Goal: Task Accomplishment & Management: Manage account settings

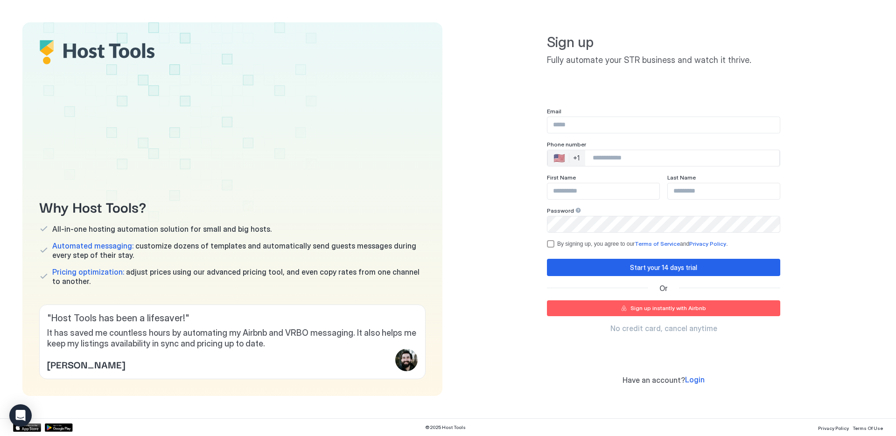
click at [570, 127] on input "Input Field" at bounding box center [663, 125] width 232 height 16
type input "**********"
click at [578, 156] on div "+1" at bounding box center [576, 158] width 7 height 8
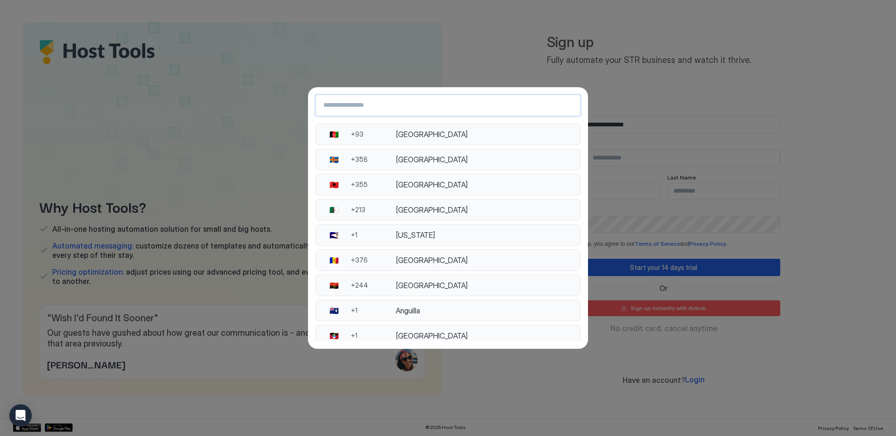
click at [379, 99] on input "Country Select Search Input" at bounding box center [448, 105] width 264 height 17
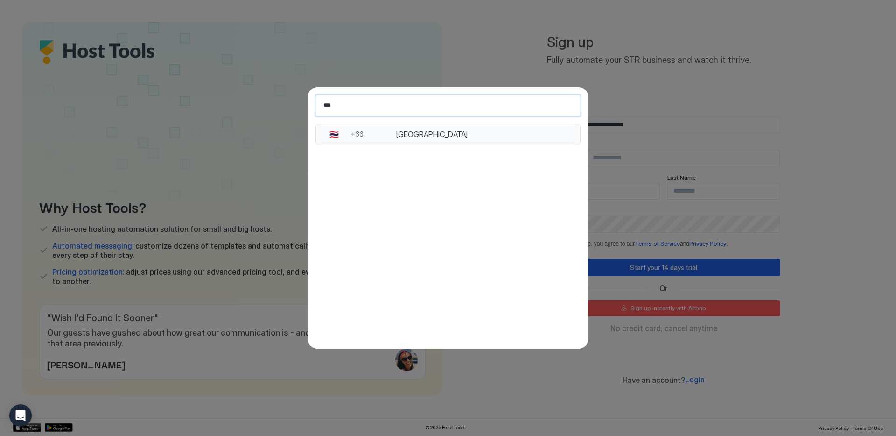
type input "***"
click at [441, 132] on div "[GEOGRAPHIC_DATA]" at bounding box center [485, 134] width 179 height 9
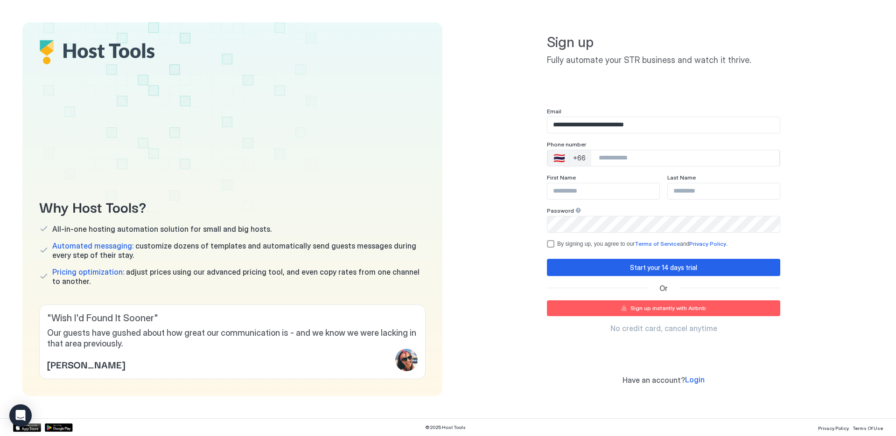
click at [617, 155] on input "Phone Number input" at bounding box center [685, 158] width 188 height 17
type input "**********"
click at [593, 189] on input "Input Field" at bounding box center [603, 191] width 112 height 16
type input "******"
click at [692, 193] on input "Input Field" at bounding box center [724, 191] width 112 height 16
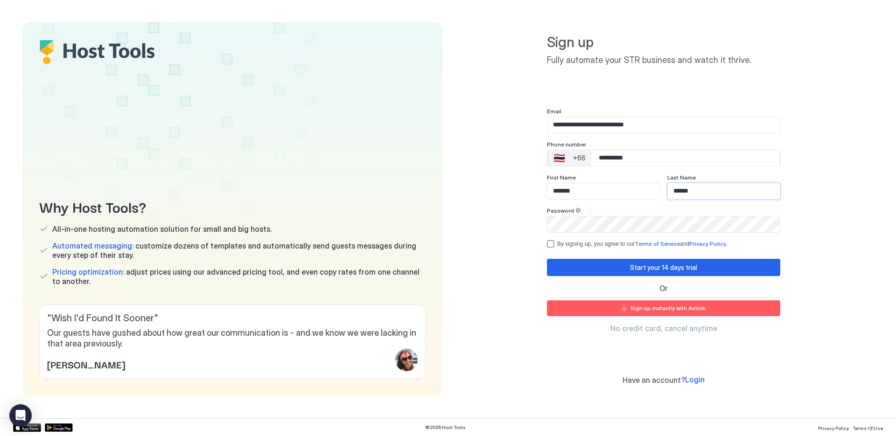
type input "*****"
click at [634, 268] on div "Start your 14 days trial" at bounding box center [663, 268] width 67 height 10
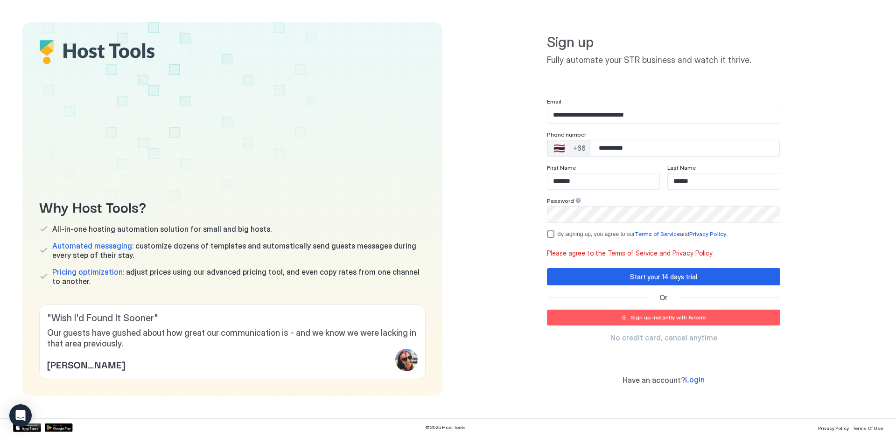
click at [550, 237] on div "termsPrivacy" at bounding box center [550, 234] width 7 height 7
click at [671, 280] on div "Start your 14 days trial" at bounding box center [663, 277] width 67 height 10
click at [649, 146] on input "**********" at bounding box center [685, 148] width 188 height 17
type input "**********"
click at [793, 171] on div "**********" at bounding box center [664, 209] width 420 height 374
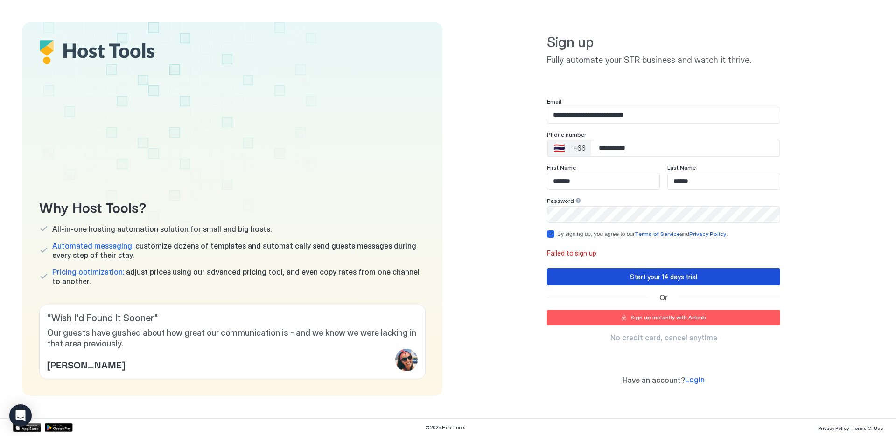
click at [658, 279] on div "Start your 14 days trial" at bounding box center [663, 277] width 67 height 10
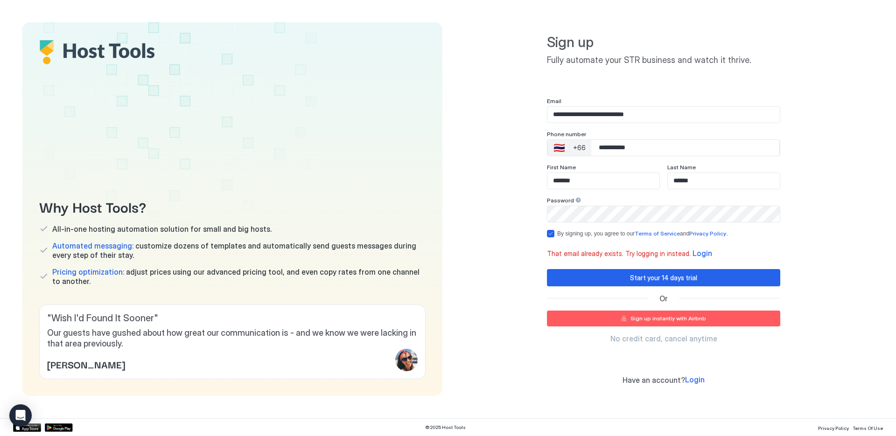
click at [693, 253] on span "Login" at bounding box center [703, 253] width 20 height 9
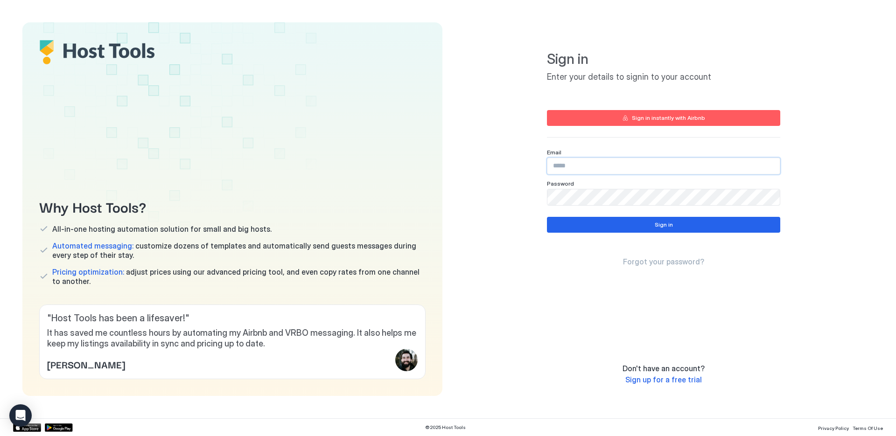
click at [579, 167] on input "Input Field" at bounding box center [663, 166] width 232 height 16
type input "*"
type input "**********"
click at [674, 224] on button "Sign in" at bounding box center [663, 225] width 233 height 16
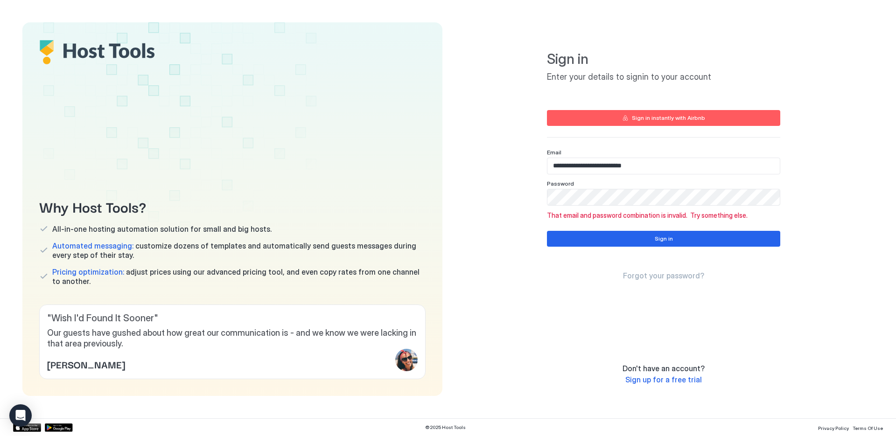
click at [665, 275] on span "Forgot your password?" at bounding box center [663, 275] width 81 height 9
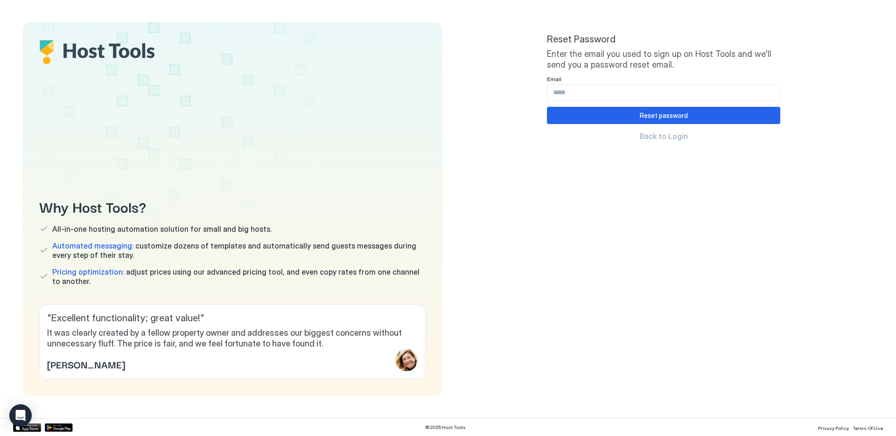
click at [593, 89] on input "Input Field" at bounding box center [663, 93] width 232 height 16
type input "**********"
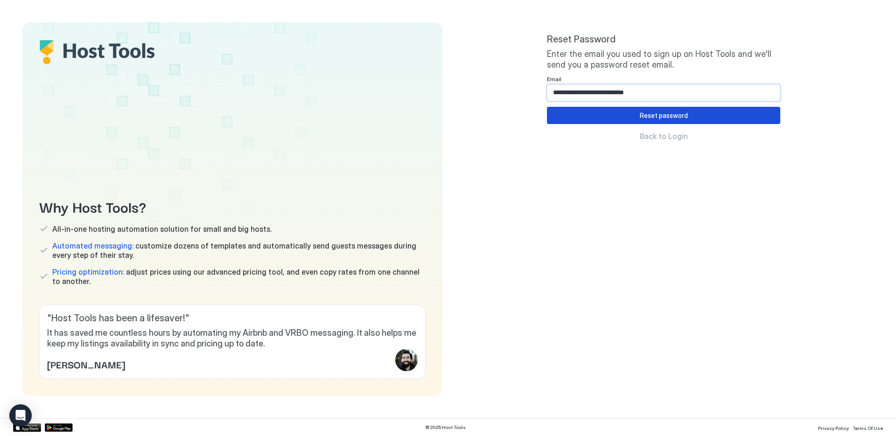
click at [650, 114] on div "Reset password" at bounding box center [664, 116] width 48 height 10
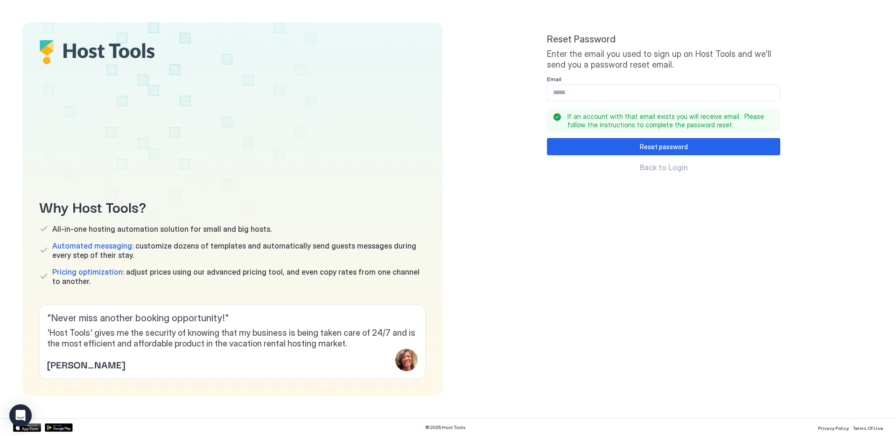
click at [578, 96] on input "Input Field" at bounding box center [663, 93] width 232 height 16
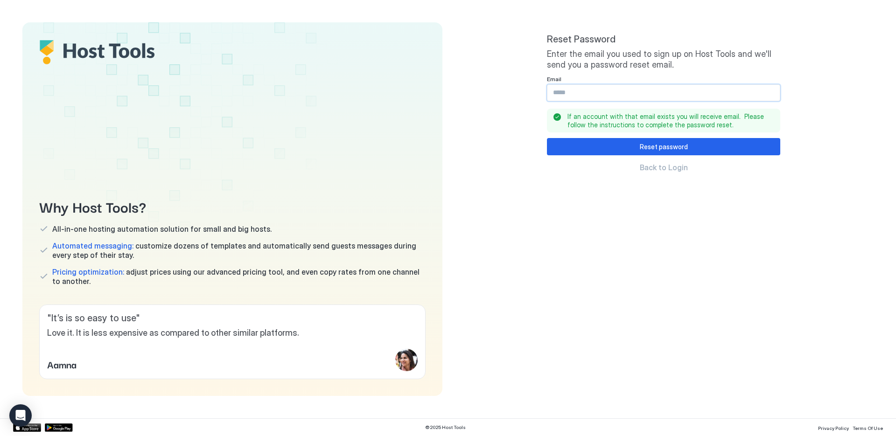
type input "**********"
click at [665, 150] on div "Reset password" at bounding box center [664, 147] width 48 height 10
click at [582, 91] on input "Input Field" at bounding box center [663, 93] width 232 height 16
type input "**********"
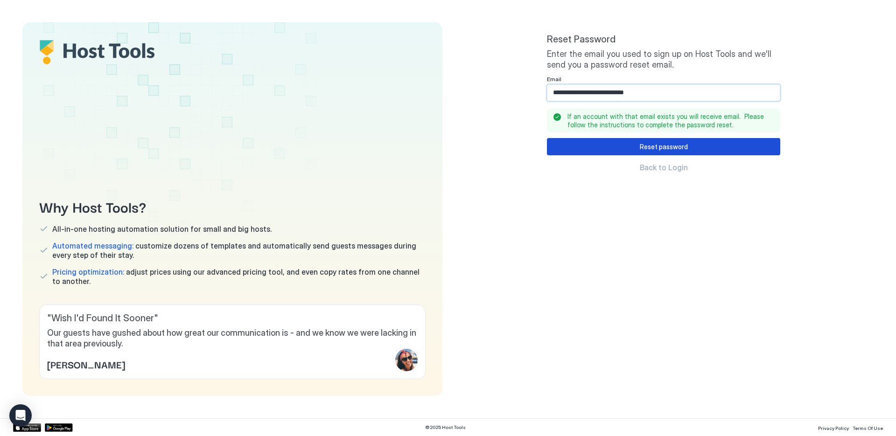
click at [656, 147] on div "Reset password" at bounding box center [664, 147] width 48 height 10
click at [666, 165] on span "Back to Login" at bounding box center [664, 167] width 48 height 9
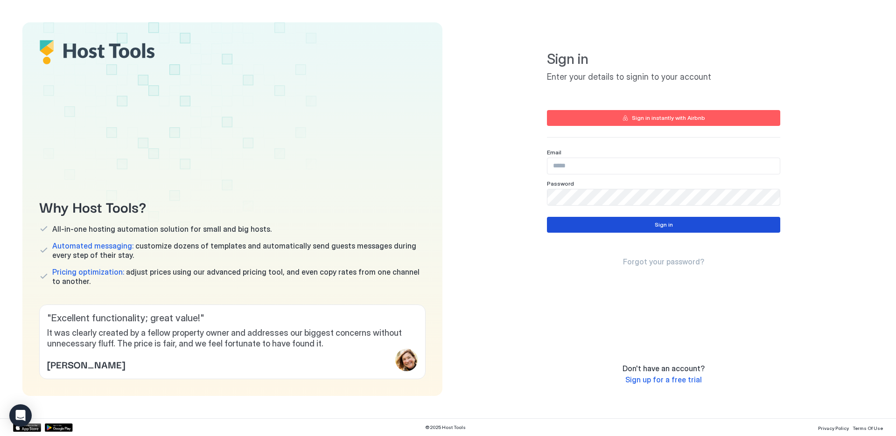
click at [659, 221] on div "Sign in" at bounding box center [664, 225] width 18 height 8
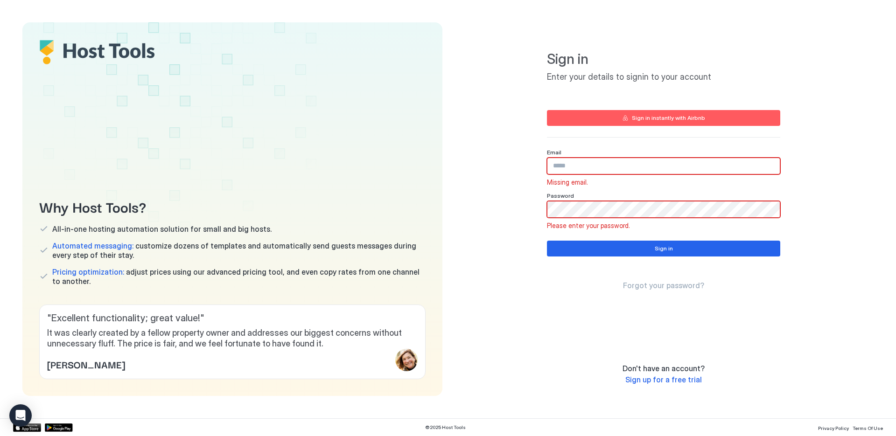
click at [595, 166] on input "Input Field" at bounding box center [663, 166] width 232 height 16
click at [667, 381] on span "Sign up for a free trial" at bounding box center [663, 379] width 77 height 9
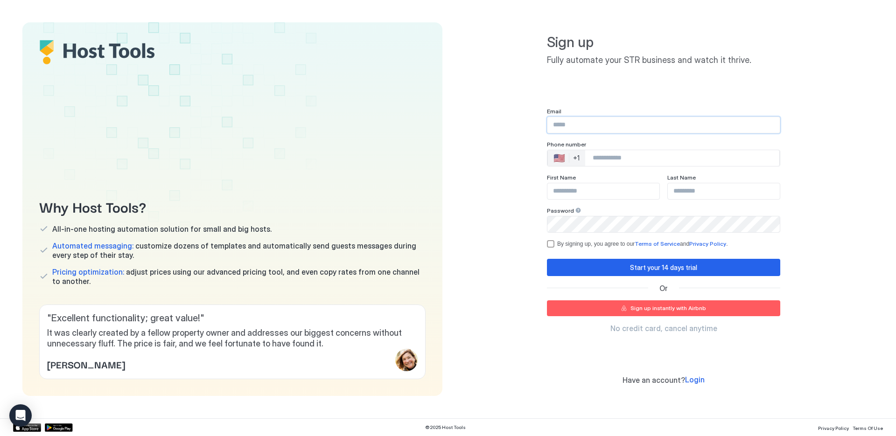
click at [630, 124] on input "Input Field" at bounding box center [663, 125] width 232 height 16
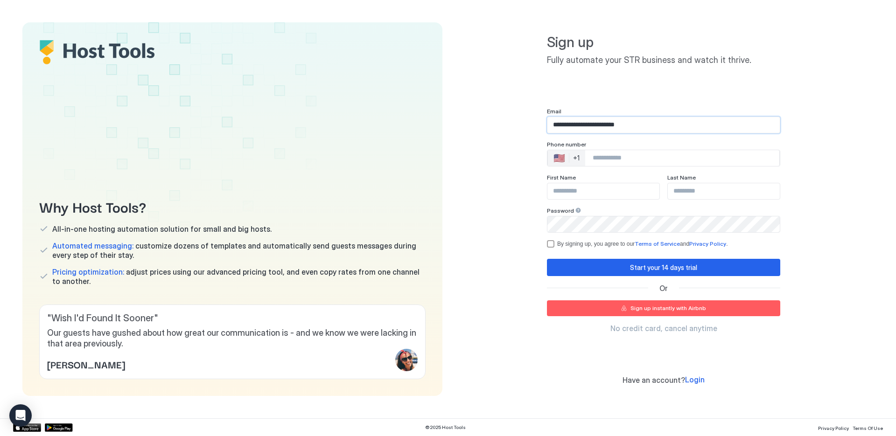
type input "**********"
click at [568, 157] on div "🇺🇸 +1" at bounding box center [566, 158] width 37 height 16
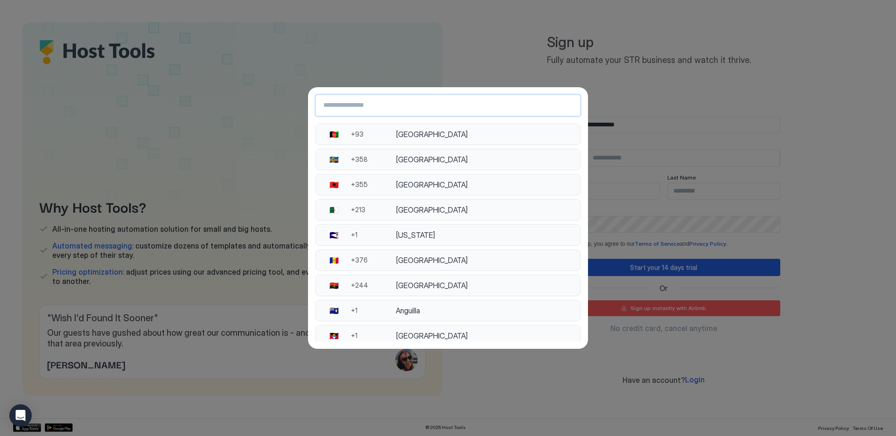
click at [387, 104] on input "Country Select Search Input" at bounding box center [448, 105] width 264 height 17
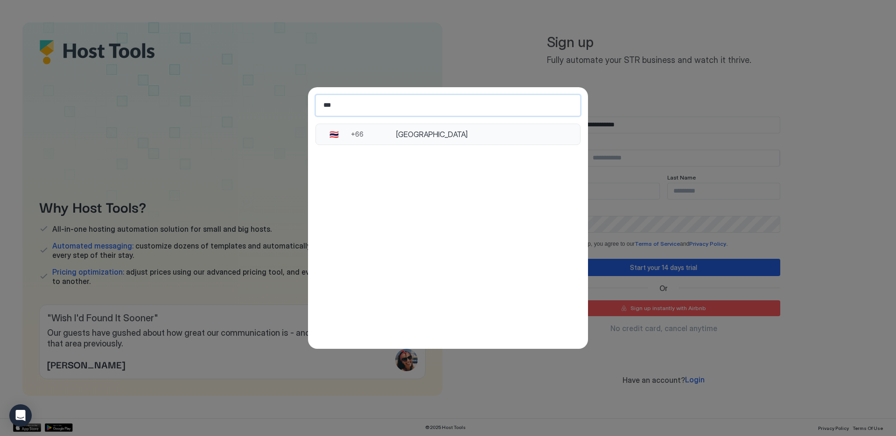
type input "***"
drag, startPoint x: 414, startPoint y: 136, endPoint x: 598, endPoint y: 143, distance: 184.0
click at [418, 138] on div "[GEOGRAPHIC_DATA]" at bounding box center [485, 134] width 179 height 9
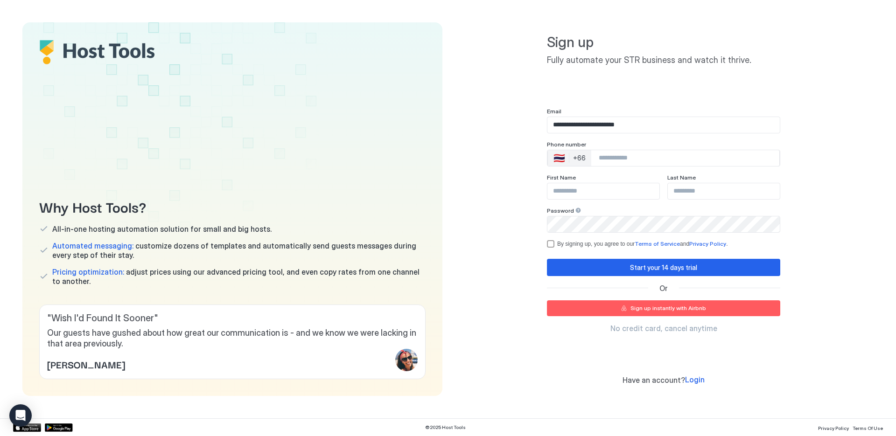
click at [605, 151] on input "Phone Number input" at bounding box center [685, 158] width 188 height 17
type input "**********"
click at [610, 191] on input "Input Field" at bounding box center [603, 191] width 112 height 16
type input "******"
click at [690, 193] on input "Input Field" at bounding box center [724, 191] width 112 height 16
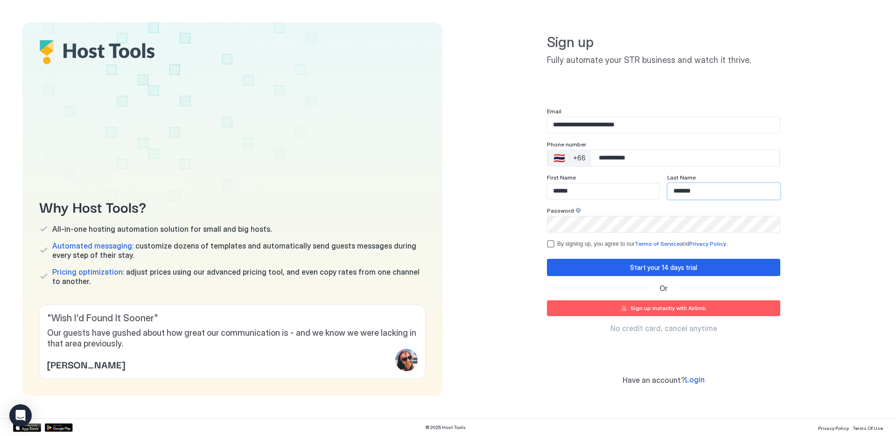
type input "******"
click at [652, 268] on div "Start your 14 days trial" at bounding box center [663, 268] width 67 height 10
click at [551, 244] on div "**********" at bounding box center [663, 178] width 233 height 140
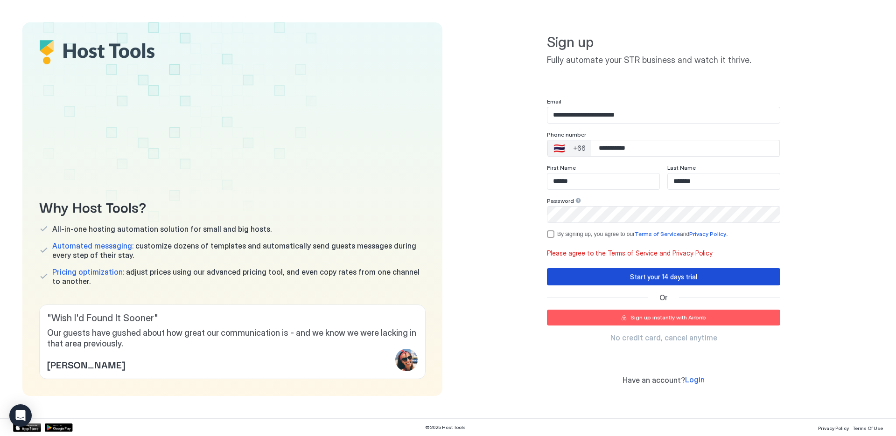
drag, startPoint x: 673, startPoint y: 274, endPoint x: 678, endPoint y: 277, distance: 6.1
click at [673, 274] on div "Start your 14 days trial" at bounding box center [663, 277] width 67 height 10
click at [553, 233] on div "termsPrivacy" at bounding box center [550, 234] width 7 height 7
click at [669, 280] on div "Start your 14 days trial" at bounding box center [663, 277] width 67 height 10
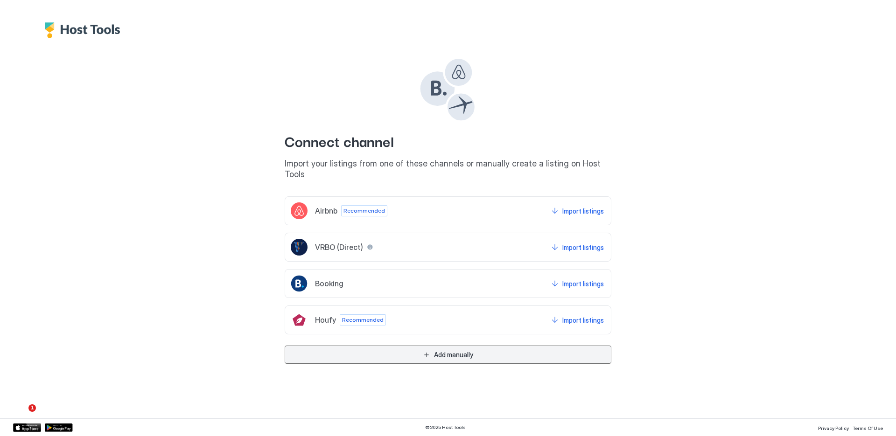
click at [431, 346] on button "Add manually" at bounding box center [448, 355] width 327 height 18
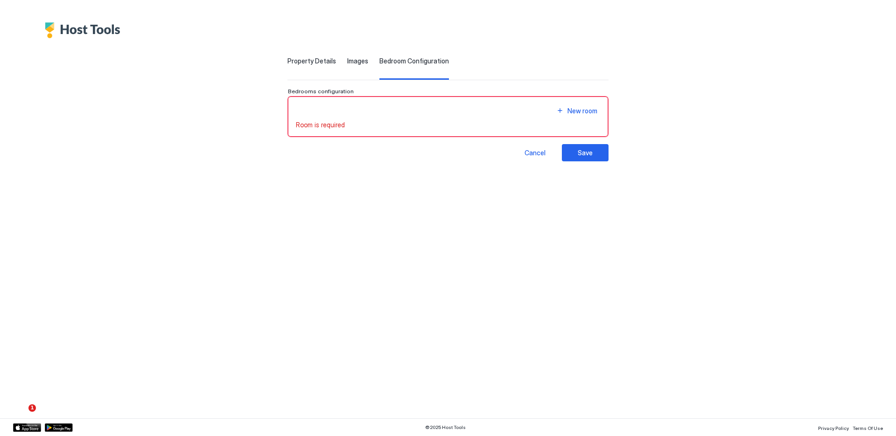
click at [323, 112] on div "New room" at bounding box center [448, 111] width 304 height 13
click at [583, 112] on div "New room" at bounding box center [583, 111] width 30 height 10
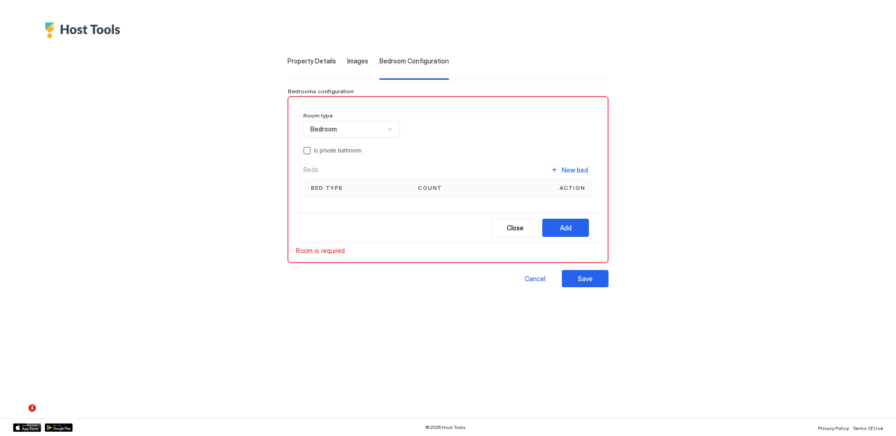
click at [377, 132] on div "Bedroom" at bounding box center [347, 129] width 75 height 8
click at [356, 154] on div "Bedroom" at bounding box center [352, 151] width 96 height 18
click at [302, 63] on span "Property Details" at bounding box center [312, 61] width 49 height 8
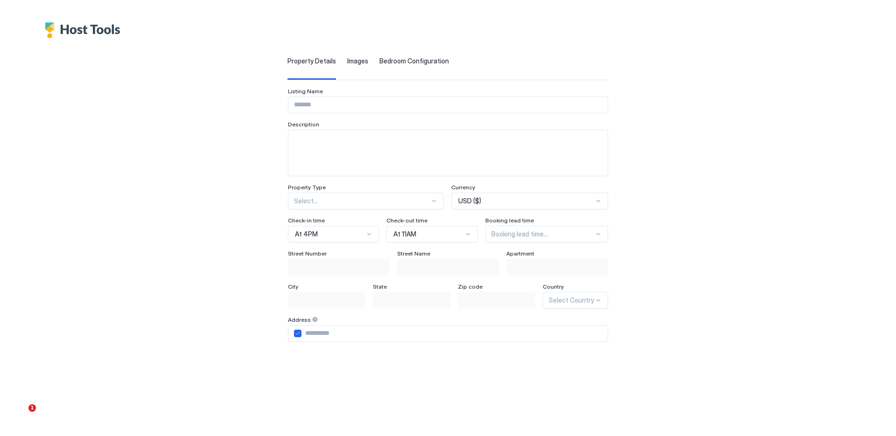
click at [332, 103] on input "Input Field" at bounding box center [447, 105] width 319 height 16
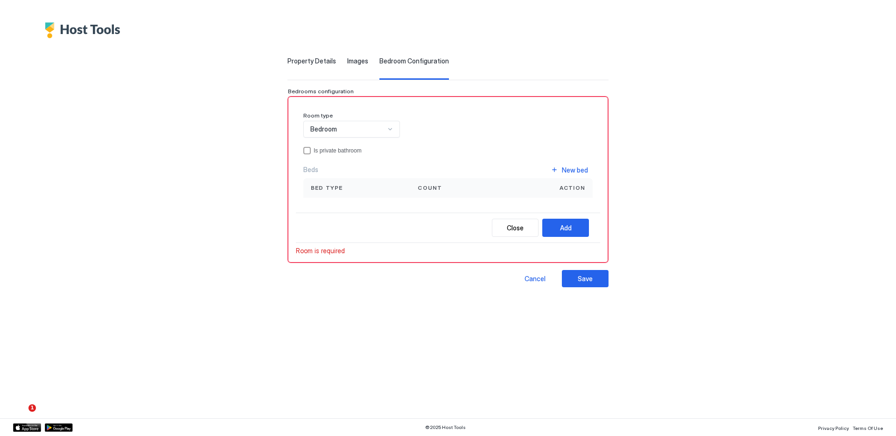
scroll to position [4, 0]
type input "********"
click at [363, 131] on div "Bedroom" at bounding box center [347, 129] width 75 height 8
click at [354, 152] on div "Bedroom" at bounding box center [352, 150] width 84 height 7
click at [570, 229] on div "Add" at bounding box center [566, 228] width 12 height 10
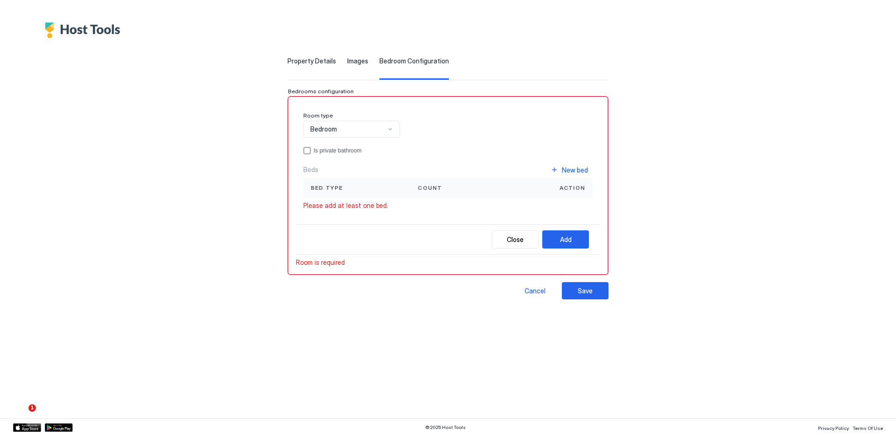
click at [318, 188] on span "Bed type" at bounding box center [327, 188] width 32 height 8
click at [398, 186] on div "Bed type" at bounding box center [357, 188] width 92 height 8
click at [352, 238] on div "Close Add" at bounding box center [448, 240] width 304 height 30
click at [524, 245] on button "Close" at bounding box center [515, 240] width 47 height 18
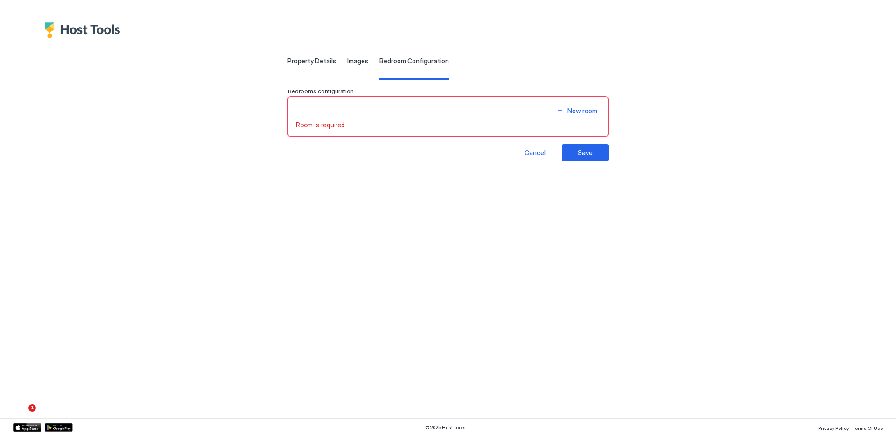
click at [319, 60] on span "Property Details" at bounding box center [312, 61] width 49 height 8
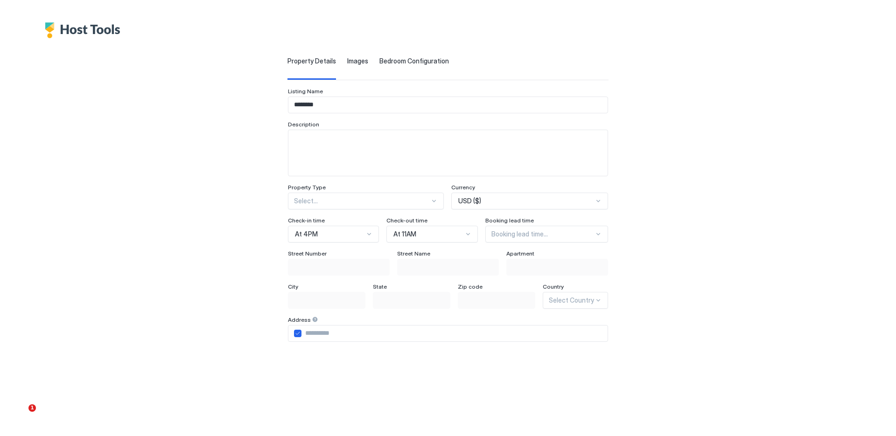
click at [349, 203] on div at bounding box center [362, 201] width 136 height 8
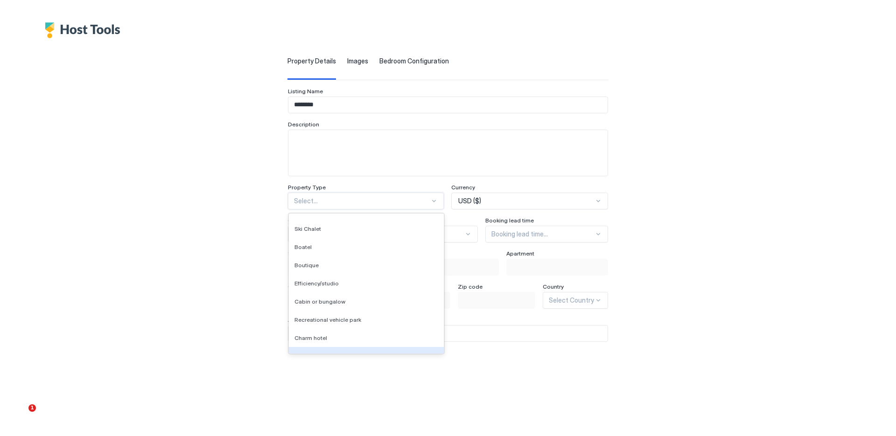
scroll to position [1043, 0]
click at [340, 349] on div "Condominium" at bounding box center [366, 345] width 155 height 18
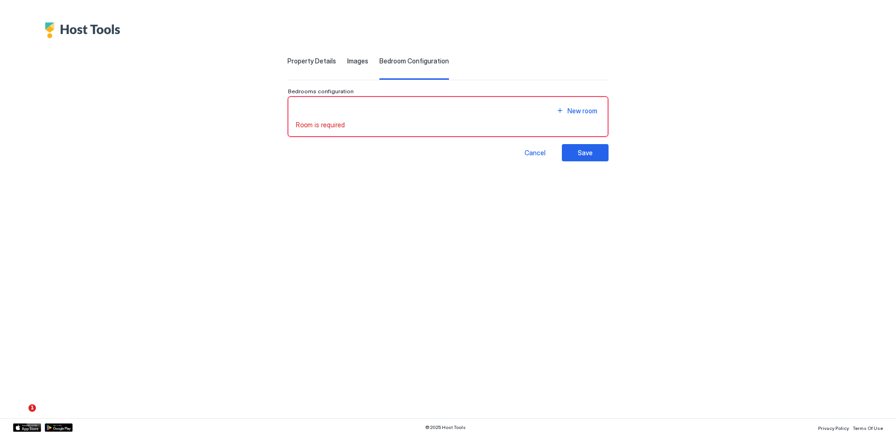
click at [329, 116] on div "New room" at bounding box center [448, 111] width 304 height 13
click at [591, 152] on div "Save" at bounding box center [585, 153] width 15 height 10
click at [349, 67] on div "Images" at bounding box center [357, 68] width 21 height 23
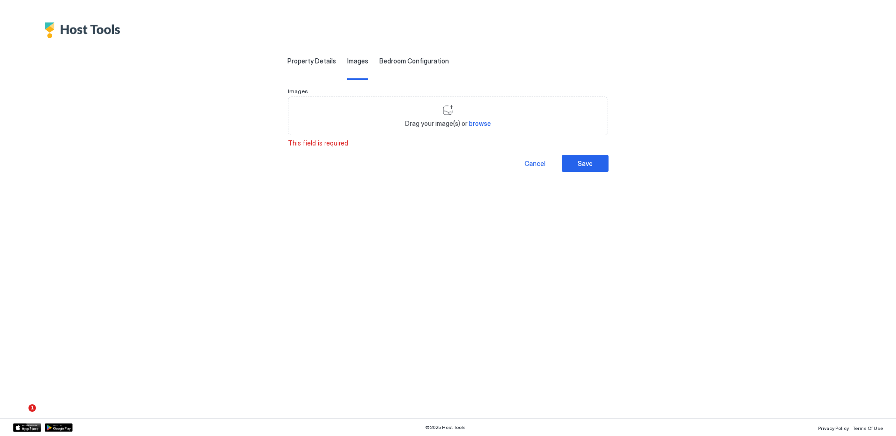
click at [440, 106] on div "Drag your image(s) or browse" at bounding box center [448, 116] width 320 height 39
type input "**********"
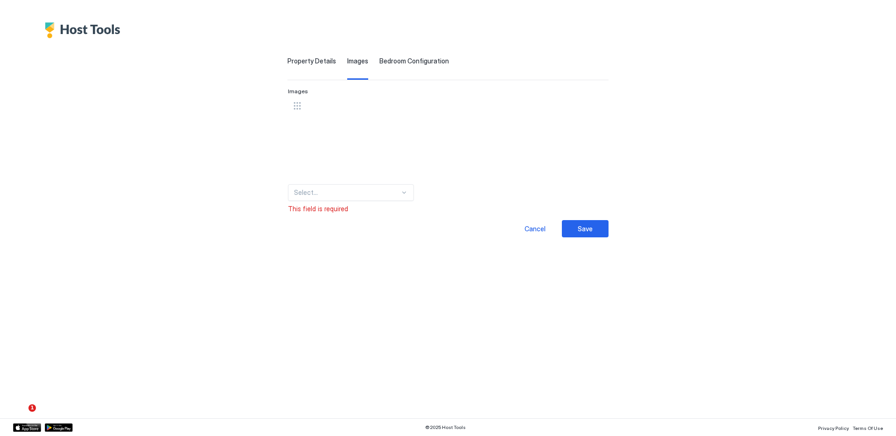
click at [303, 58] on span "Property Details" at bounding box center [312, 61] width 49 height 8
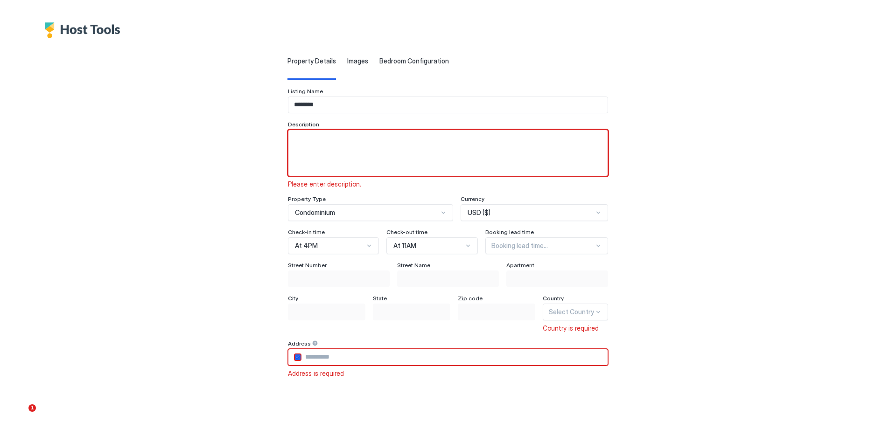
click at [347, 145] on textarea "Input Field" at bounding box center [447, 153] width 319 height 46
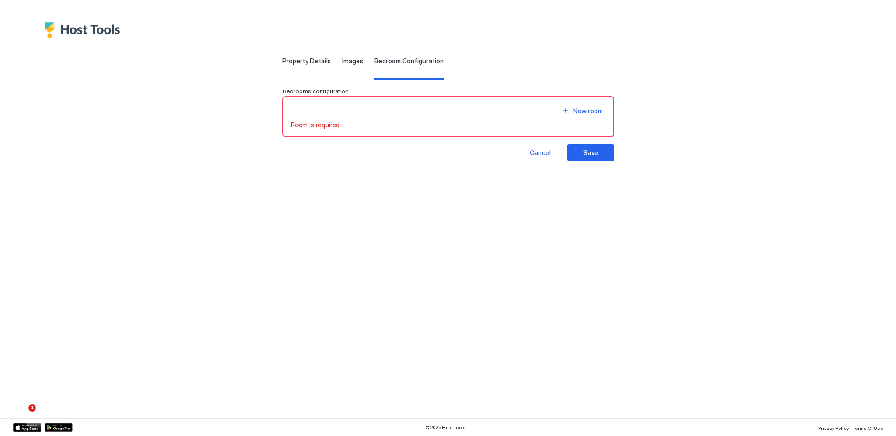
type textarea "********"
click at [296, 62] on span "Property Details" at bounding box center [306, 61] width 49 height 8
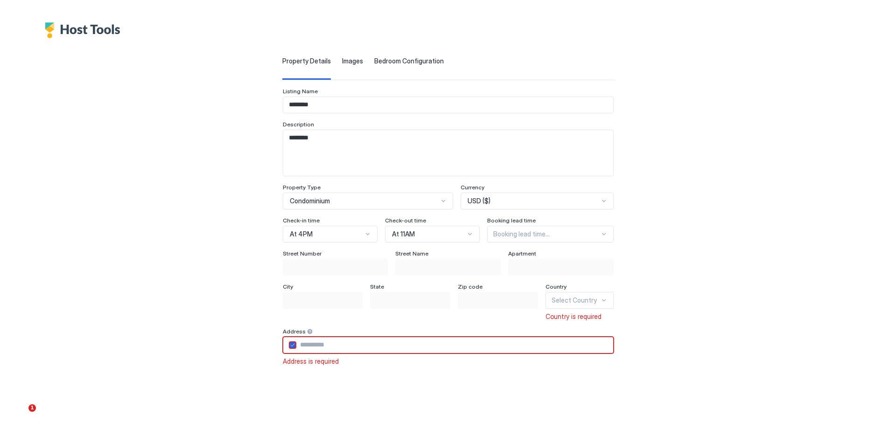
click at [523, 204] on div "USD ($)" at bounding box center [533, 201] width 131 height 8
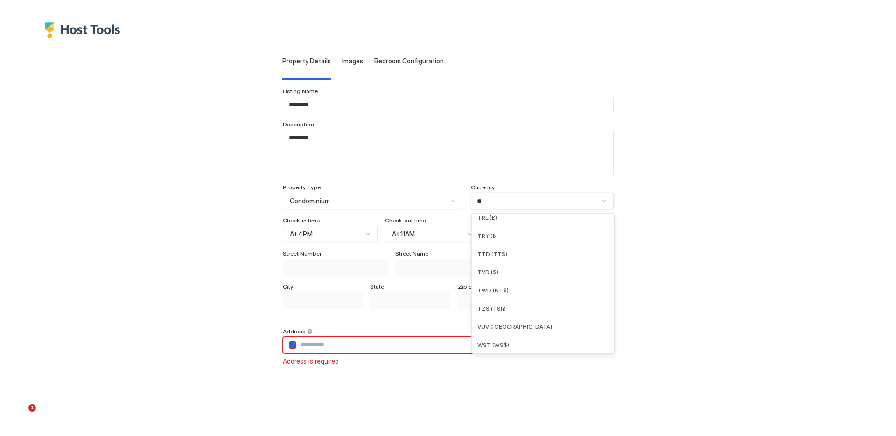
scroll to position [0, 0]
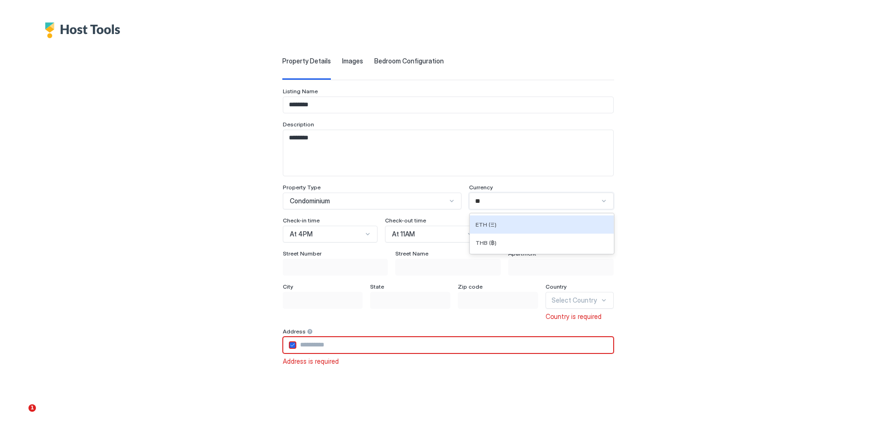
type input "***"
click at [521, 226] on div "THB (฿)" at bounding box center [541, 224] width 134 height 7
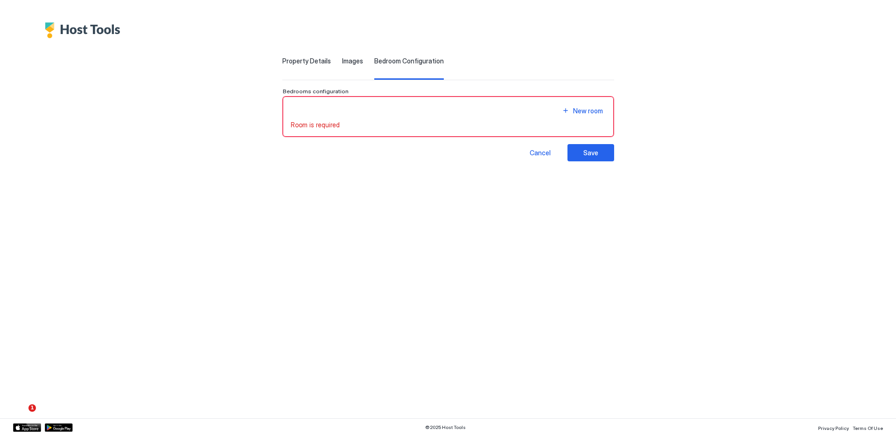
click at [304, 66] on div "Property Details" at bounding box center [306, 68] width 49 height 23
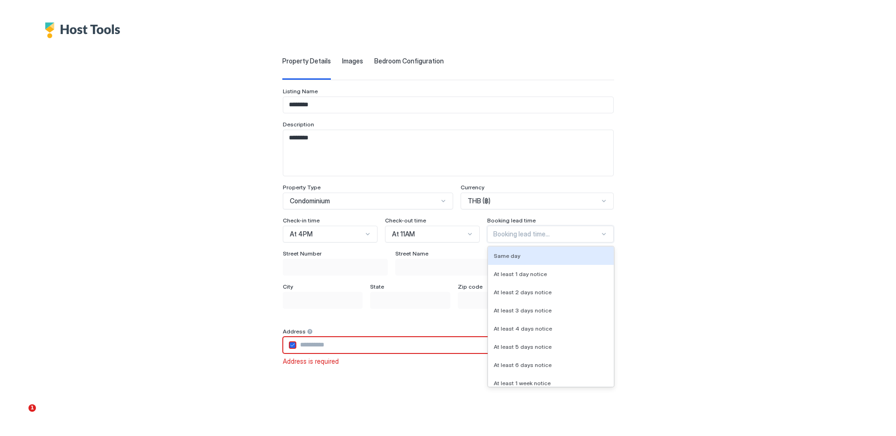
click at [553, 236] on div at bounding box center [546, 234] width 106 height 8
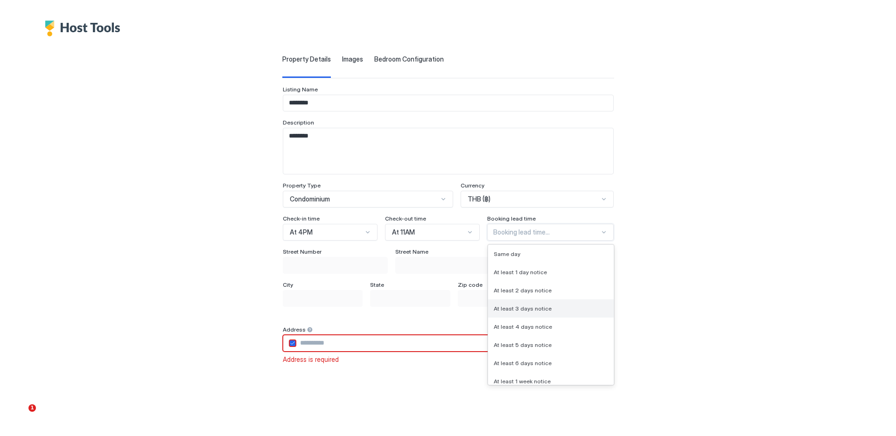
click at [521, 307] on span "At least 3 days notice" at bounding box center [523, 308] width 58 height 7
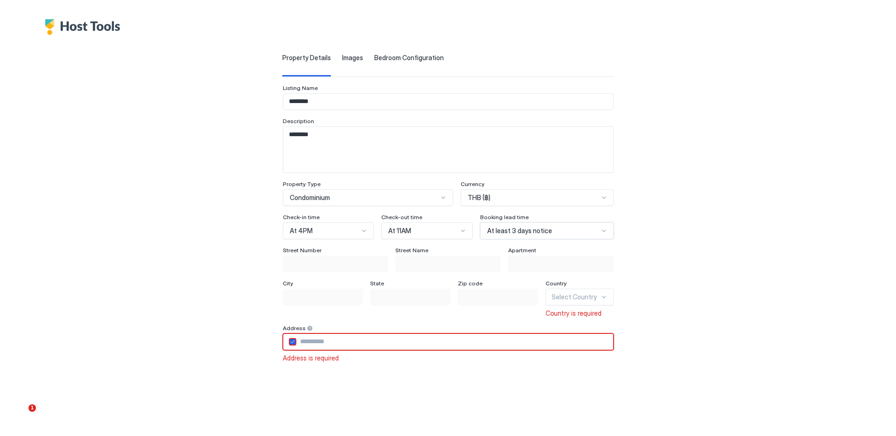
scroll to position [4, 0]
click at [695, 233] on div "Property Details Images Bedroom Configuration Listing Name ******** Description…" at bounding box center [448, 305] width 646 height 541
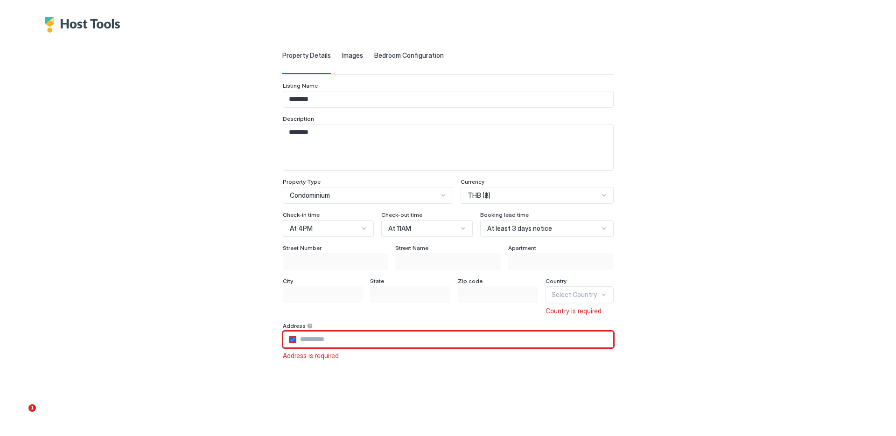
click at [321, 340] on input "Input Field" at bounding box center [454, 340] width 317 height 16
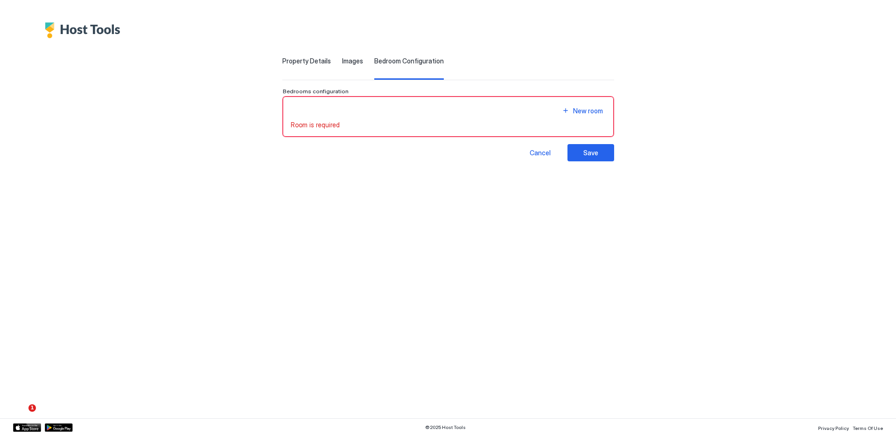
scroll to position [0, 0]
click at [318, 58] on span "Property Details" at bounding box center [306, 61] width 49 height 8
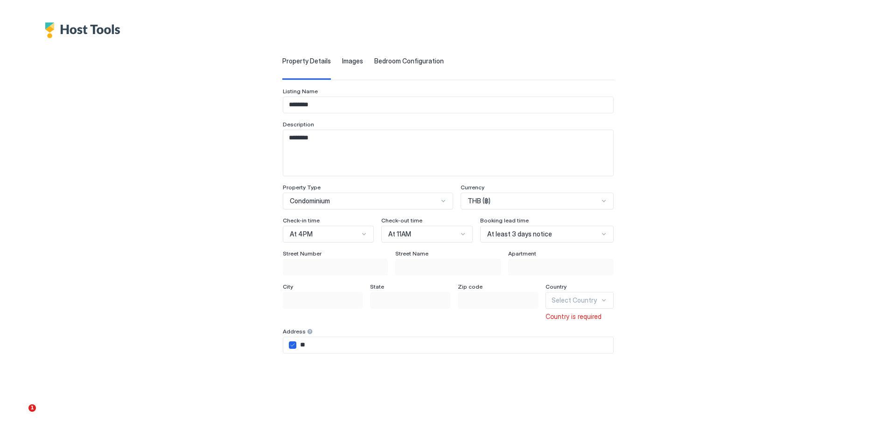
click at [307, 346] on input "**" at bounding box center [454, 345] width 317 height 16
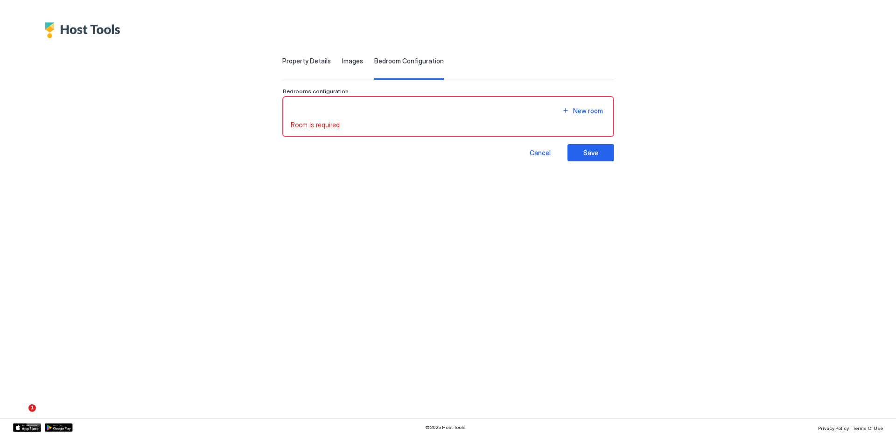
click at [306, 65] on div "Property Details" at bounding box center [306, 68] width 49 height 23
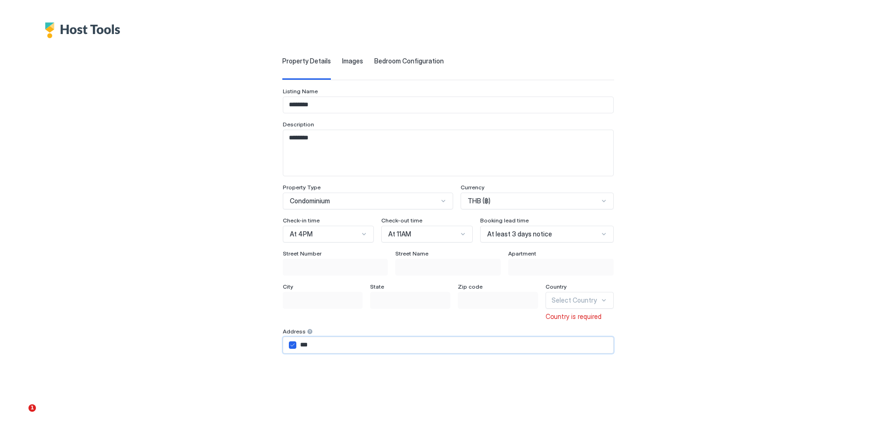
click at [323, 345] on input "***" at bounding box center [454, 345] width 317 height 16
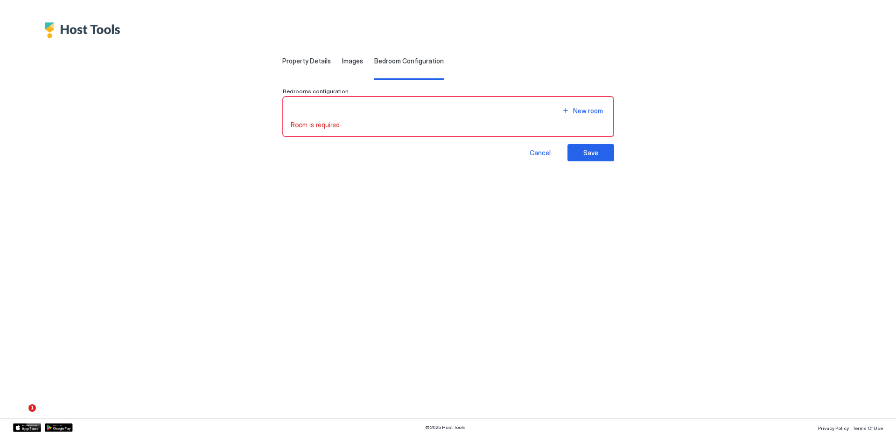
type input "***"
click at [292, 58] on span "Property Details" at bounding box center [306, 61] width 49 height 8
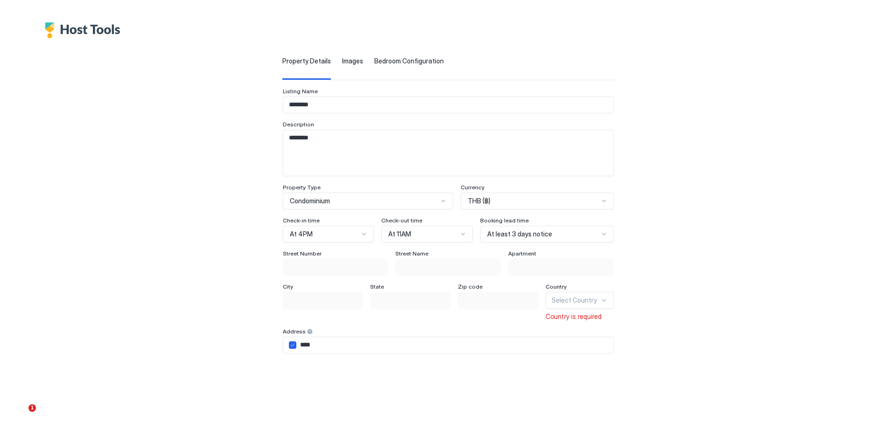
click at [590, 299] on div "Select Country" at bounding box center [580, 300] width 68 height 17
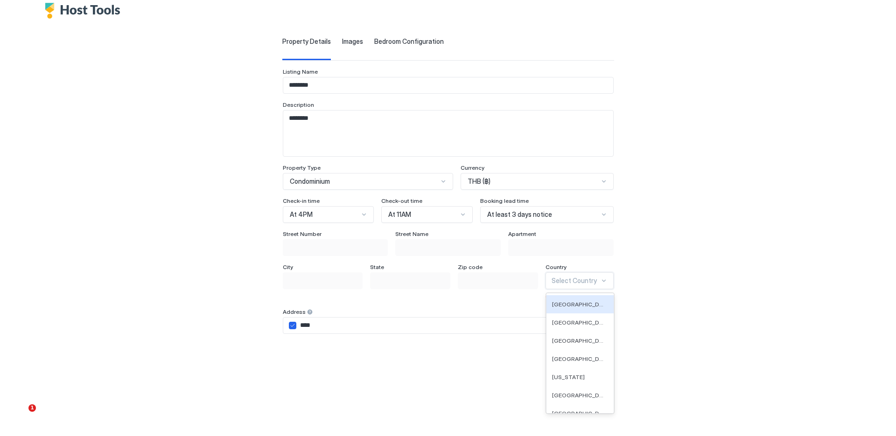
scroll to position [21, 0]
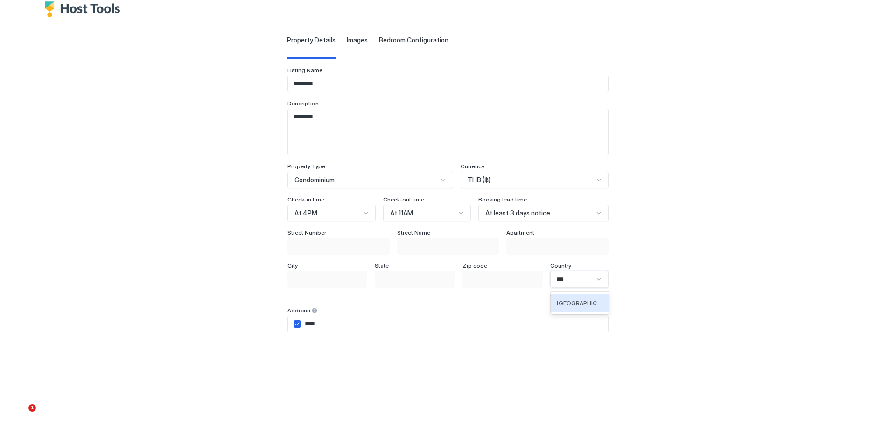
type input "****"
click at [581, 309] on div "[GEOGRAPHIC_DATA]" at bounding box center [580, 303] width 58 height 18
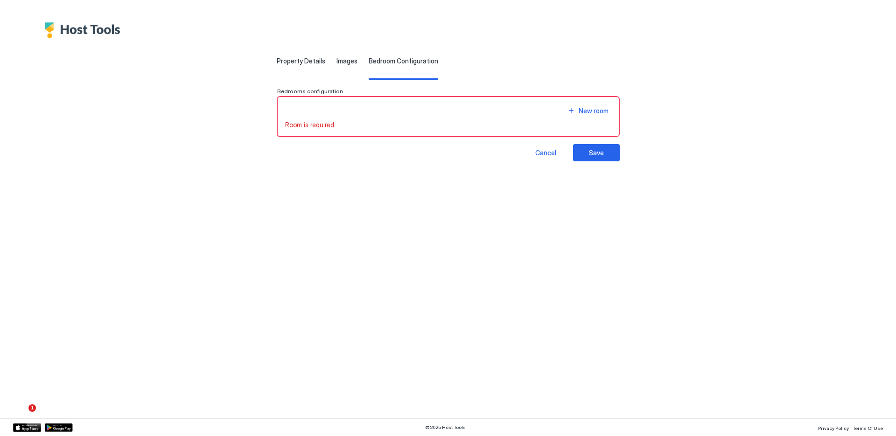
scroll to position [0, 0]
click at [305, 57] on span "Property Details" at bounding box center [301, 61] width 49 height 8
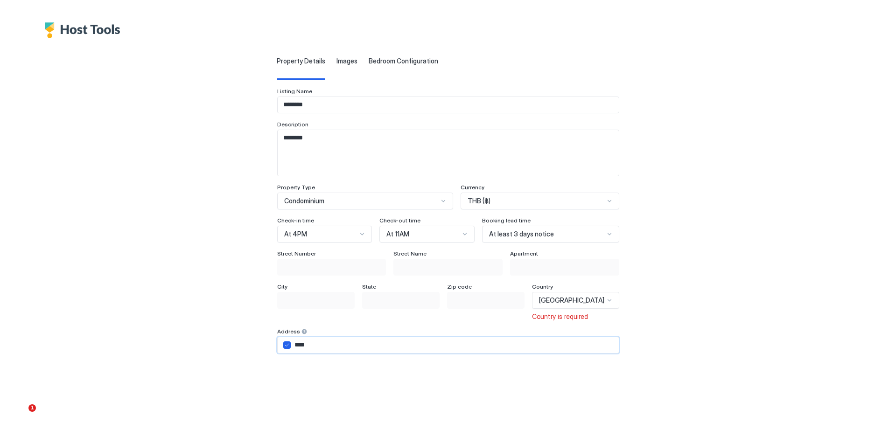
click at [320, 346] on input "***" at bounding box center [455, 345] width 328 height 16
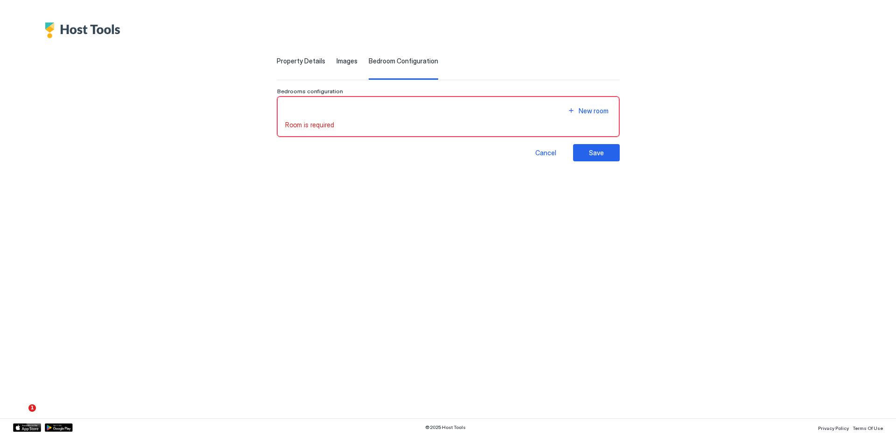
type input "******"
click at [298, 58] on span "Property Details" at bounding box center [301, 61] width 49 height 8
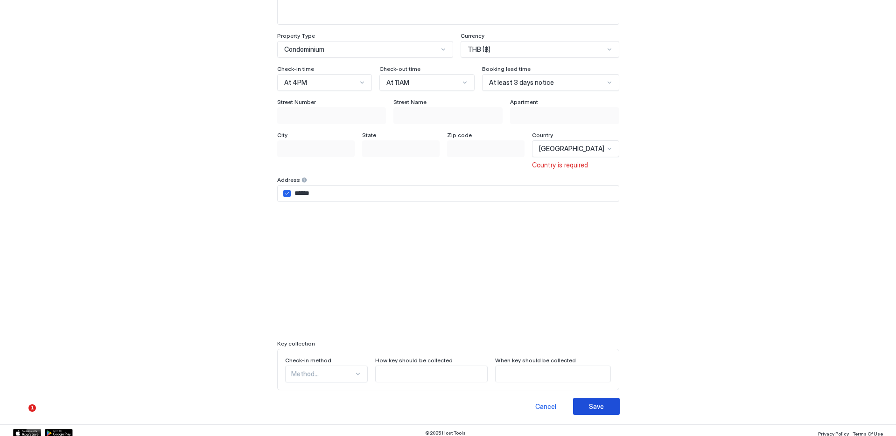
scroll to position [151, 0]
click at [356, 375] on div "Method..." at bounding box center [326, 374] width 83 height 17
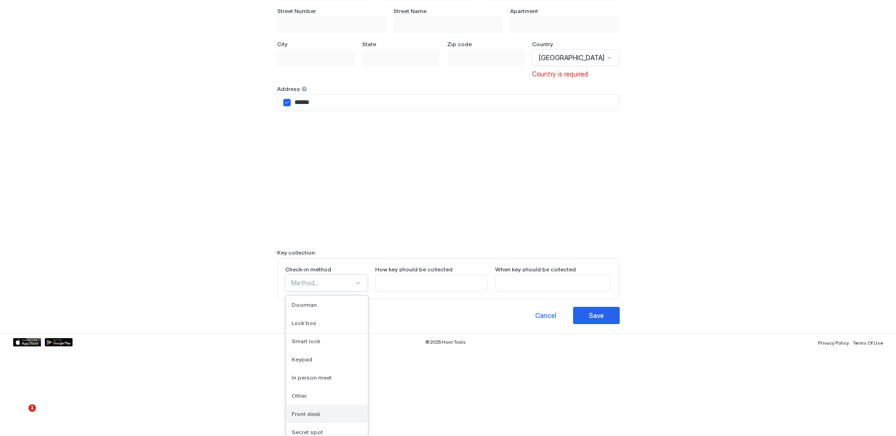
scroll to position [24, 0]
click at [337, 356] on div "In person meet" at bounding box center [327, 354] width 70 height 7
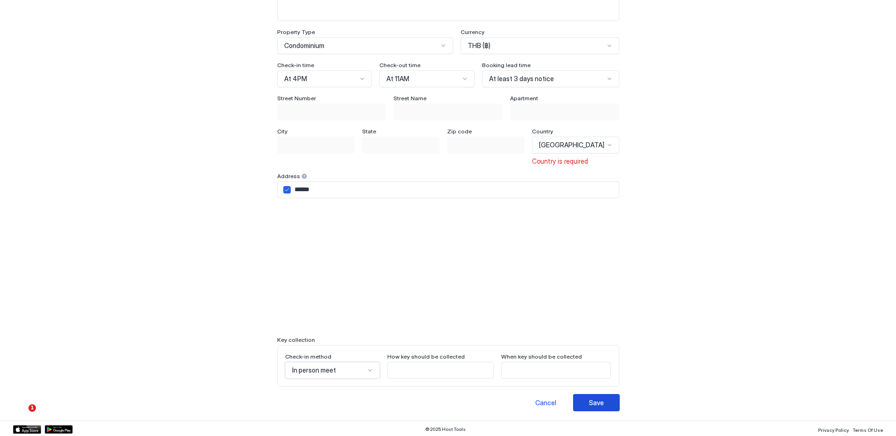
scroll to position [155, 0]
click at [589, 401] on div "Save" at bounding box center [596, 404] width 15 height 10
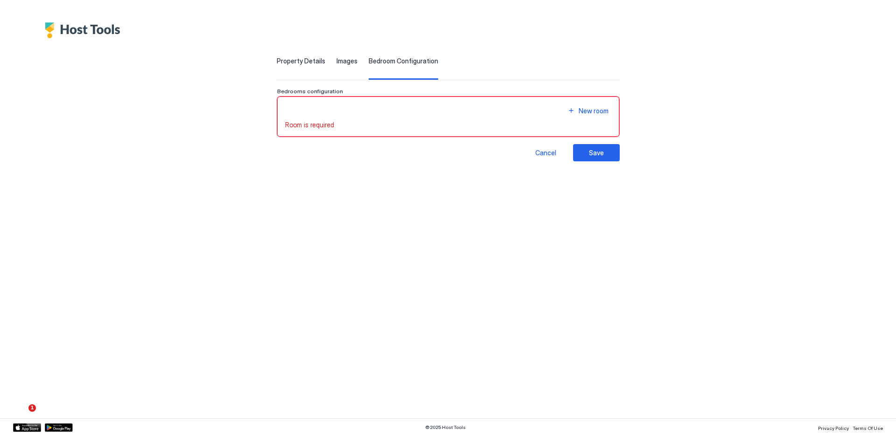
click at [368, 112] on div "New room" at bounding box center [448, 111] width 326 height 13
click at [329, 126] on span "Room is required" at bounding box center [309, 125] width 49 height 8
click at [589, 151] on div "Save" at bounding box center [596, 153] width 15 height 10
click at [579, 109] on div "New room" at bounding box center [594, 111] width 30 height 10
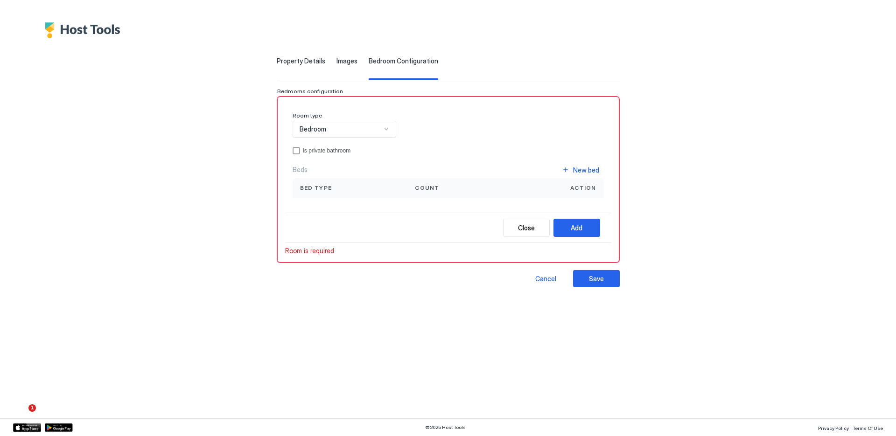
click at [380, 129] on div "Bedroom" at bounding box center [341, 129] width 82 height 8
click at [358, 163] on div "Living Room" at bounding box center [345, 169] width 103 height 18
click at [320, 153] on div "Is private bathroom" at bounding box center [453, 150] width 301 height 7
click at [573, 168] on div "New bed" at bounding box center [586, 170] width 26 height 10
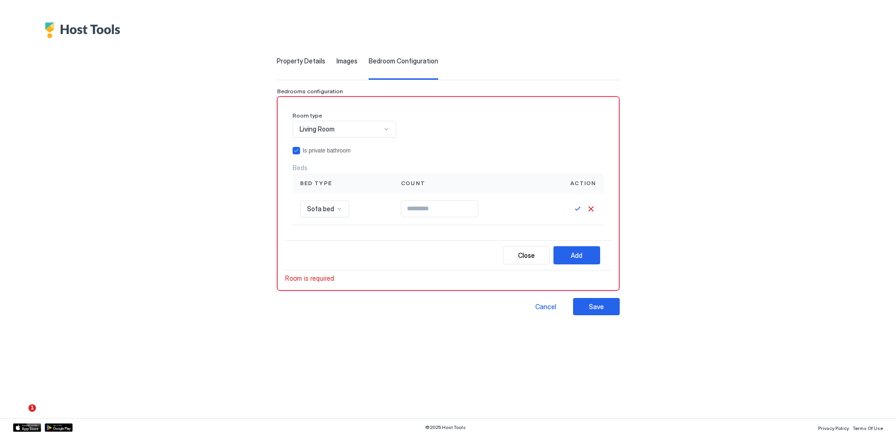
click at [387, 131] on div at bounding box center [386, 129] width 7 height 7
click at [358, 156] on div "Bedroom" at bounding box center [345, 151] width 103 height 18
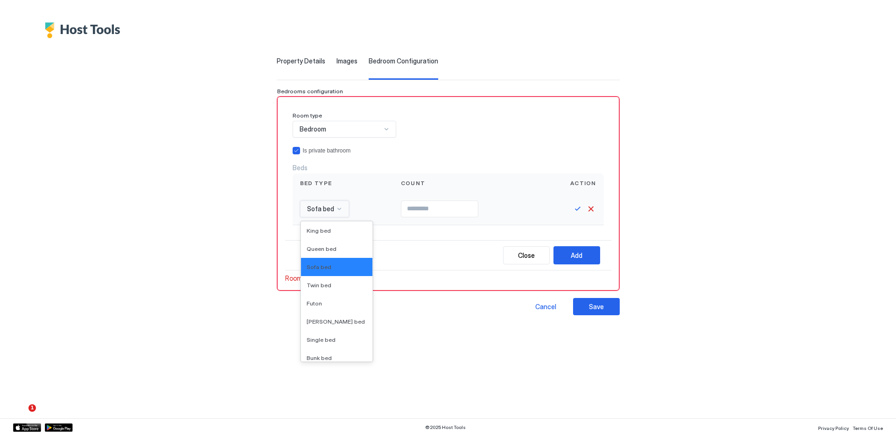
click at [343, 211] on div at bounding box center [339, 208] width 7 height 7
click at [337, 246] on span "Queen bed" at bounding box center [322, 249] width 30 height 7
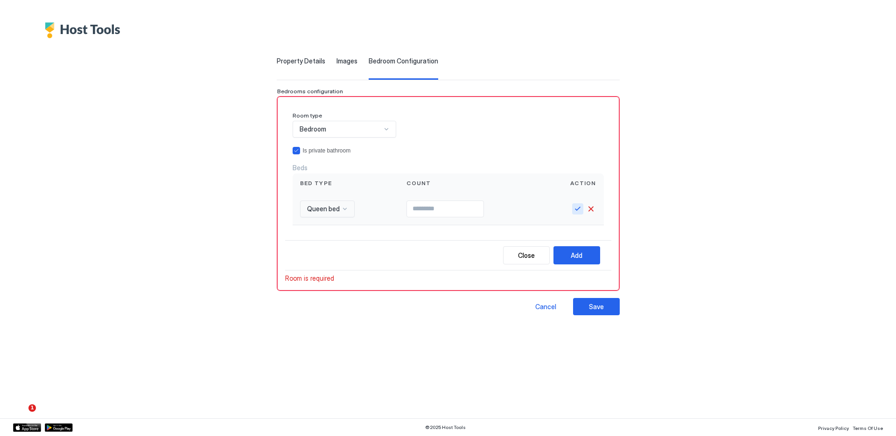
click at [572, 209] on button "Save" at bounding box center [577, 209] width 11 height 11
type input "*"
click at [463, 250] on div "Close Add" at bounding box center [448, 255] width 326 height 30
click at [573, 308] on button "Save" at bounding box center [596, 306] width 47 height 17
click at [524, 253] on button "Close" at bounding box center [526, 255] width 47 height 18
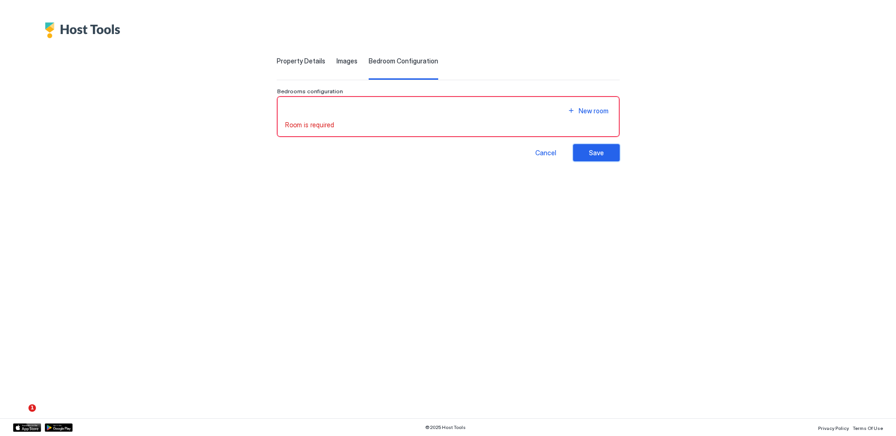
click at [596, 155] on button "Save" at bounding box center [596, 152] width 47 height 17
click at [581, 111] on div "New room" at bounding box center [594, 111] width 30 height 10
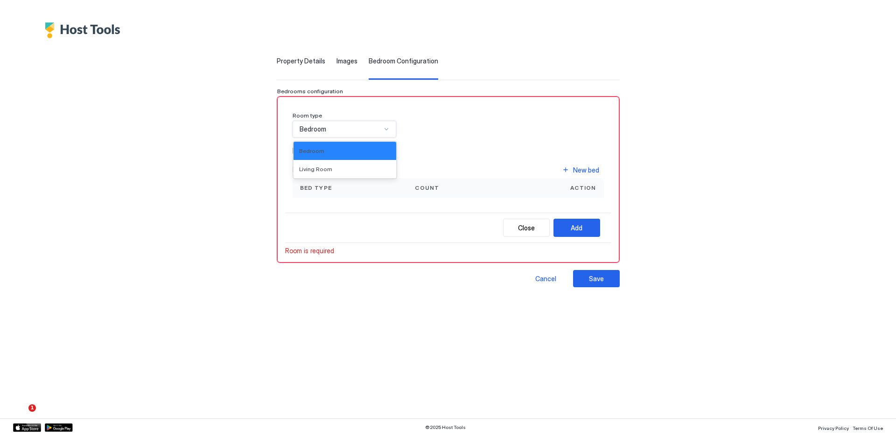
click at [388, 130] on div at bounding box center [386, 129] width 7 height 7
click at [341, 153] on div "Bedroom" at bounding box center [344, 150] width 91 height 7
click at [300, 149] on div "privateBathroom" at bounding box center [296, 150] width 7 height 7
click at [349, 188] on div "Bed type" at bounding box center [350, 188] width 100 height 8
click at [557, 169] on button "New bed" at bounding box center [580, 170] width 47 height 13
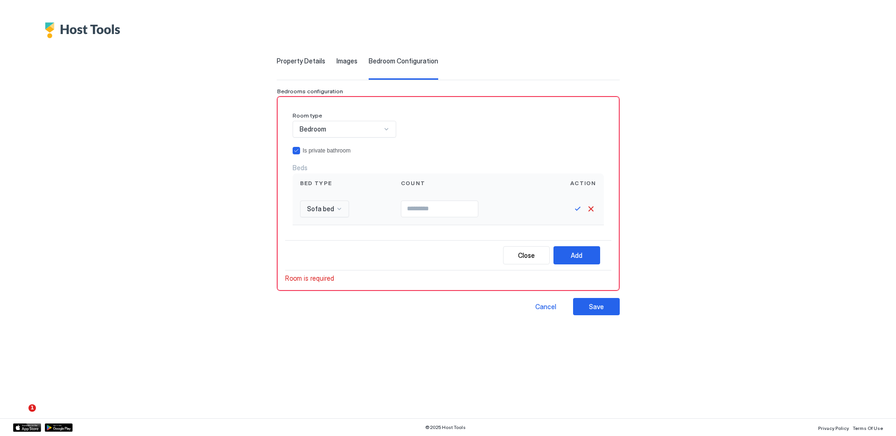
click at [334, 210] on span "Sofa bed" at bounding box center [320, 209] width 27 height 8
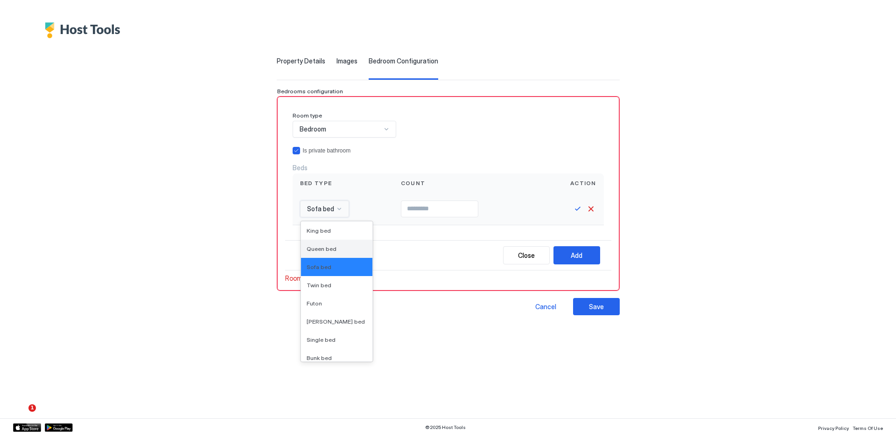
click at [333, 247] on span "Queen bed" at bounding box center [322, 249] width 30 height 7
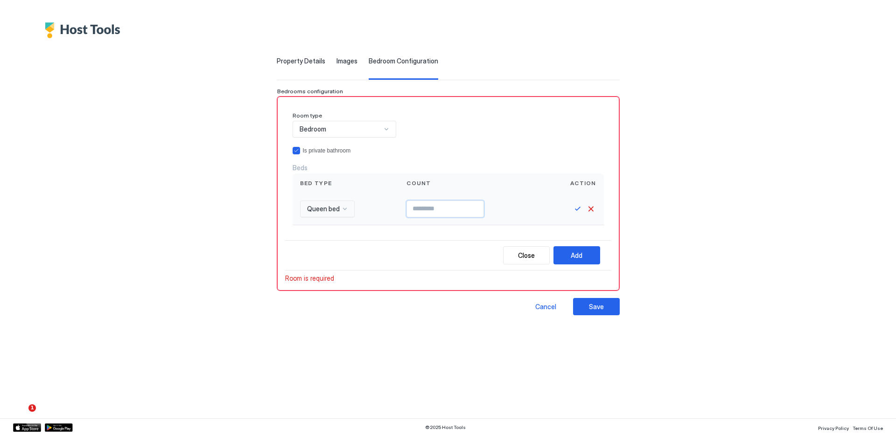
click at [442, 208] on input "Input Field" at bounding box center [445, 209] width 77 height 16
type input "*"
click at [572, 212] on button "Save" at bounding box center [577, 209] width 11 height 11
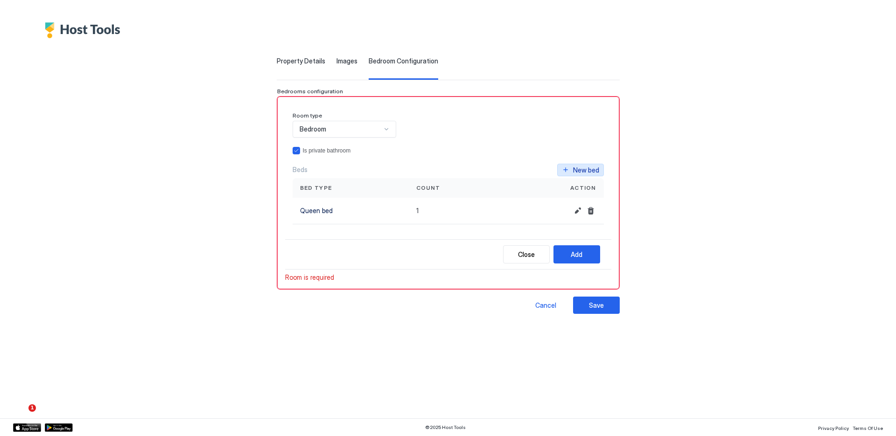
click at [573, 173] on div "New bed" at bounding box center [586, 170] width 26 height 10
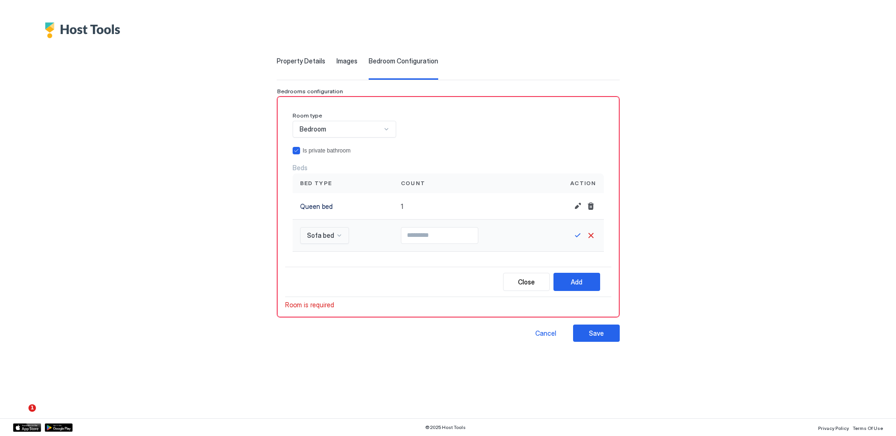
click at [334, 239] on span "Sofa bed" at bounding box center [320, 236] width 27 height 8
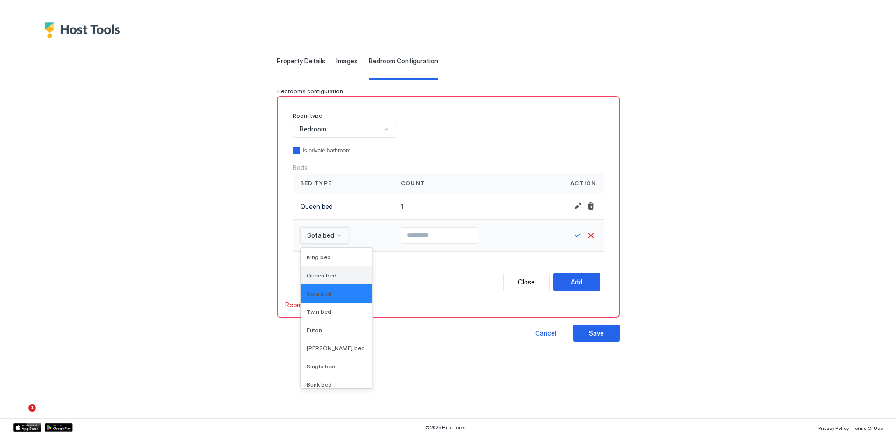
click at [337, 276] on span "Queen bed" at bounding box center [322, 275] width 30 height 7
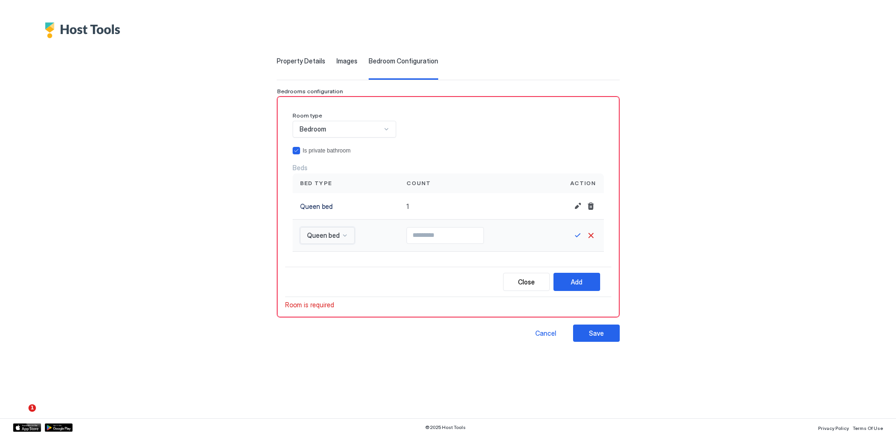
click at [450, 235] on input "Input Field" at bounding box center [445, 236] width 77 height 16
type input "*"
click at [572, 235] on button "Save" at bounding box center [577, 235] width 11 height 11
click at [331, 302] on span "Room is required" at bounding box center [309, 304] width 49 height 8
click at [381, 131] on div "Bedroom" at bounding box center [341, 129] width 82 height 8
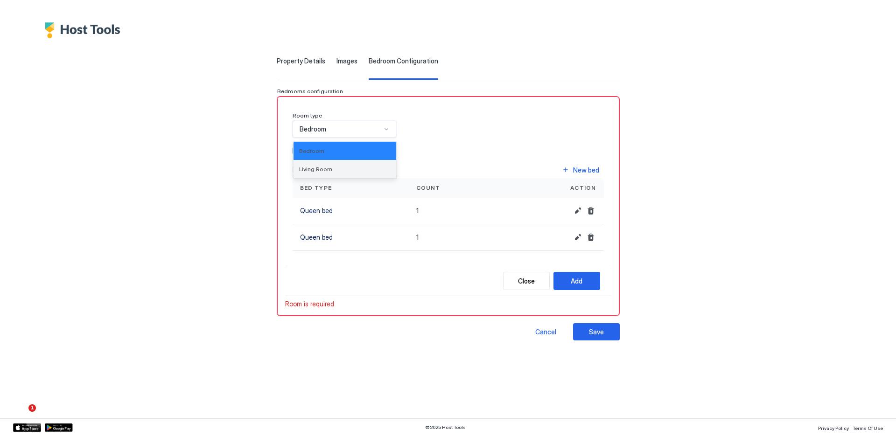
click at [365, 166] on div "Living Room" at bounding box center [344, 169] width 91 height 7
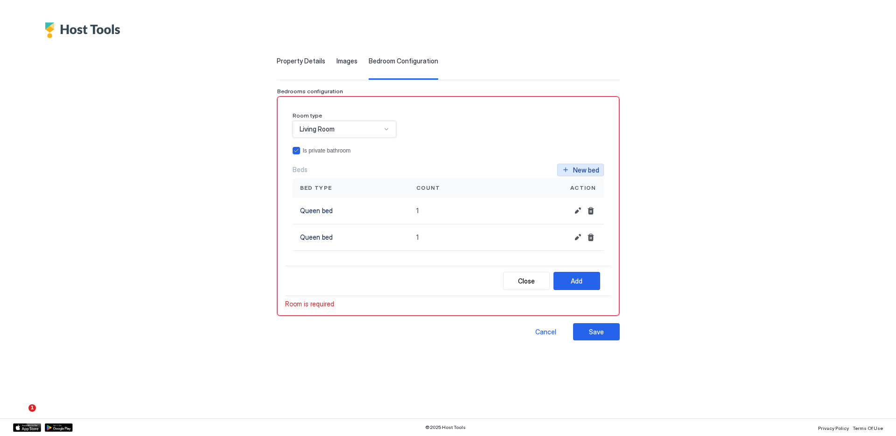
click at [576, 167] on div "New bed" at bounding box center [586, 170] width 26 height 10
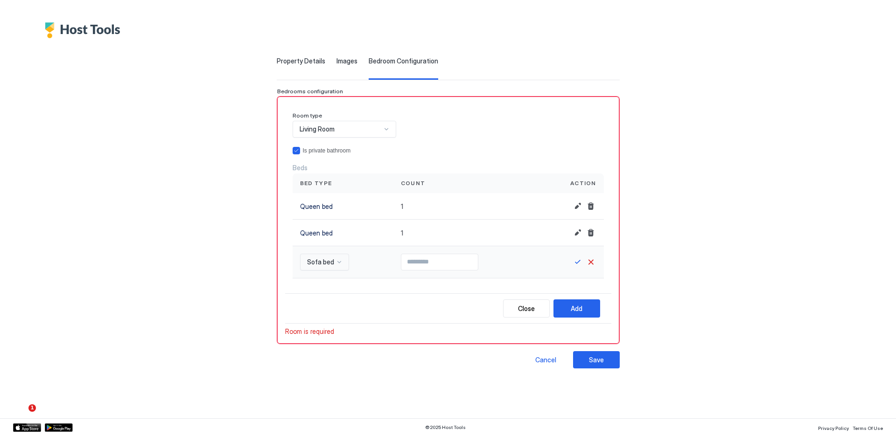
click at [334, 264] on span "Sofa bed" at bounding box center [320, 262] width 27 height 8
click at [331, 286] on span "King bed" at bounding box center [319, 284] width 24 height 7
click at [571, 308] on div "Add" at bounding box center [577, 309] width 12 height 10
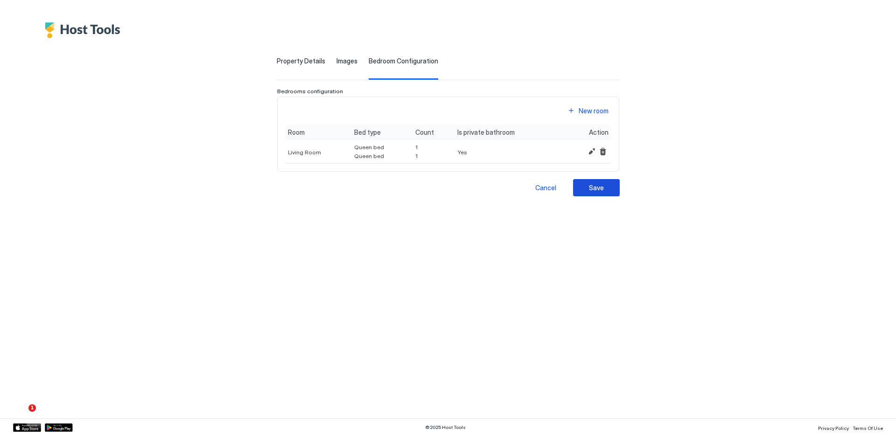
click at [589, 187] on div "Save" at bounding box center [596, 188] width 15 height 10
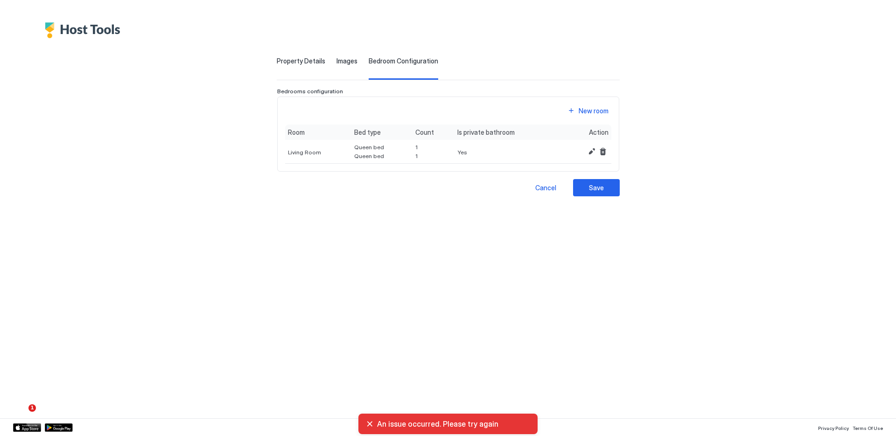
click at [358, 65] on span "Images" at bounding box center [347, 61] width 21 height 8
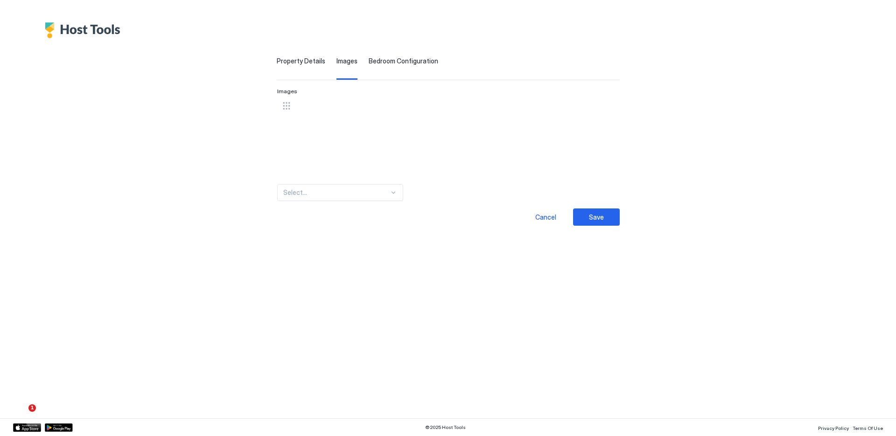
click at [307, 55] on div "Property Details Images Bedroom Configuration Listing Name ******** Description…" at bounding box center [448, 132] width 646 height 188
click at [313, 61] on span "Property Details" at bounding box center [301, 61] width 49 height 8
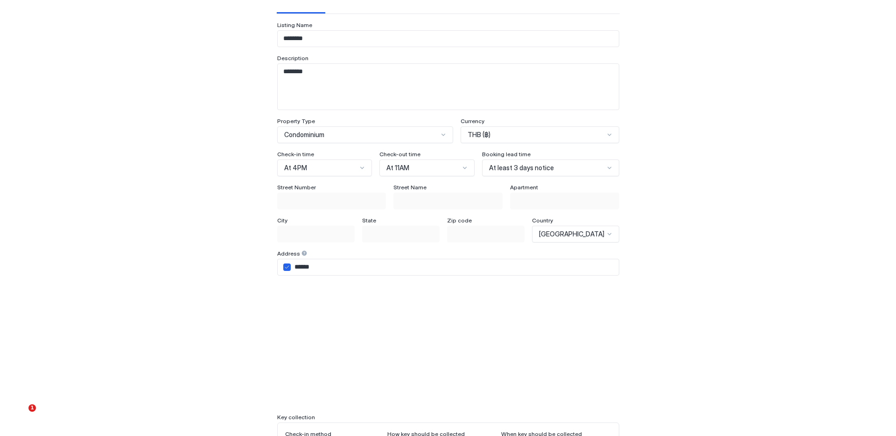
scroll to position [145, 0]
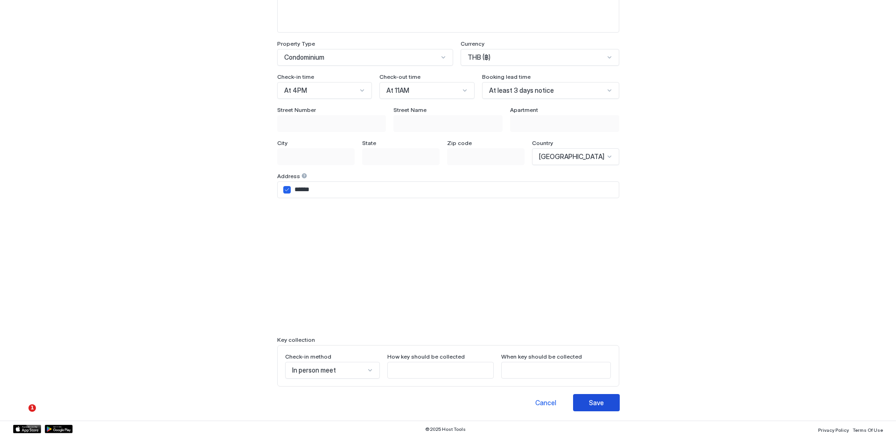
drag, startPoint x: 577, startPoint y: 402, endPoint x: 590, endPoint y: 394, distance: 15.1
click at [589, 402] on div "Save" at bounding box center [596, 403] width 15 height 10
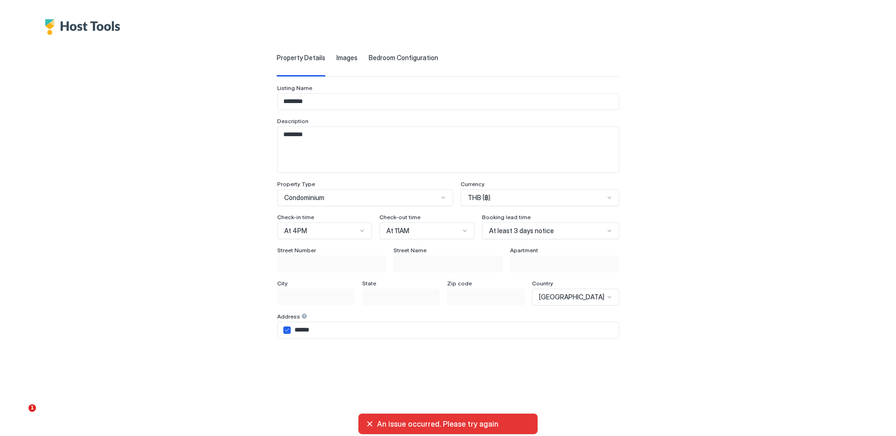
scroll to position [0, 0]
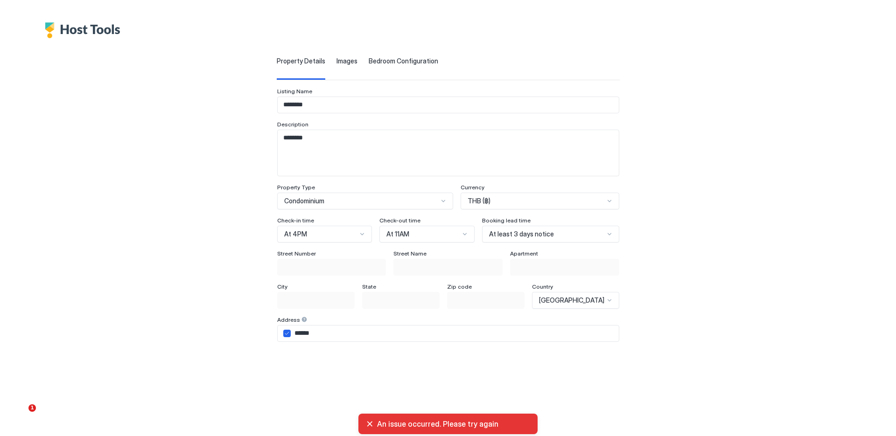
click at [415, 67] on div "Bedroom Configuration" at bounding box center [404, 68] width 70 height 23
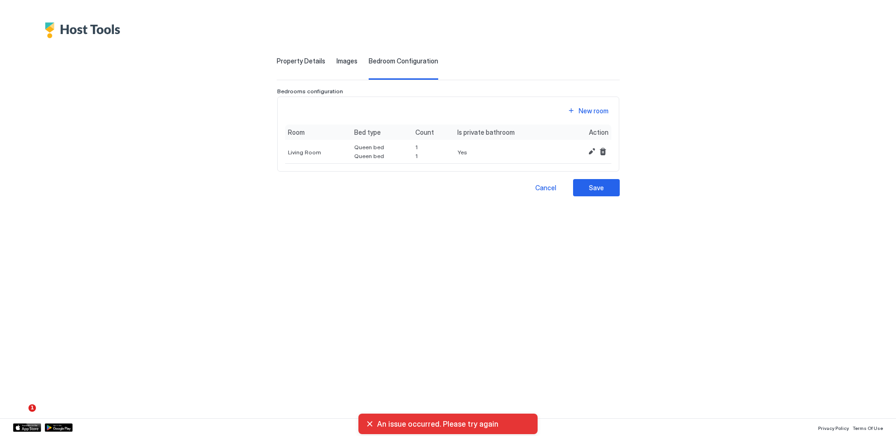
click at [464, 136] on div "Is private bathroom" at bounding box center [509, 133] width 108 height 16
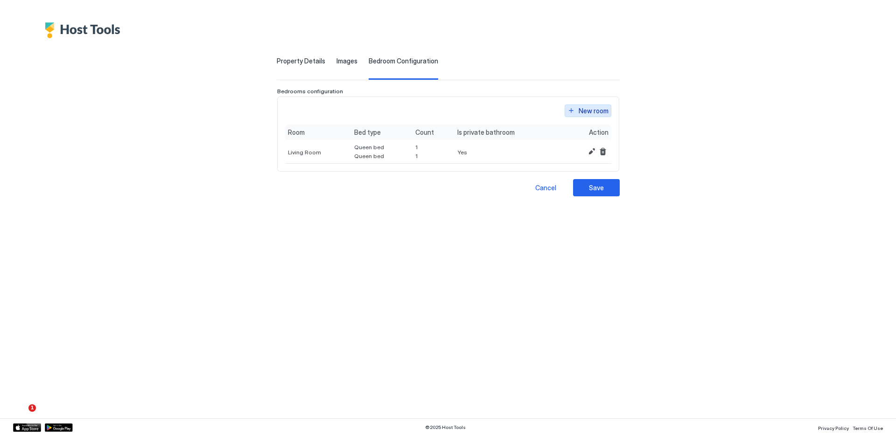
click at [579, 110] on div "New room" at bounding box center [594, 111] width 30 height 10
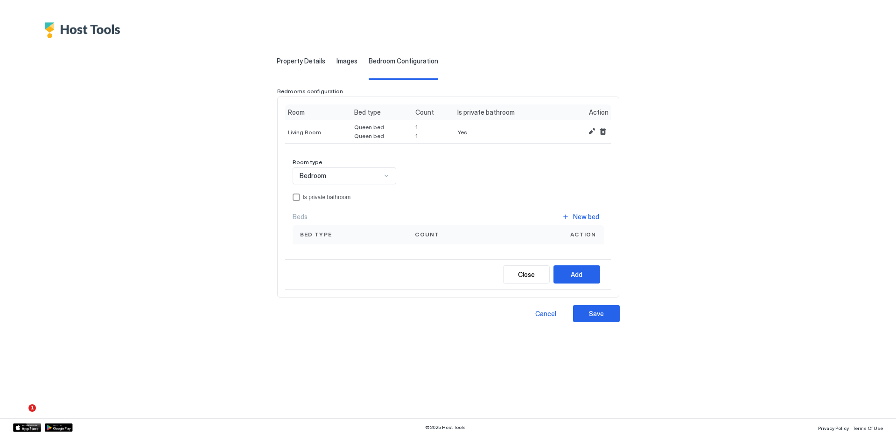
click at [390, 180] on div at bounding box center [386, 176] width 8 height 8
click at [365, 216] on div "Living Room" at bounding box center [344, 215] width 91 height 7
click at [320, 199] on div "Is private bathroom" at bounding box center [453, 197] width 301 height 7
click at [573, 213] on div "New bed" at bounding box center [586, 217] width 26 height 10
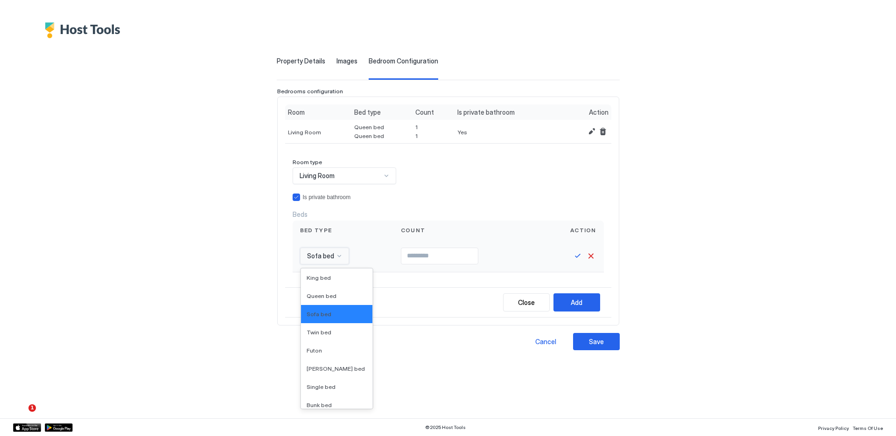
click at [334, 257] on span "Sofa bed" at bounding box center [320, 256] width 27 height 8
click at [337, 293] on span "Queen bed" at bounding box center [322, 296] width 30 height 7
click at [450, 257] on input "Input Field" at bounding box center [445, 256] width 77 height 16
type input "*"
click at [572, 258] on button "Save" at bounding box center [577, 256] width 11 height 11
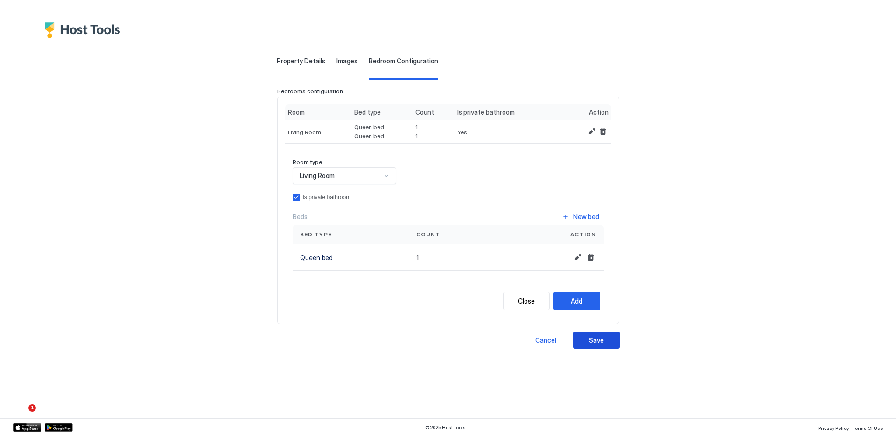
click at [573, 341] on button "Save" at bounding box center [596, 340] width 47 height 17
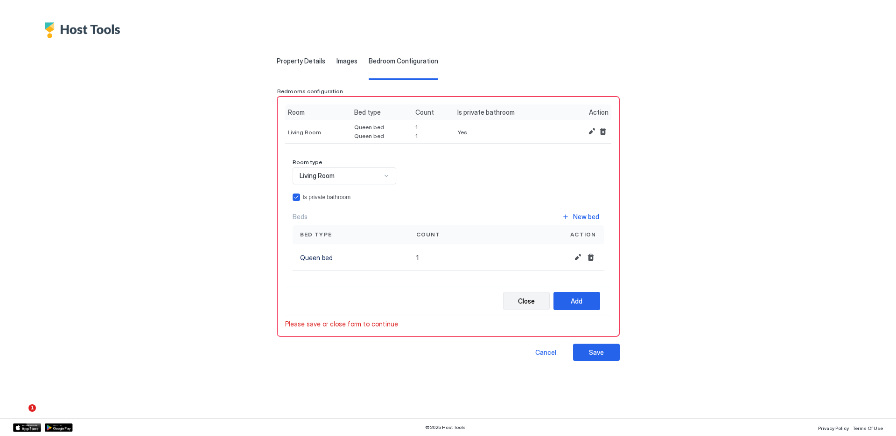
click at [519, 300] on div "Close" at bounding box center [526, 301] width 17 height 10
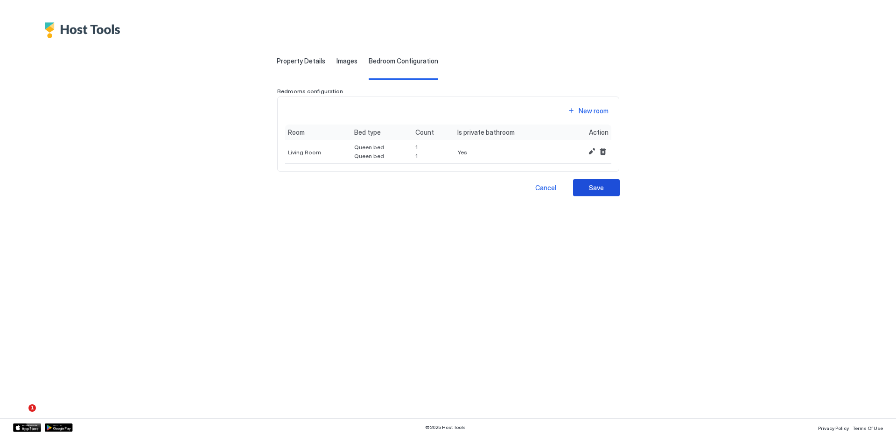
click at [589, 190] on div "Save" at bounding box center [596, 188] width 15 height 10
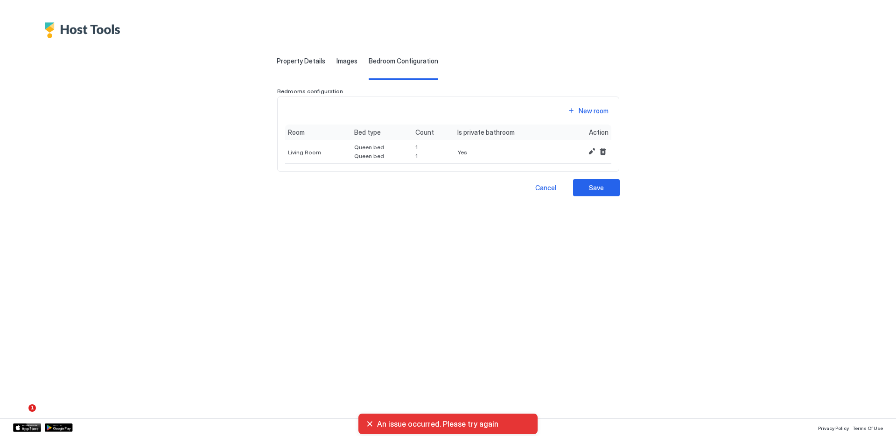
click at [358, 60] on span "Images" at bounding box center [347, 61] width 21 height 8
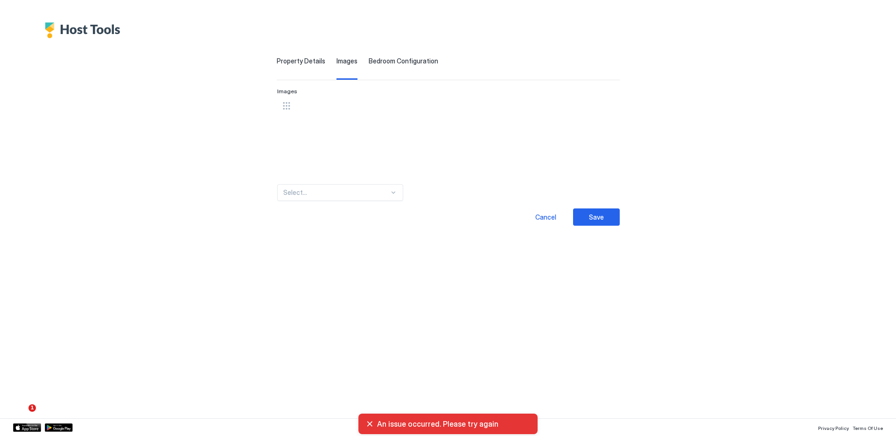
click at [310, 60] on span "Property Details" at bounding box center [301, 61] width 49 height 8
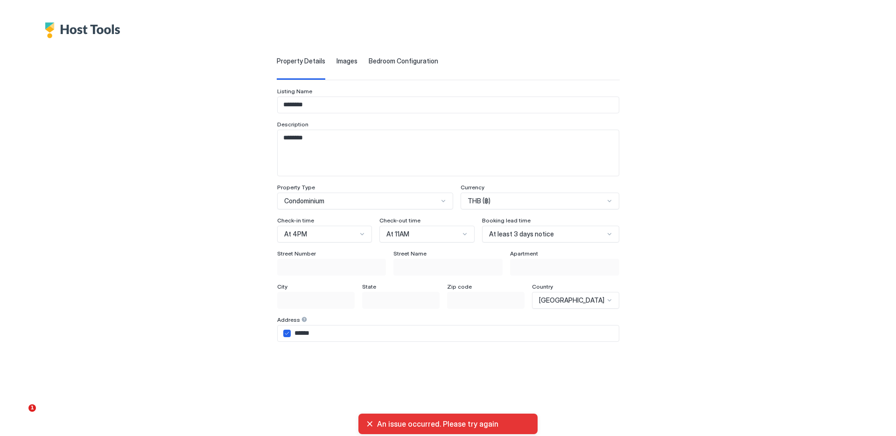
click at [102, 29] on img "Host Tools Logo" at bounding box center [85, 30] width 80 height 16
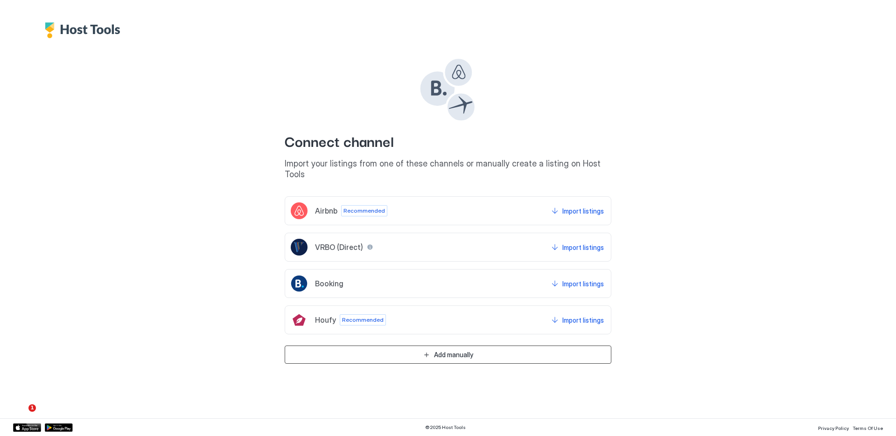
click at [436, 350] on div "Add manually" at bounding box center [453, 355] width 39 height 10
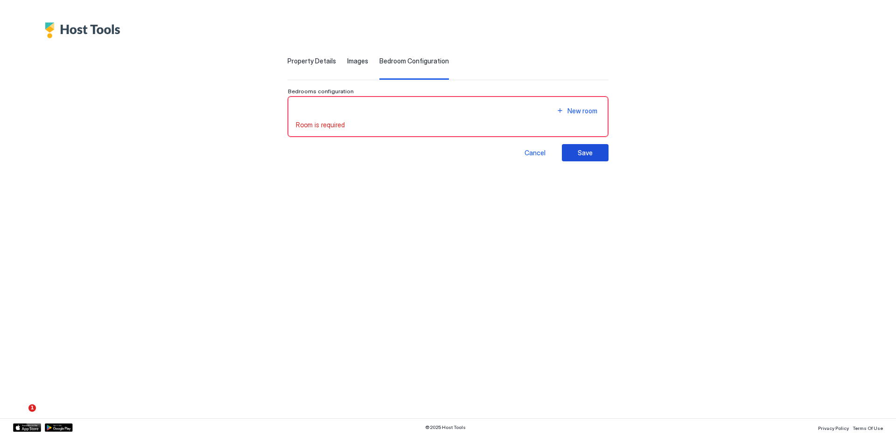
click at [593, 154] on div "Save" at bounding box center [585, 153] width 15 height 10
click at [371, 124] on div "Room is required" at bounding box center [448, 125] width 304 height 8
click at [587, 106] on div "New room" at bounding box center [583, 111] width 30 height 10
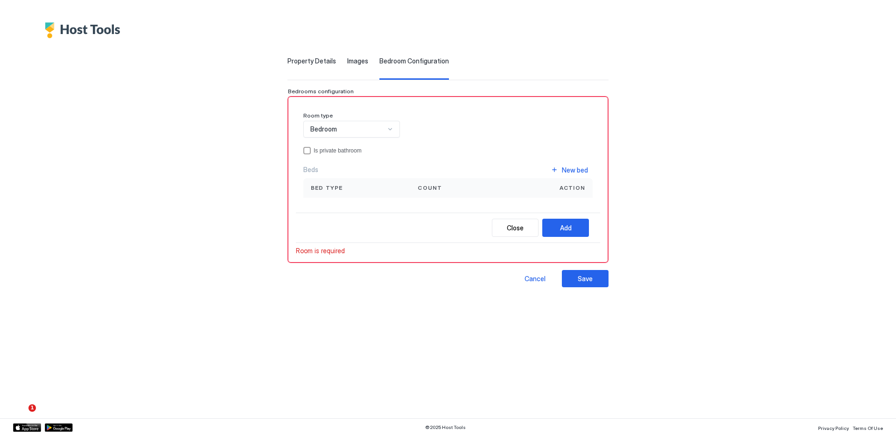
click at [387, 131] on div at bounding box center [389, 129] width 7 height 7
drag, startPoint x: 331, startPoint y: 189, endPoint x: 405, endPoint y: 187, distance: 73.8
click at [331, 189] on span "Bed type" at bounding box center [327, 188] width 32 height 8
click at [566, 168] on button "New bed" at bounding box center [569, 170] width 47 height 13
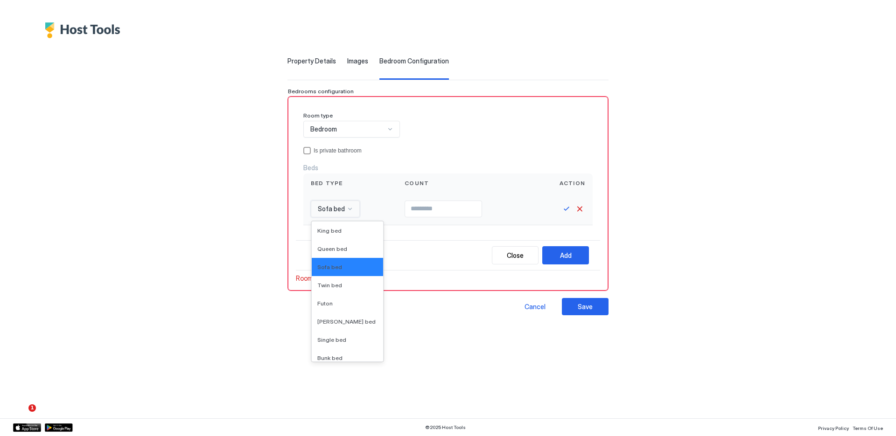
click at [339, 209] on div at bounding box center [331, 209] width 29 height 8
click at [328, 248] on span "Queen bed" at bounding box center [332, 249] width 30 height 7
click at [435, 209] on input "Input Field" at bounding box center [449, 209] width 77 height 16
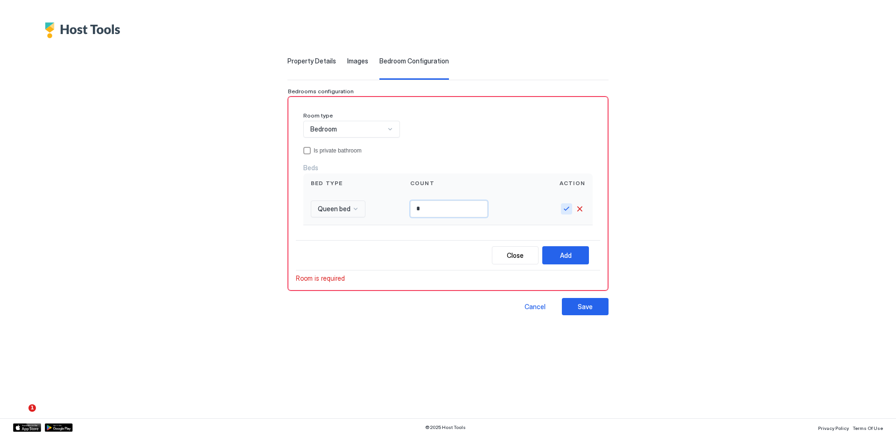
type input "*"
click at [572, 212] on button "Save" at bounding box center [566, 209] width 11 height 11
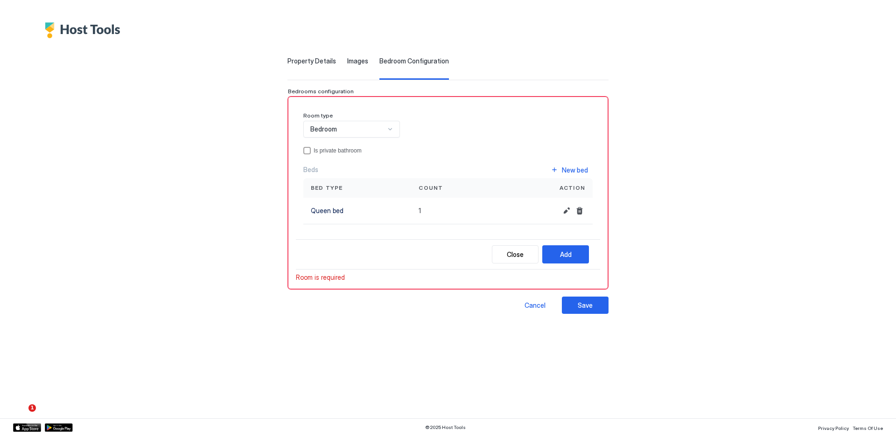
click at [306, 280] on span "Room is required" at bounding box center [320, 278] width 49 height 8
click at [516, 252] on div "Close" at bounding box center [515, 255] width 17 height 10
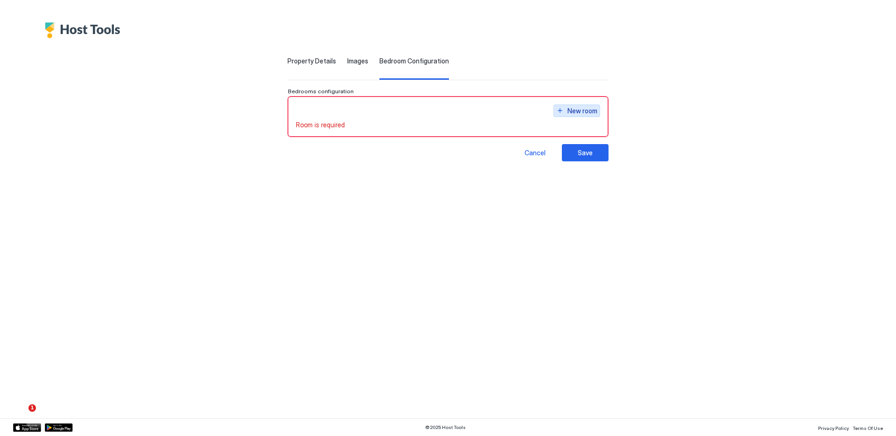
click at [582, 106] on div "New room" at bounding box center [583, 111] width 30 height 10
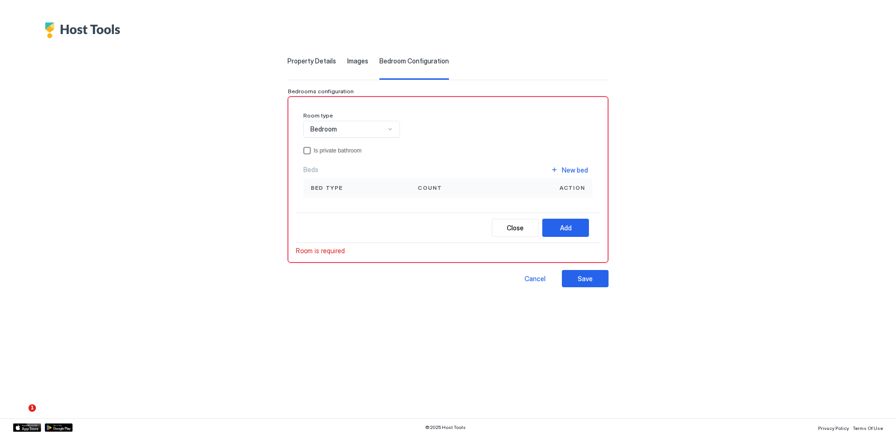
click at [303, 151] on div "privateBathroom" at bounding box center [306, 150] width 7 height 7
click at [561, 169] on button "New bed" at bounding box center [569, 170] width 47 height 13
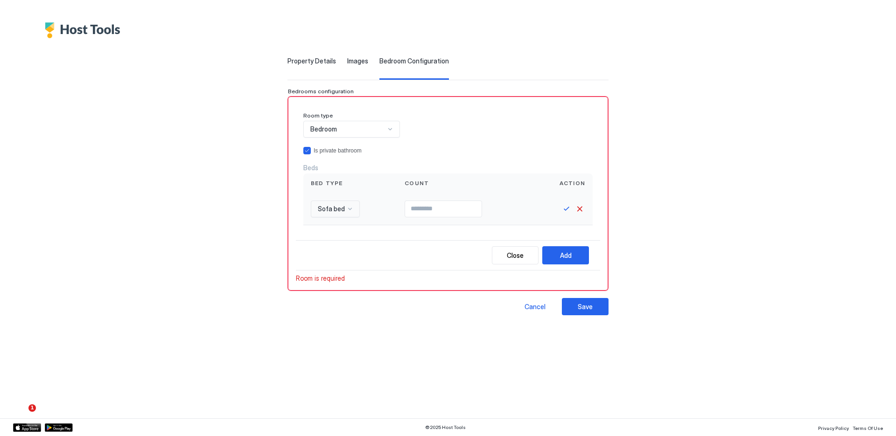
click at [337, 205] on span "Sofa bed" at bounding box center [331, 209] width 27 height 8
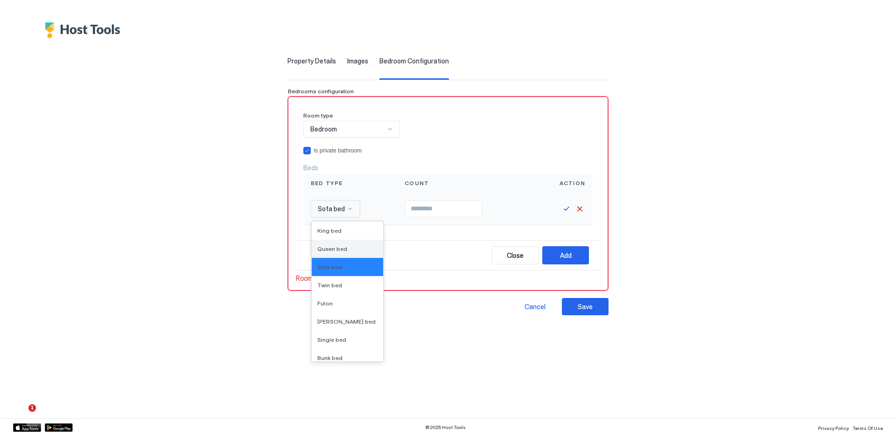
click at [332, 247] on span "Queen bed" at bounding box center [332, 249] width 30 height 7
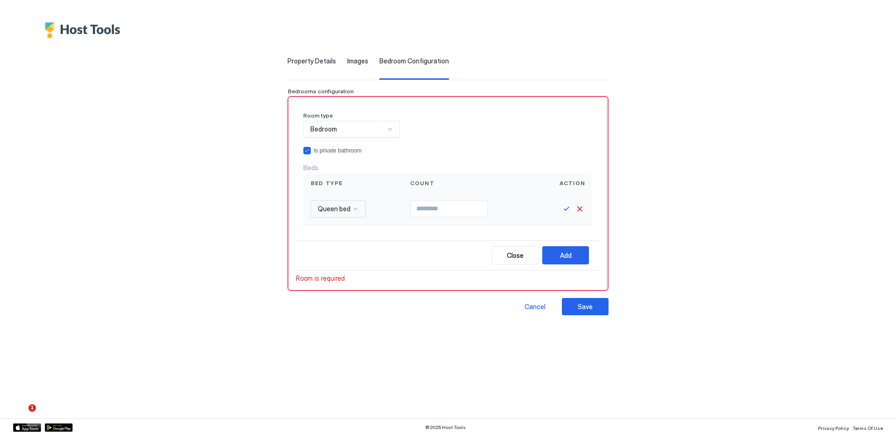
click at [446, 211] on input "Input Field" at bounding box center [449, 209] width 77 height 16
type input "*"
click at [572, 209] on button "Save" at bounding box center [566, 209] width 11 height 11
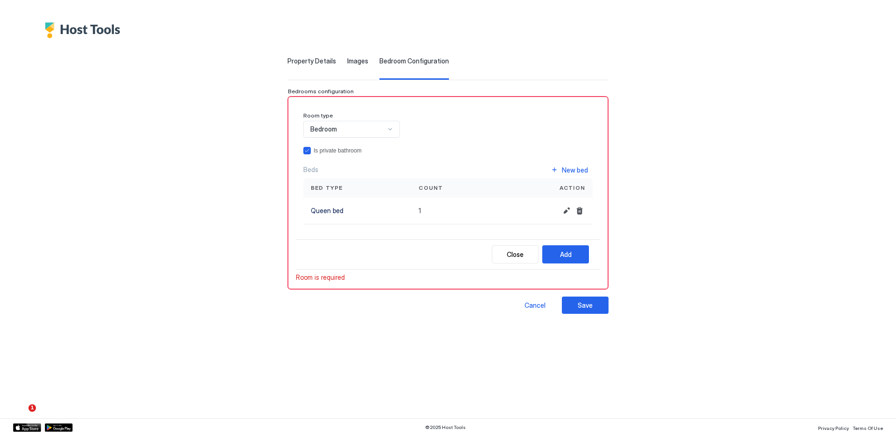
click at [353, 59] on span "Images" at bounding box center [357, 61] width 21 height 8
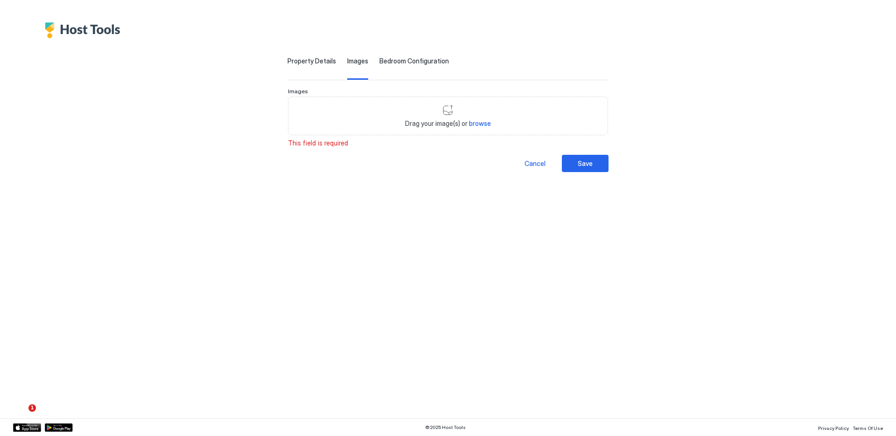
click at [449, 112] on div "Drag your image(s) or browse" at bounding box center [448, 116] width 320 height 39
type input "**********"
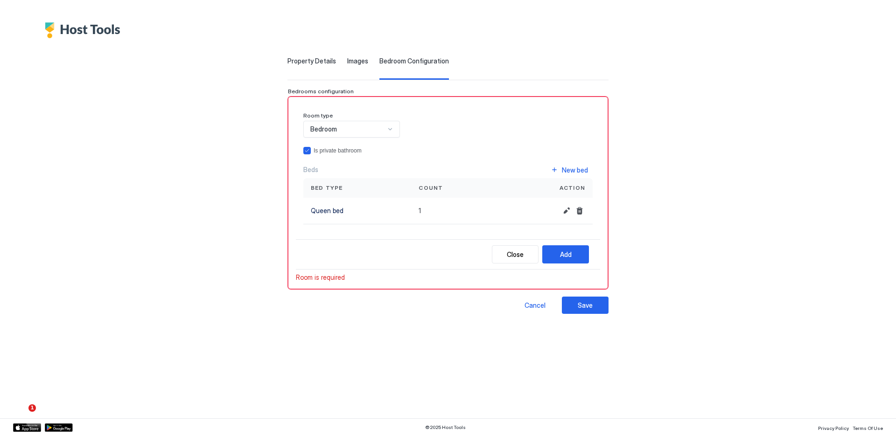
click at [307, 65] on span "Property Details" at bounding box center [312, 61] width 49 height 8
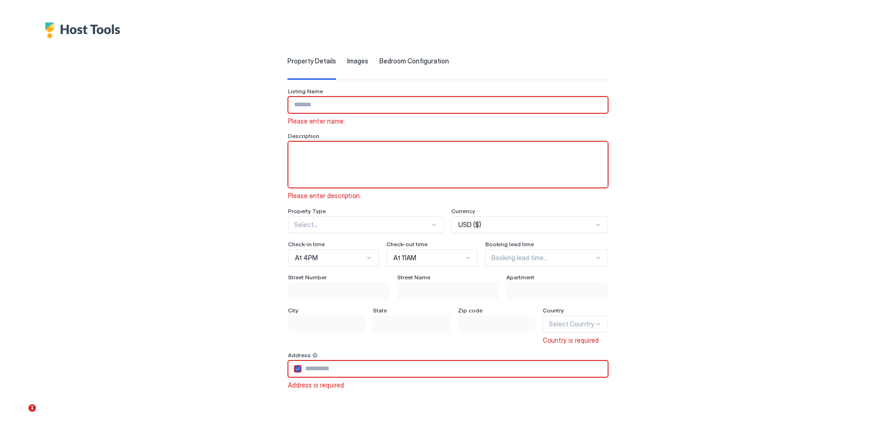
click at [329, 104] on input "Input Field" at bounding box center [447, 105] width 319 height 16
click at [296, 103] on input "Input Field" at bounding box center [447, 105] width 319 height 16
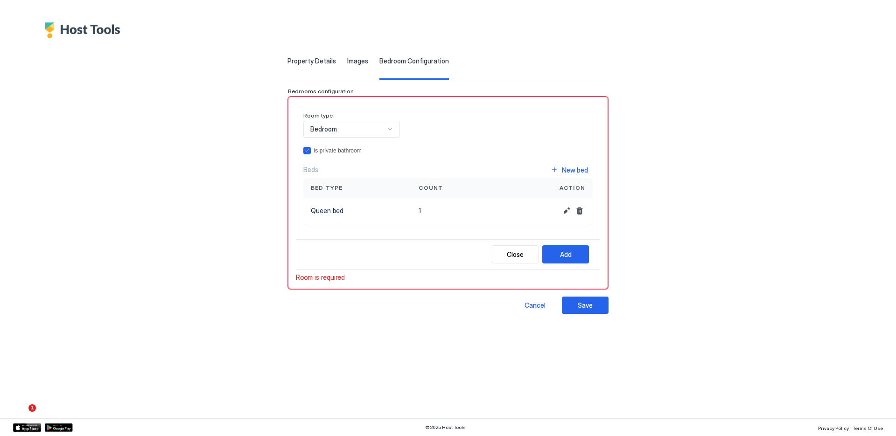
scroll to position [12, 0]
type input "***"
click at [311, 59] on span "Property Details" at bounding box center [312, 61] width 49 height 8
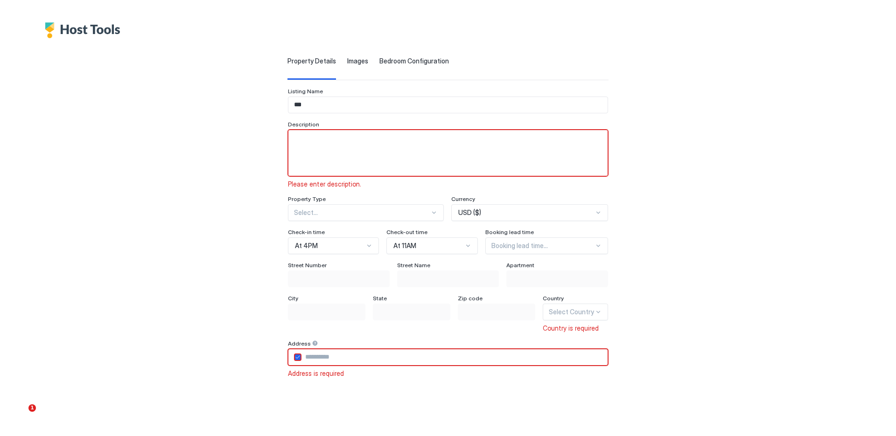
click at [327, 153] on textarea "Input Field" at bounding box center [447, 153] width 319 height 46
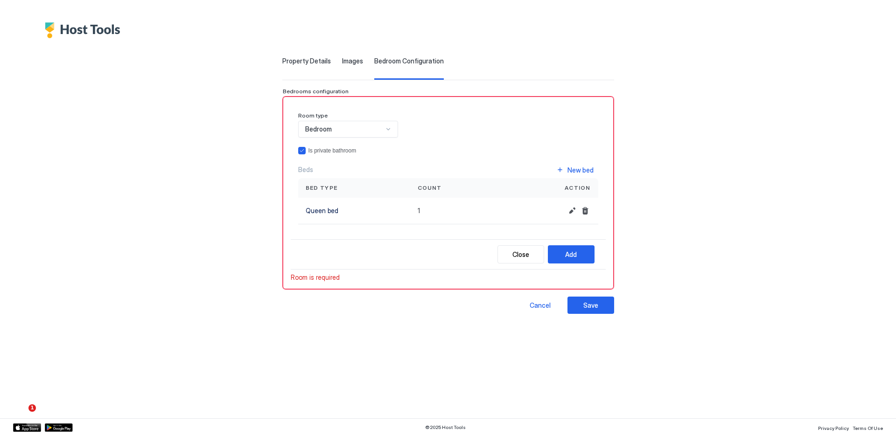
type textarea "******"
click at [385, 126] on div at bounding box center [388, 129] width 7 height 7
click at [344, 169] on div "Living Room" at bounding box center [349, 169] width 88 height 7
click at [569, 168] on div "New bed" at bounding box center [581, 170] width 26 height 10
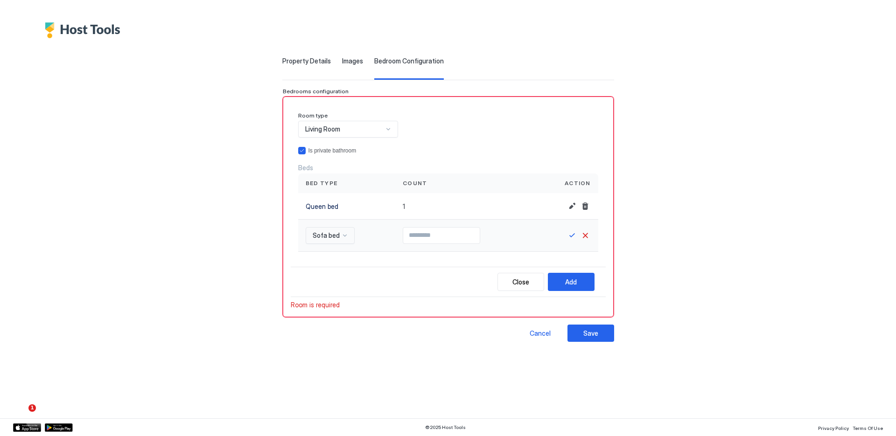
click at [333, 237] on span "Sofa bed" at bounding box center [326, 236] width 27 height 8
click at [330, 280] on div "Queen bed" at bounding box center [342, 276] width 71 height 18
click at [447, 240] on input "Input Field" at bounding box center [447, 236] width 77 height 16
type input "*"
click at [571, 236] on button "Save" at bounding box center [572, 235] width 11 height 11
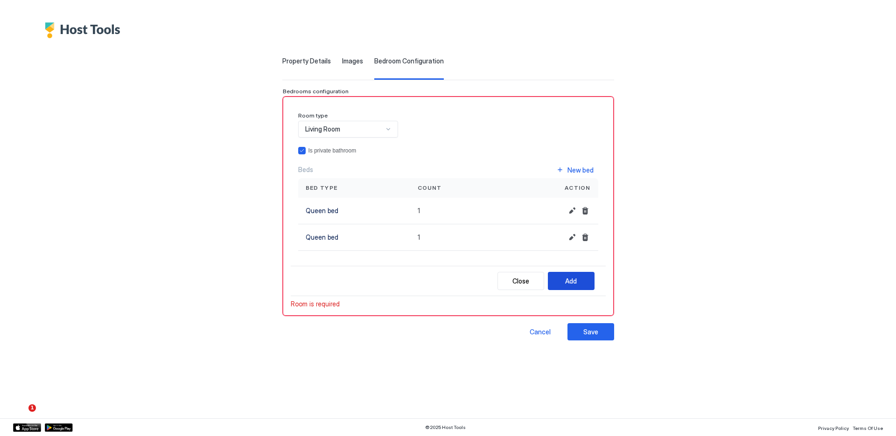
click at [566, 279] on div "Add" at bounding box center [571, 281] width 12 height 10
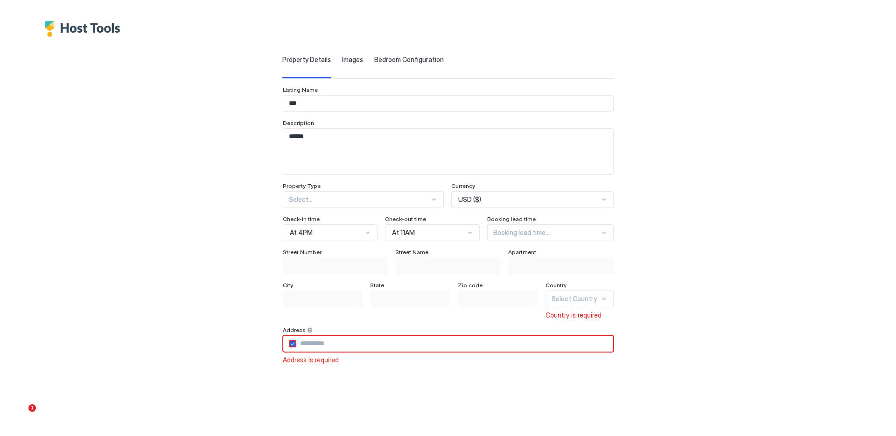
scroll to position [0, 0]
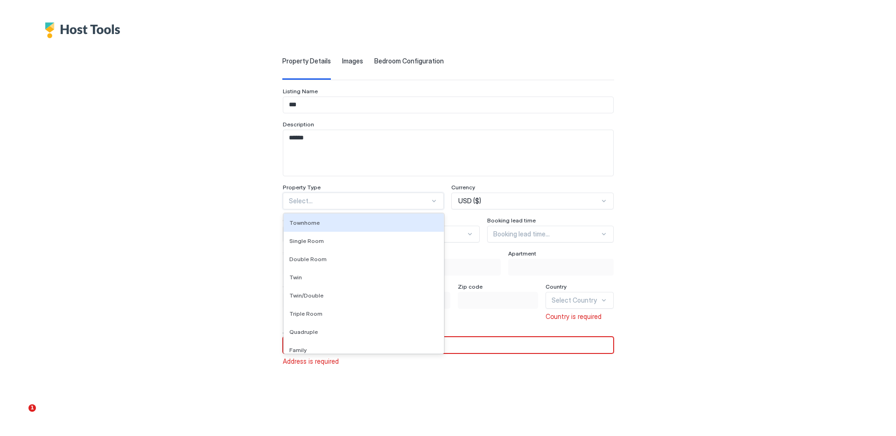
click at [403, 201] on div at bounding box center [359, 201] width 141 height 8
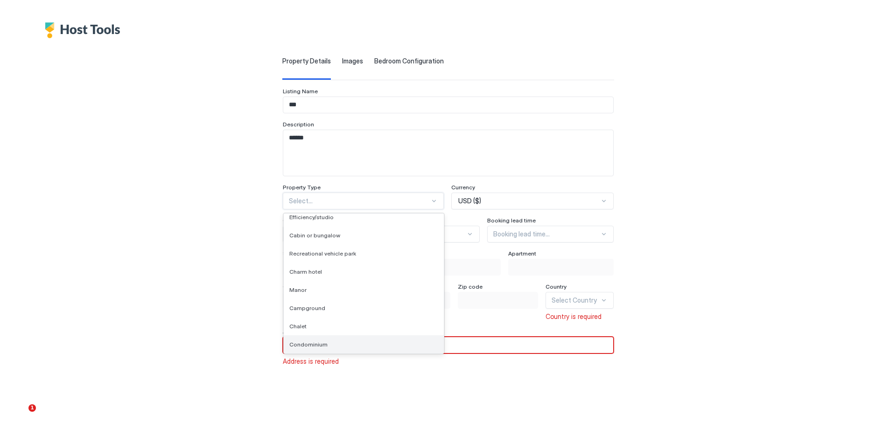
click at [324, 344] on div "Condominium" at bounding box center [363, 344] width 149 height 7
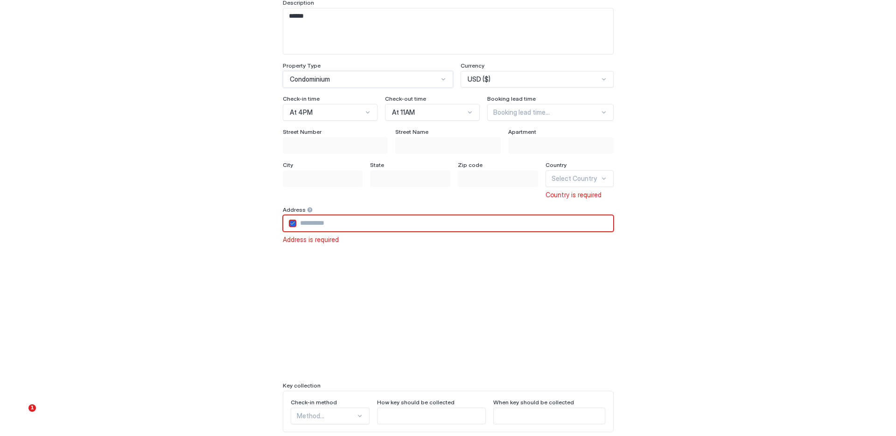
scroll to position [123, 0]
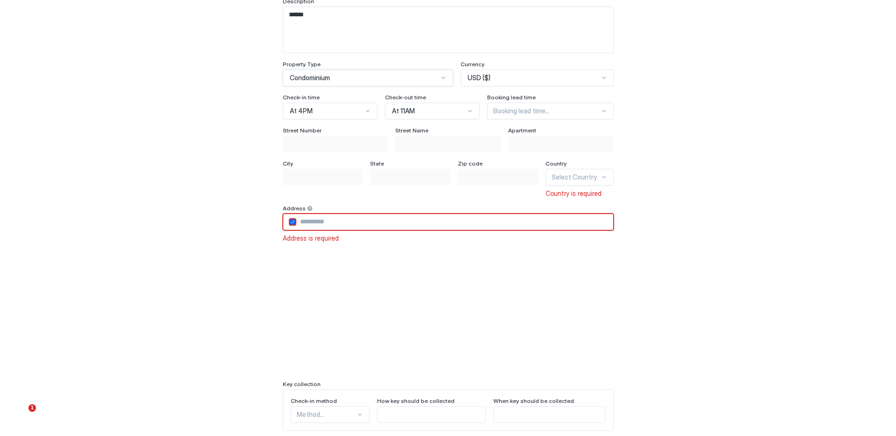
click at [324, 224] on input "Input Field" at bounding box center [454, 222] width 317 height 16
click at [589, 178] on div at bounding box center [576, 175] width 48 height 8
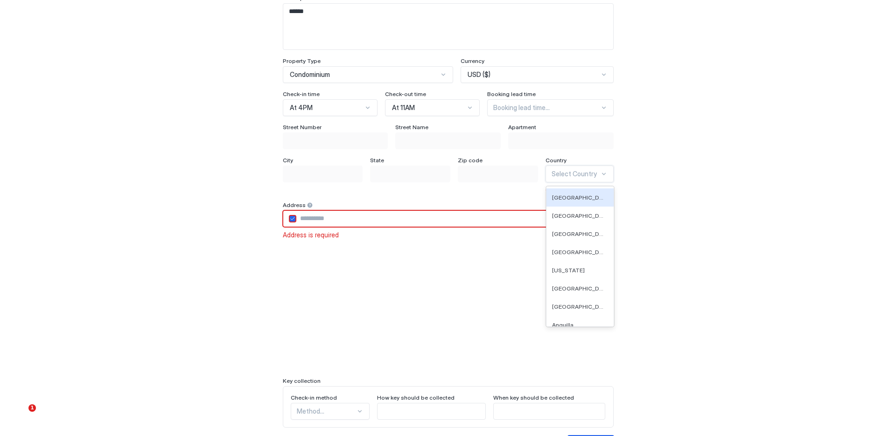
scroll to position [125, 0]
type input "***"
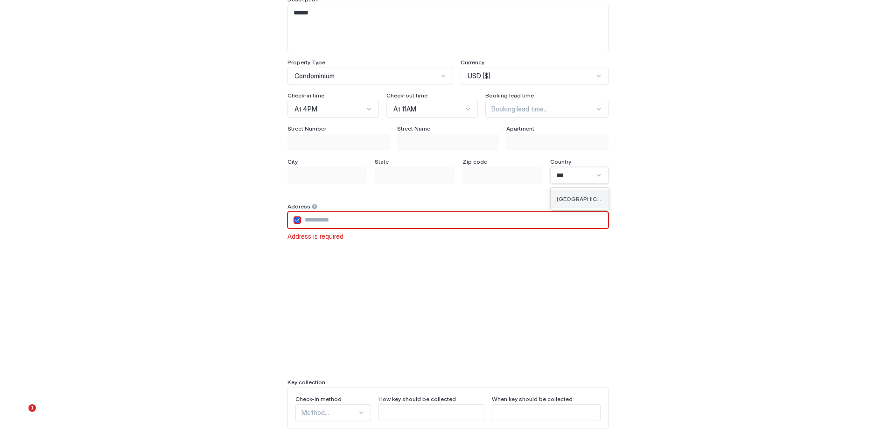
click at [583, 195] on div "[GEOGRAPHIC_DATA]" at bounding box center [580, 199] width 58 height 18
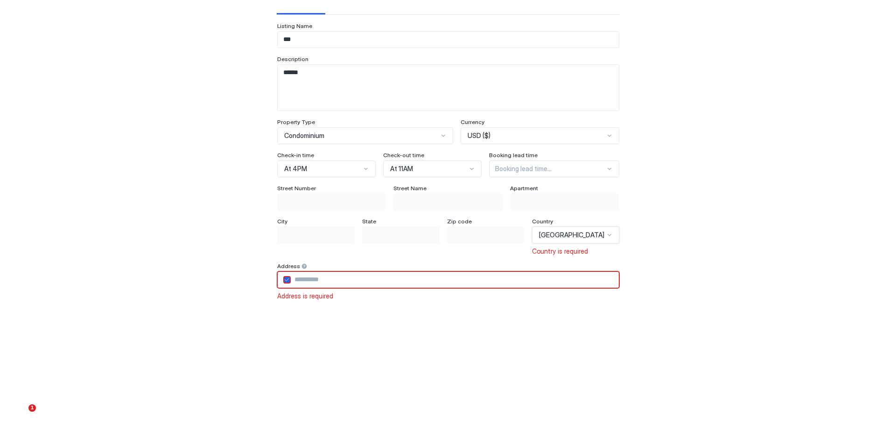
click at [334, 280] on input "Input Field" at bounding box center [455, 280] width 328 height 16
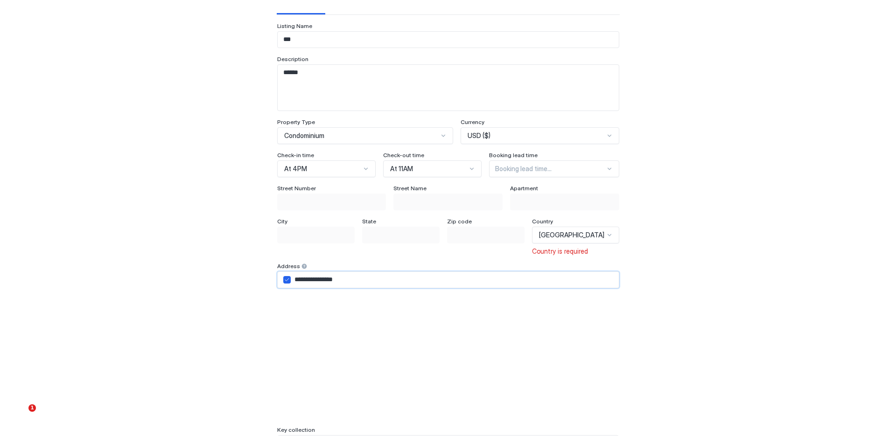
scroll to position [157, 0]
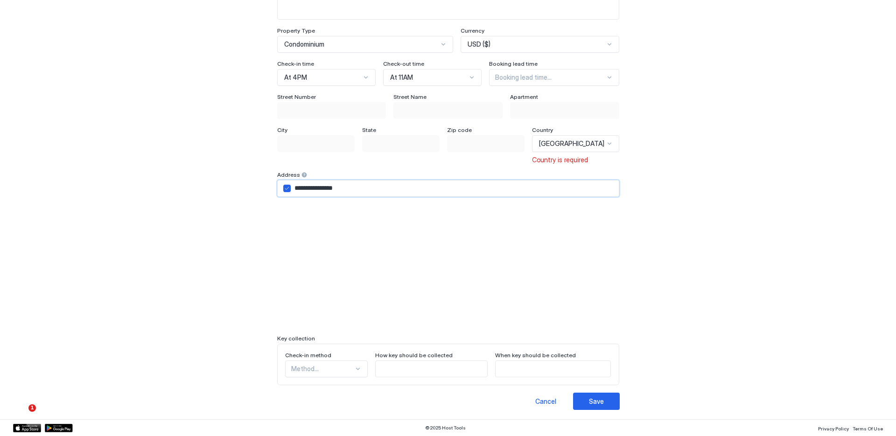
type input "**********"
click at [349, 367] on div "Method..." at bounding box center [326, 369] width 83 height 17
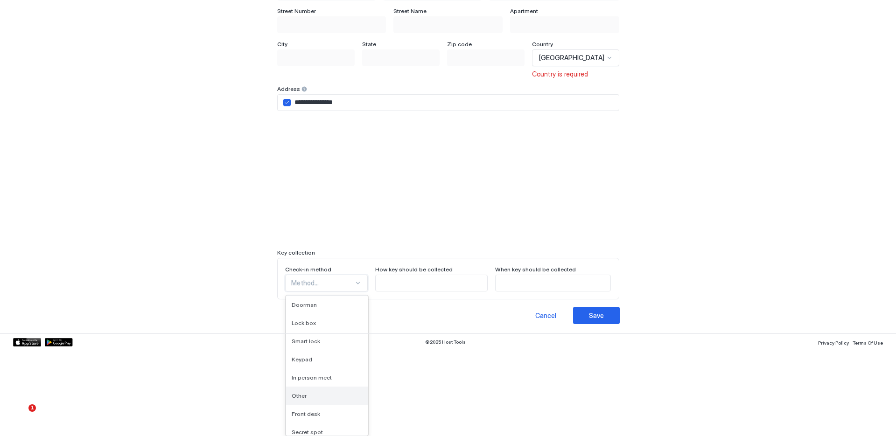
click at [313, 399] on div "Other" at bounding box center [327, 396] width 70 height 7
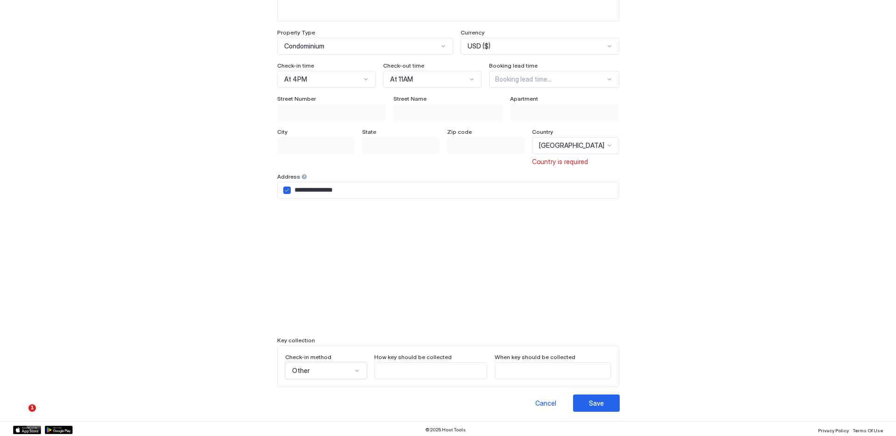
scroll to position [157, 0]
click at [589, 402] on div "Save" at bounding box center [596, 402] width 15 height 10
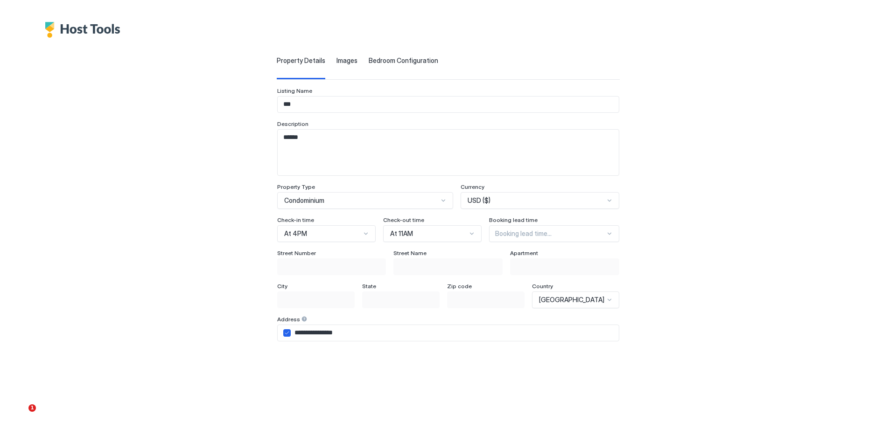
scroll to position [0, 0]
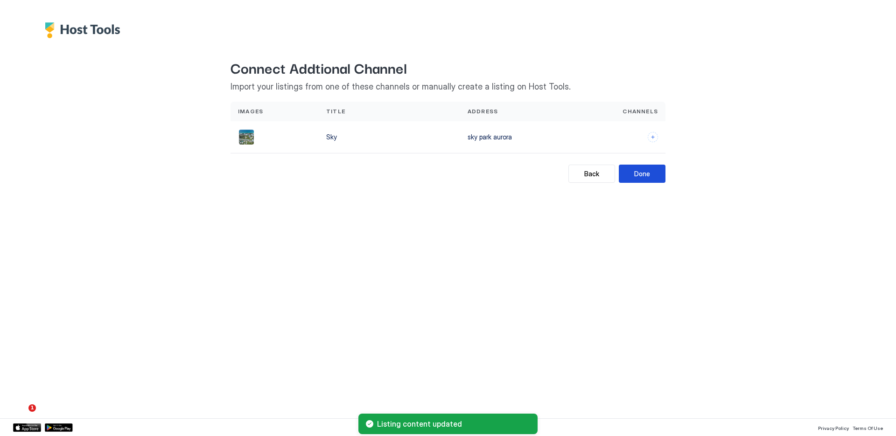
click at [654, 172] on button "Done" at bounding box center [642, 174] width 47 height 18
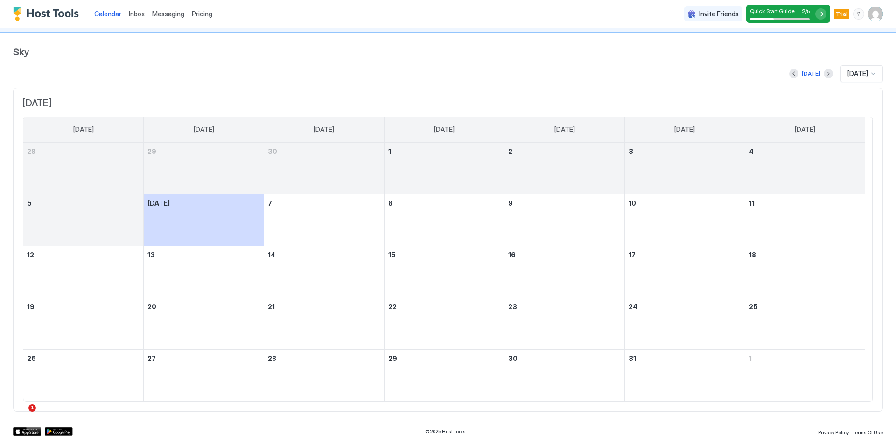
scroll to position [28, 0]
click at [870, 71] on div at bounding box center [873, 71] width 7 height 7
click at [849, 215] on span "Oct 2025" at bounding box center [856, 213] width 19 height 7
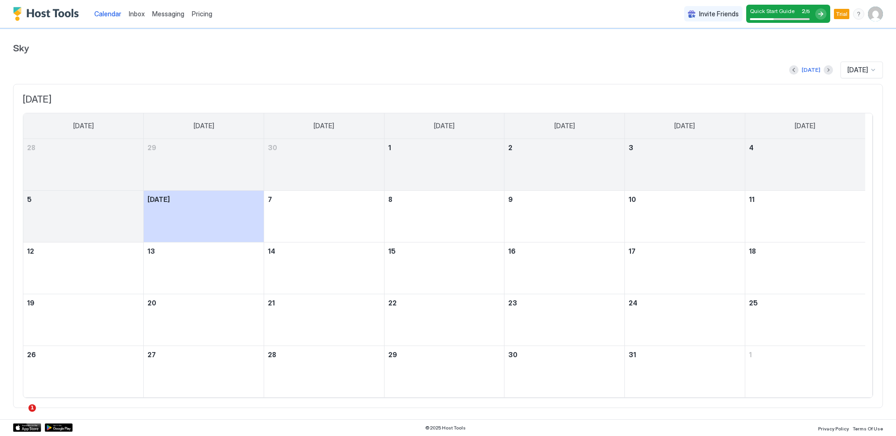
click at [137, 14] on span "Inbox" at bounding box center [137, 14] width 16 height 8
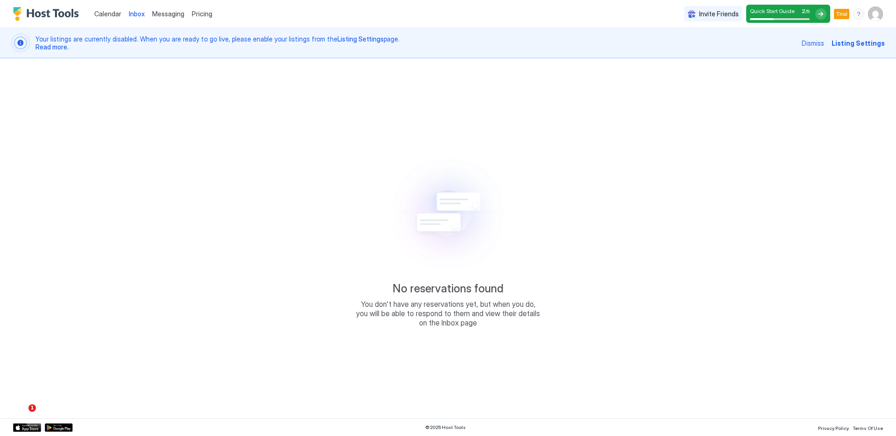
click at [209, 15] on span "Pricing" at bounding box center [202, 14] width 21 height 8
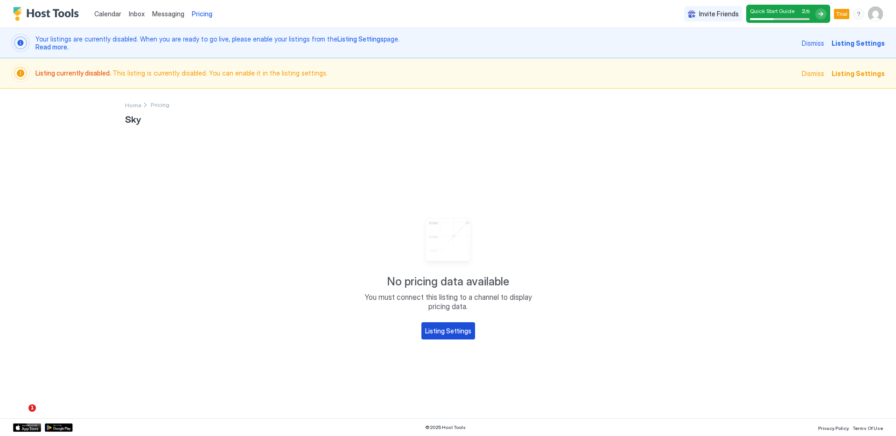
click at [448, 335] on div "Listing Settings" at bounding box center [448, 331] width 46 height 10
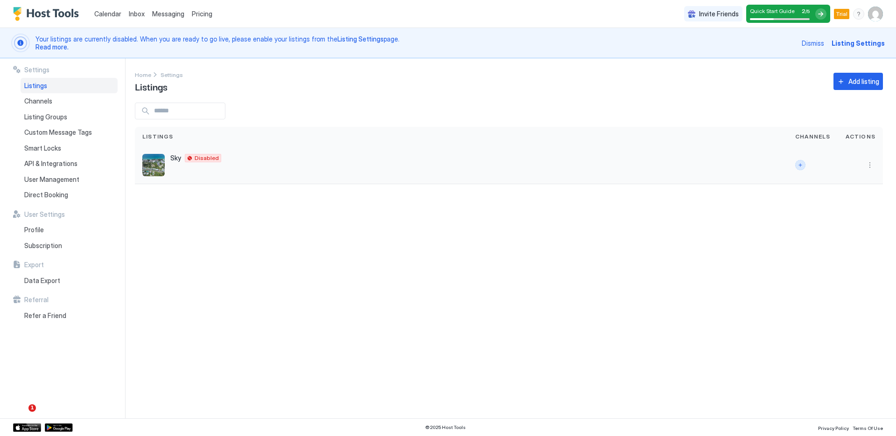
click at [803, 166] on button "Connect channels" at bounding box center [800, 165] width 10 height 10
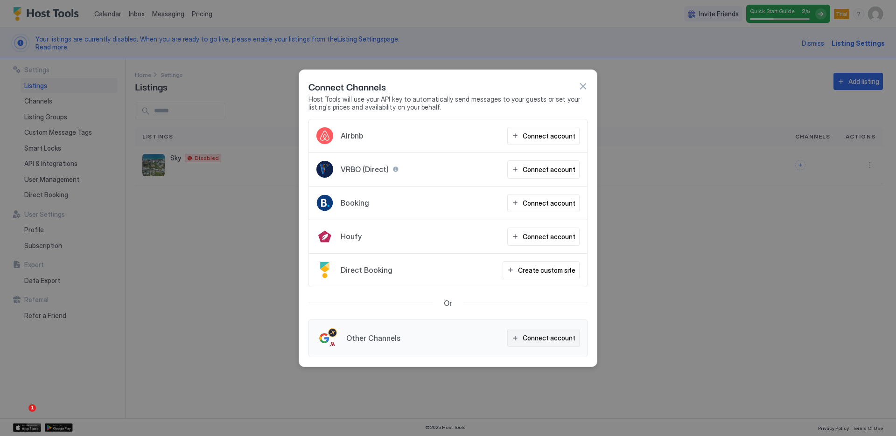
click at [549, 343] on div "Connect account" at bounding box center [549, 338] width 53 height 10
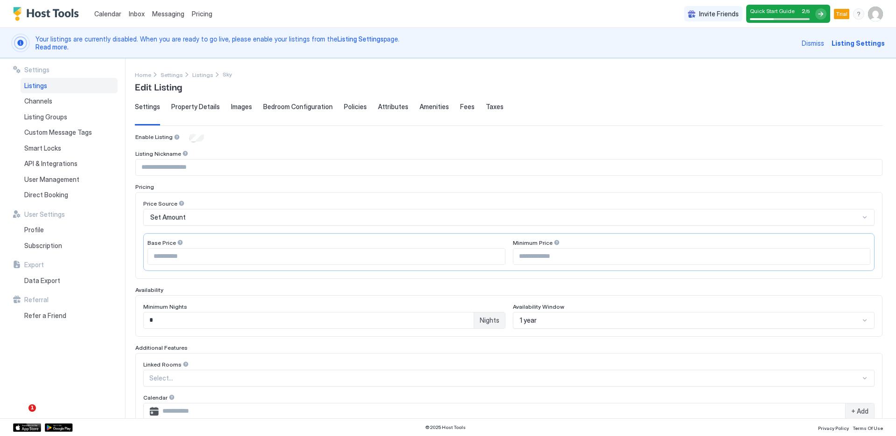
scroll to position [170, 0]
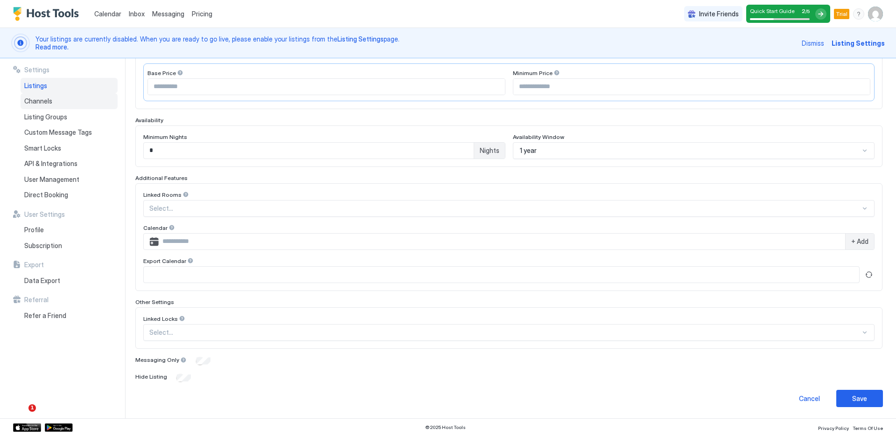
click at [42, 102] on span "Channels" at bounding box center [38, 101] width 28 height 8
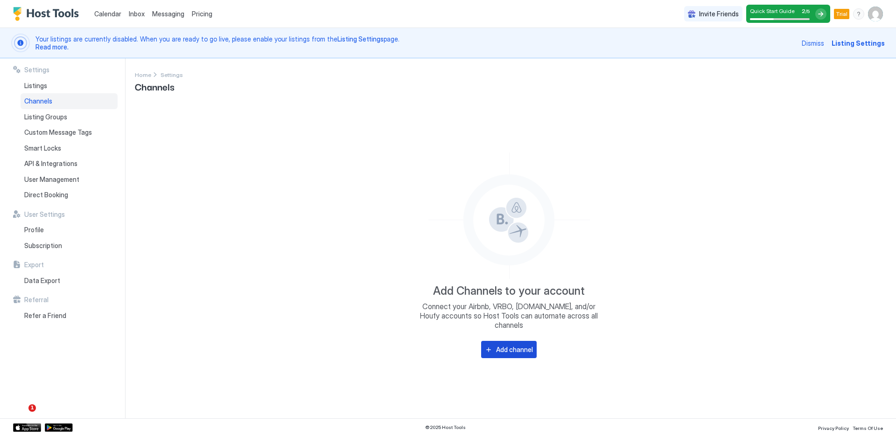
click at [510, 345] on div "Add channel" at bounding box center [514, 350] width 37 height 10
click at [48, 113] on span "Listing Groups" at bounding box center [45, 117] width 43 height 8
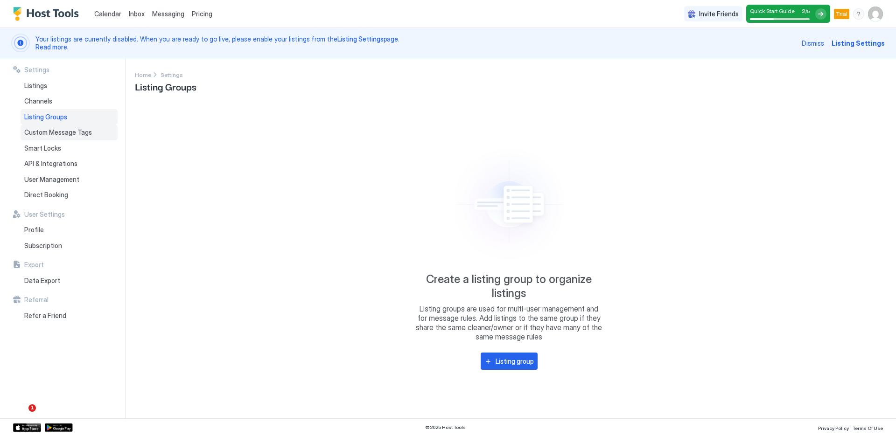
click at [57, 131] on span "Custom Message Tags" at bounding box center [58, 132] width 68 height 8
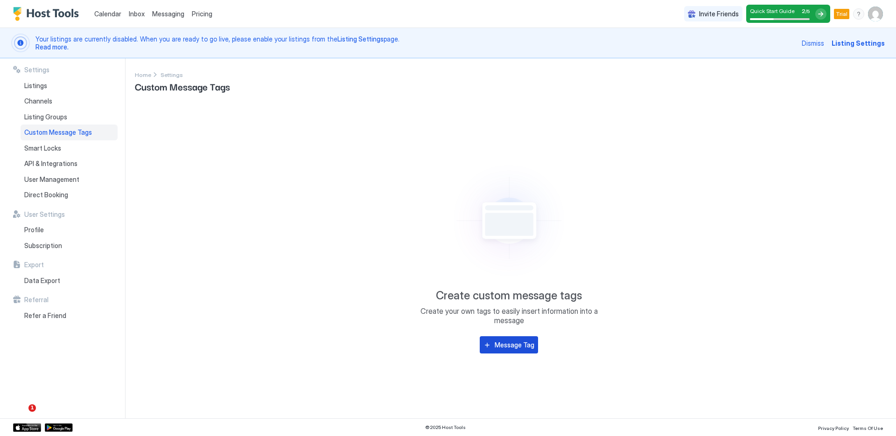
click at [518, 348] on div "Message Tag" at bounding box center [515, 345] width 40 height 10
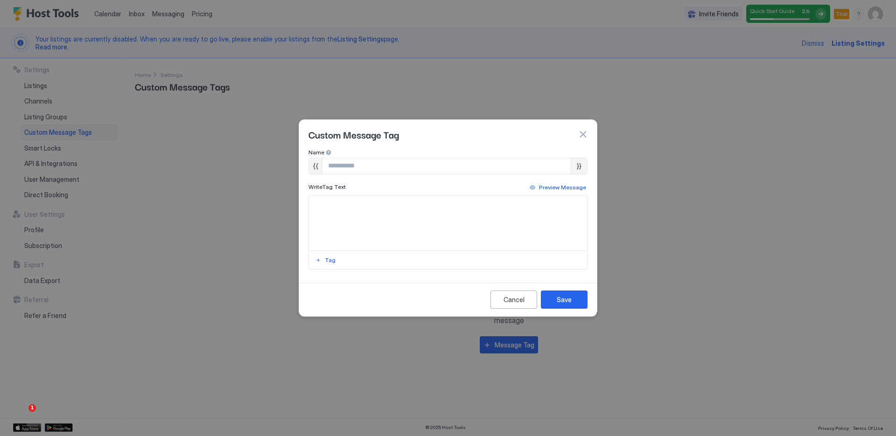
click at [584, 132] on button "button" at bounding box center [582, 134] width 9 height 9
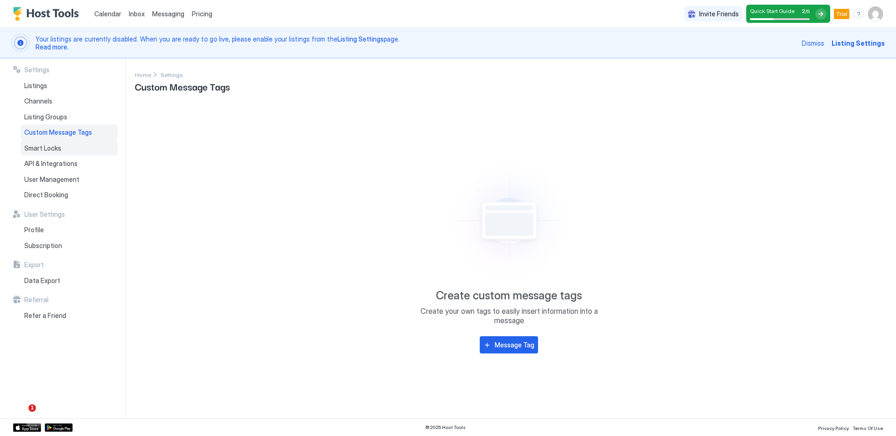
click at [71, 150] on div "Smart Locks" at bounding box center [69, 148] width 97 height 16
click at [62, 162] on span "API & Integrations" at bounding box center [50, 164] width 53 height 8
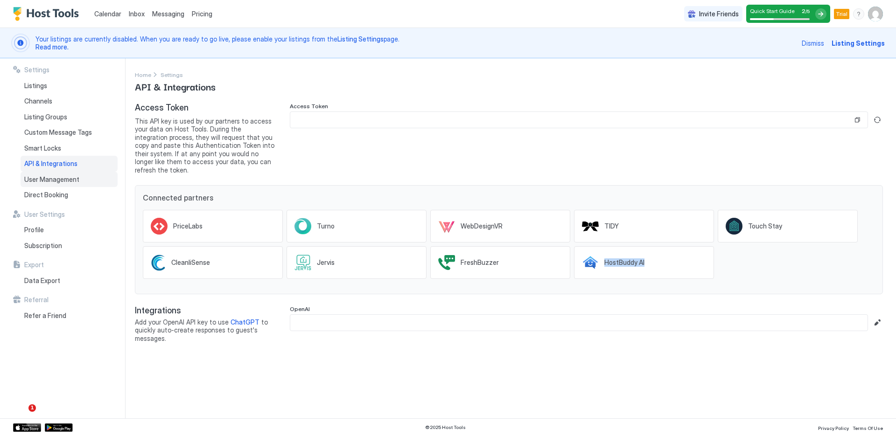
click at [42, 179] on span "User Management" at bounding box center [51, 179] width 55 height 8
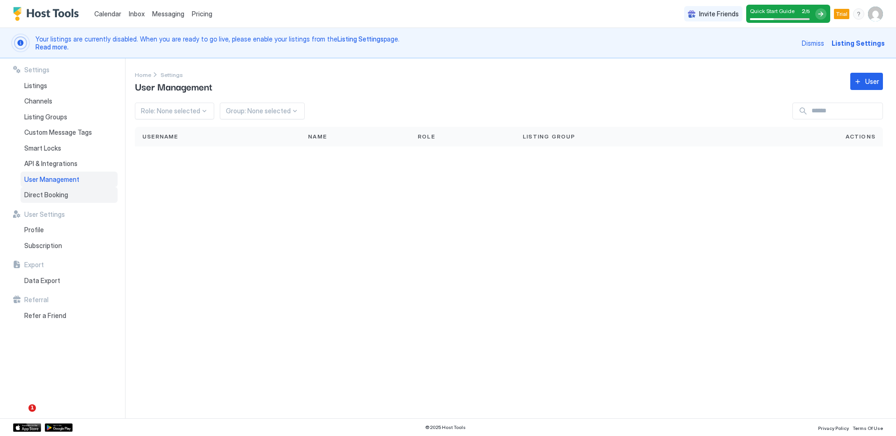
click at [60, 199] on div "Direct Booking" at bounding box center [69, 195] width 97 height 16
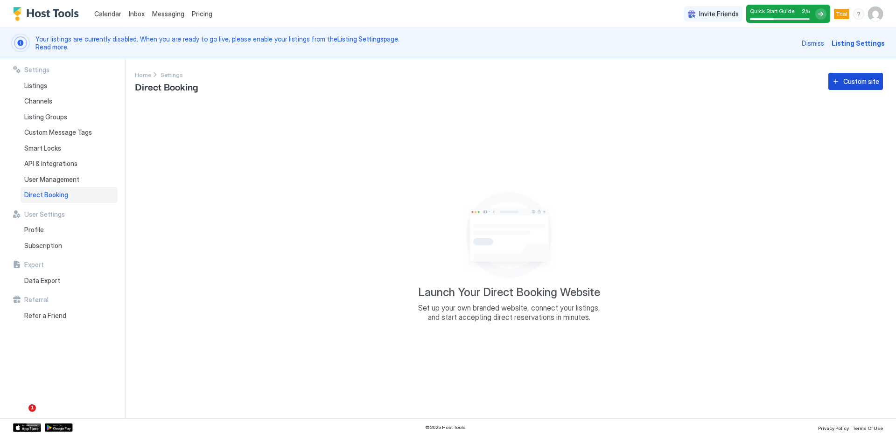
click at [857, 77] on div "Custom site" at bounding box center [861, 82] width 36 height 10
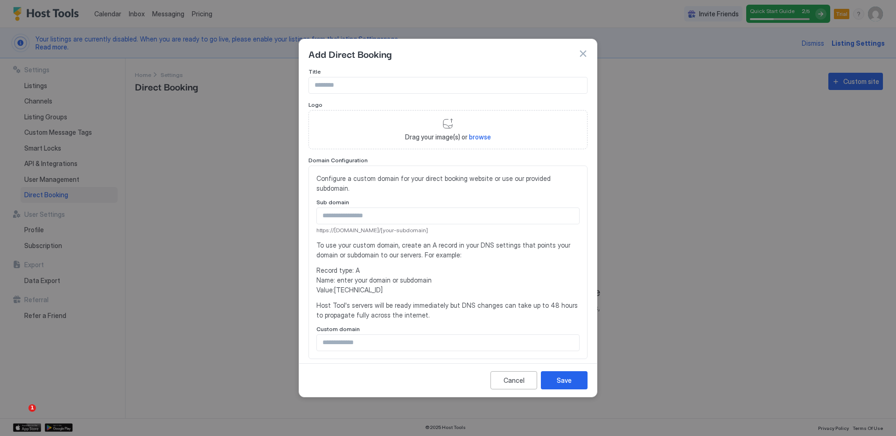
click at [338, 87] on input "Input Field" at bounding box center [448, 85] width 278 height 16
type input "********"
click at [443, 124] on div "Drag your image(s) or browse" at bounding box center [448, 129] width 279 height 39
type input "**********"
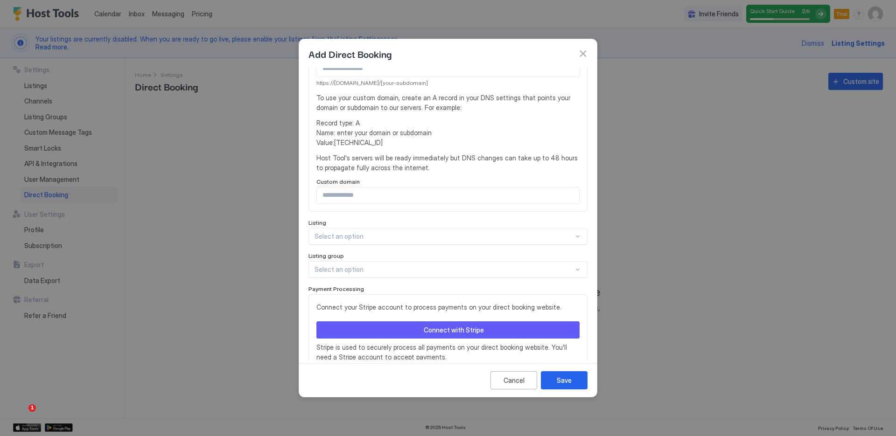
scroll to position [229, 0]
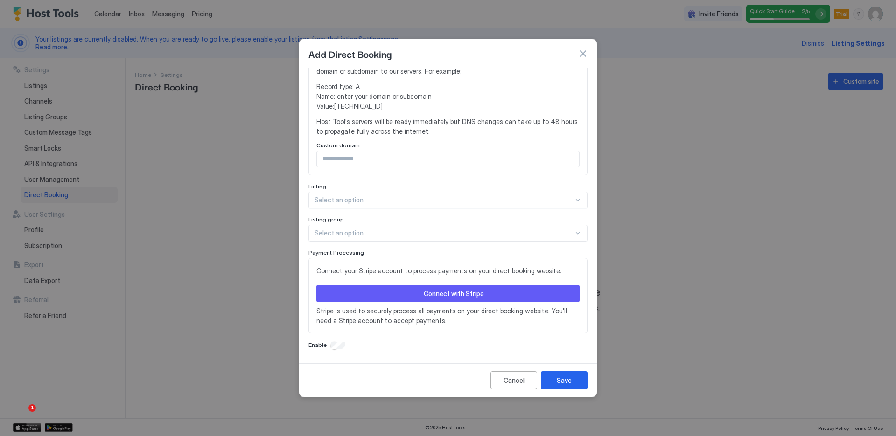
click at [421, 198] on div at bounding box center [444, 200] width 259 height 8
click at [414, 220] on div "Sky" at bounding box center [448, 221] width 267 height 7
click at [377, 236] on div at bounding box center [444, 233] width 259 height 8
click at [448, 217] on div "Listing group" at bounding box center [448, 220] width 279 height 9
click at [565, 377] on div "Save" at bounding box center [564, 381] width 15 height 10
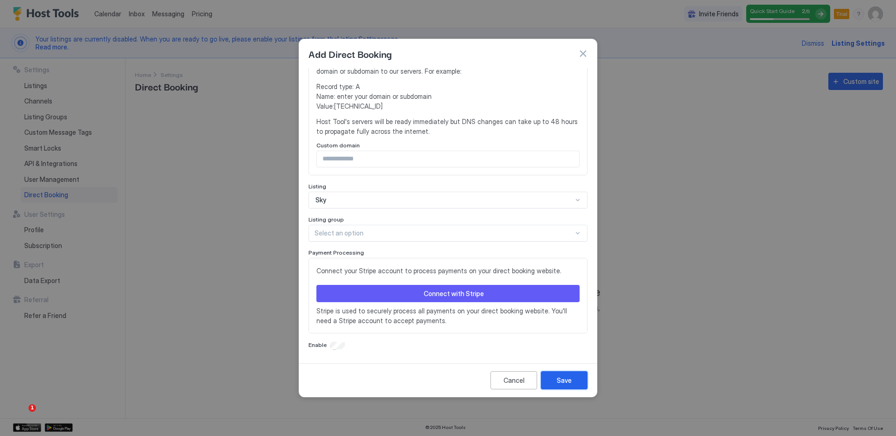
scroll to position [241, 0]
click at [563, 380] on div "Save" at bounding box center [564, 381] width 15 height 10
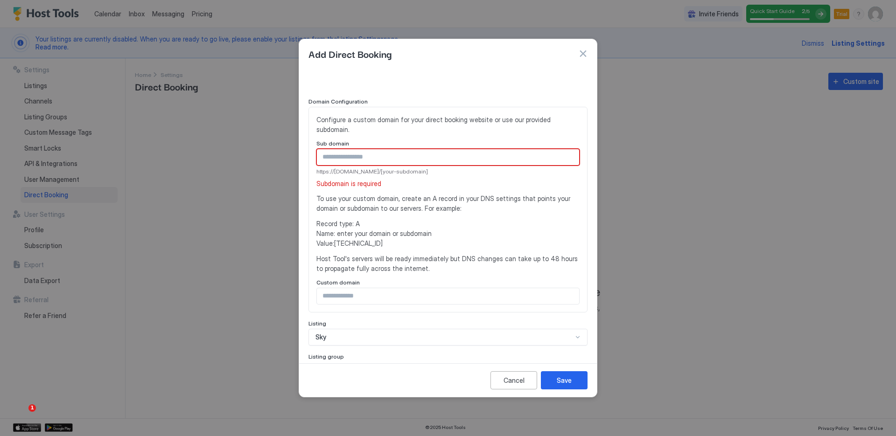
scroll to position [0, 0]
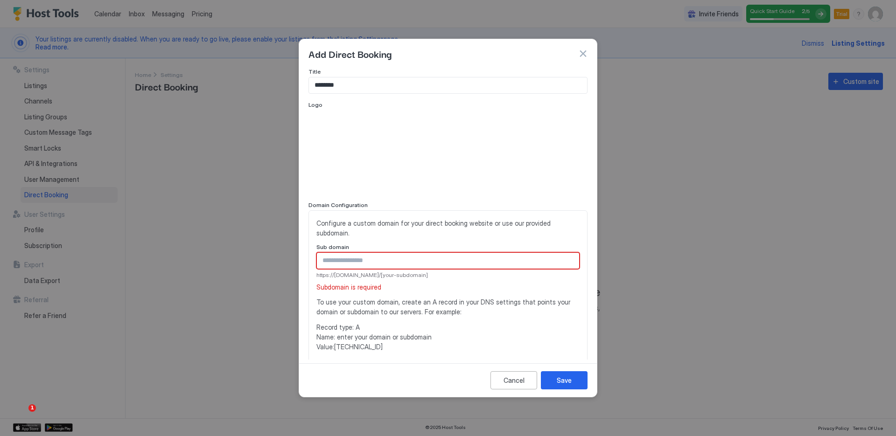
click at [363, 264] on input "Input Field" at bounding box center [448, 261] width 262 height 16
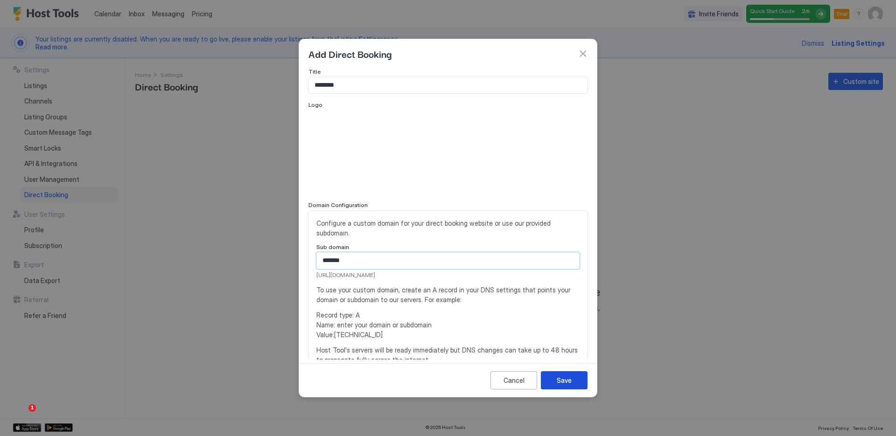
type input "*******"
click at [557, 379] on div "Save" at bounding box center [564, 381] width 15 height 10
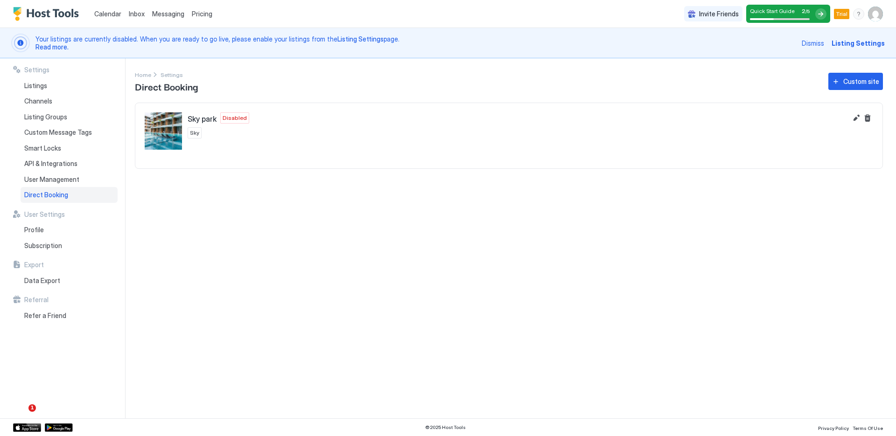
click at [168, 134] on img "Sky park" at bounding box center [163, 130] width 37 height 37
click at [48, 230] on div "Profile" at bounding box center [69, 230] width 97 height 16
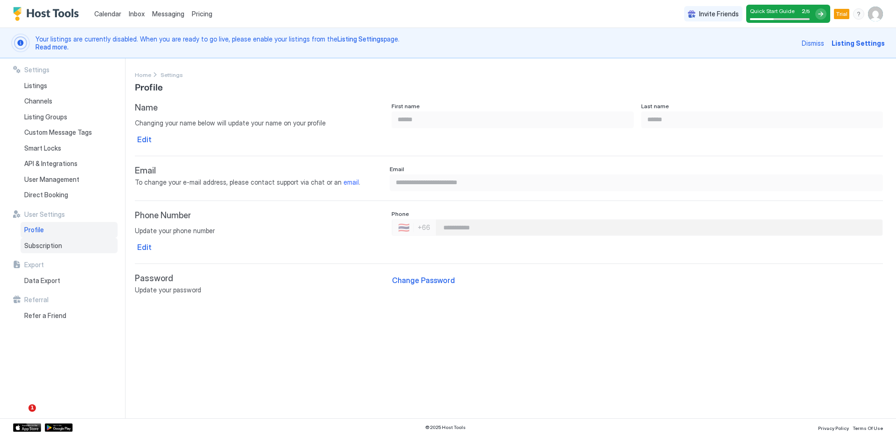
click at [50, 246] on span "Subscription" at bounding box center [43, 246] width 38 height 8
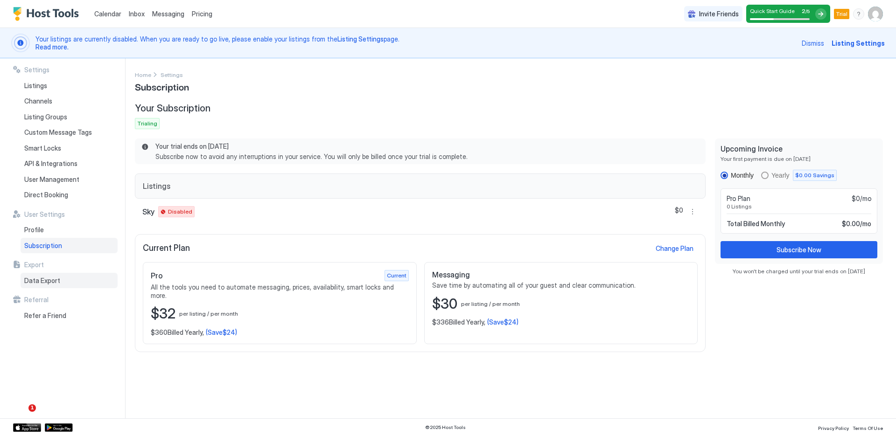
click at [62, 284] on div "Data Export" at bounding box center [69, 281] width 97 height 16
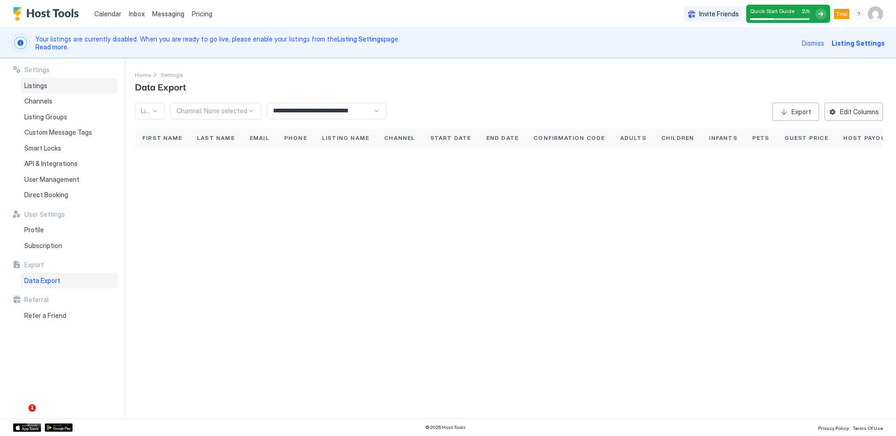
click at [43, 83] on span "Listings" at bounding box center [35, 86] width 23 height 8
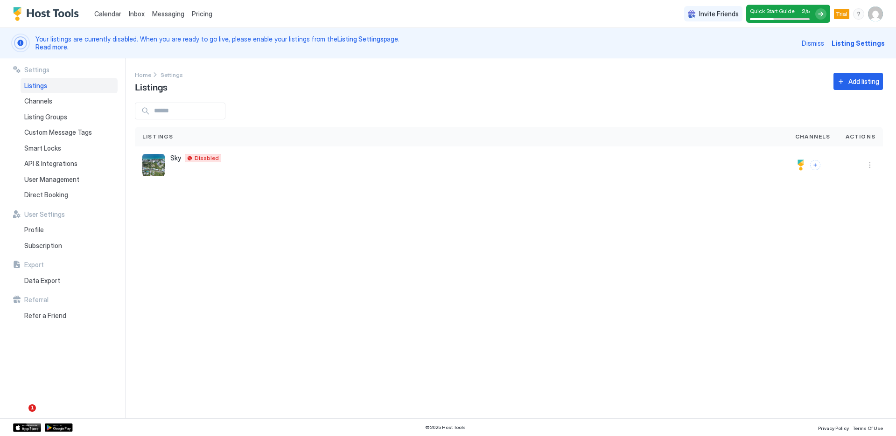
click at [109, 13] on span "Calendar" at bounding box center [107, 14] width 27 height 8
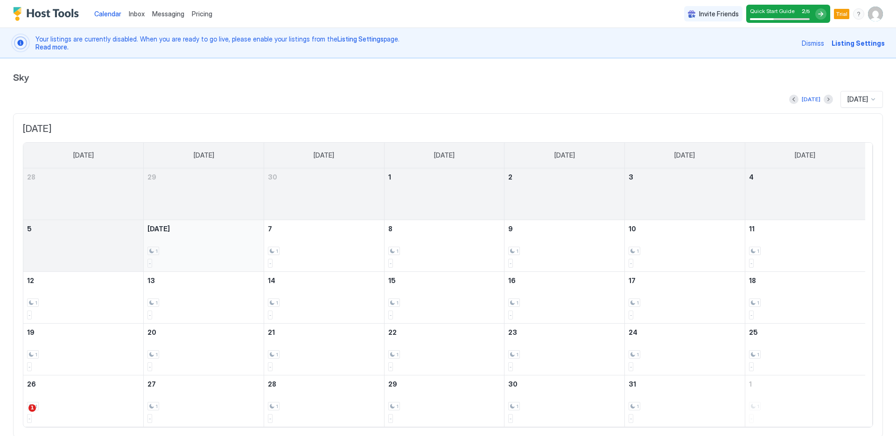
click at [204, 248] on div "1" at bounding box center [203, 251] width 112 height 9
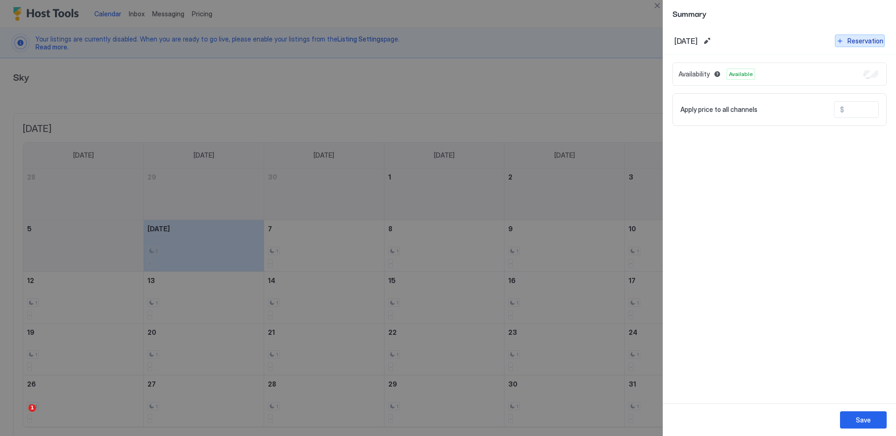
click at [855, 44] on div "Reservation" at bounding box center [866, 41] width 36 height 10
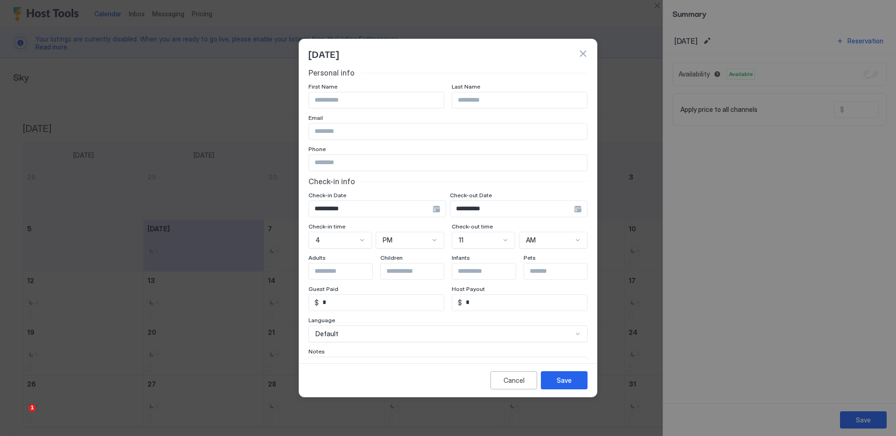
click at [435, 213] on div "**********" at bounding box center [378, 209] width 138 height 17
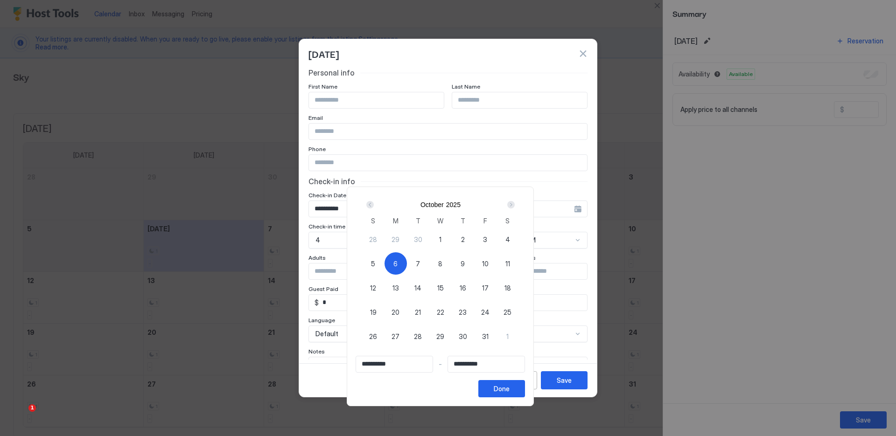
click at [517, 205] on div "Next" at bounding box center [510, 204] width 11 height 11
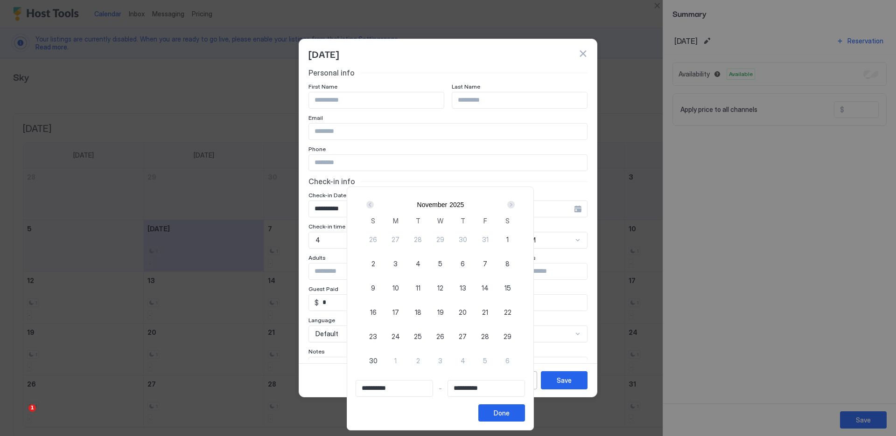
click at [510, 263] on span "8" at bounding box center [507, 264] width 4 height 10
type input "**********"
click at [497, 389] on input "Input Field" at bounding box center [486, 389] width 77 height 16
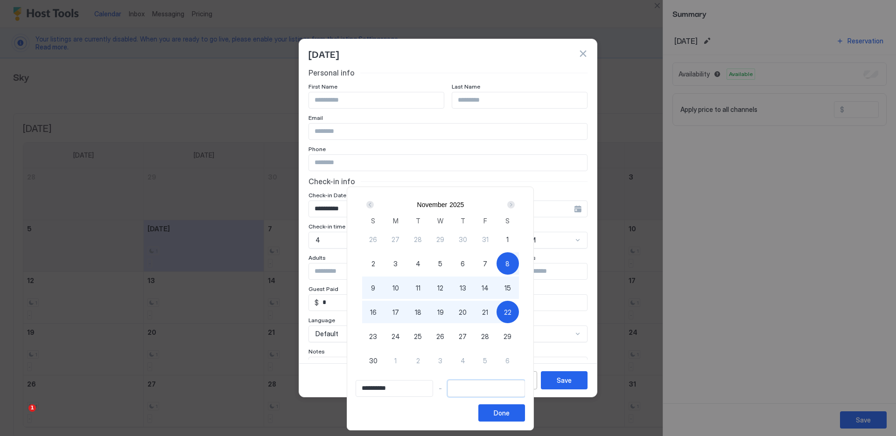
click at [515, 202] on div "Next" at bounding box center [510, 204] width 7 height 7
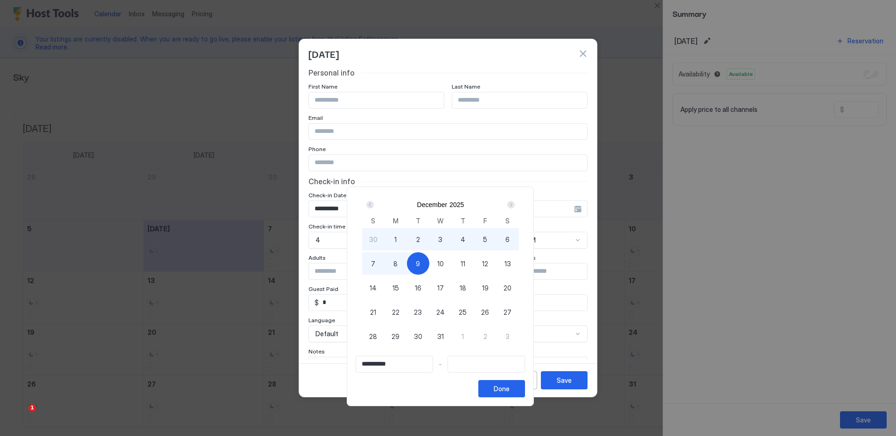
type input "**********"
click at [487, 242] on span "5" at bounding box center [485, 240] width 4 height 10
type input "**********"
click at [523, 392] on button "Done" at bounding box center [501, 388] width 47 height 17
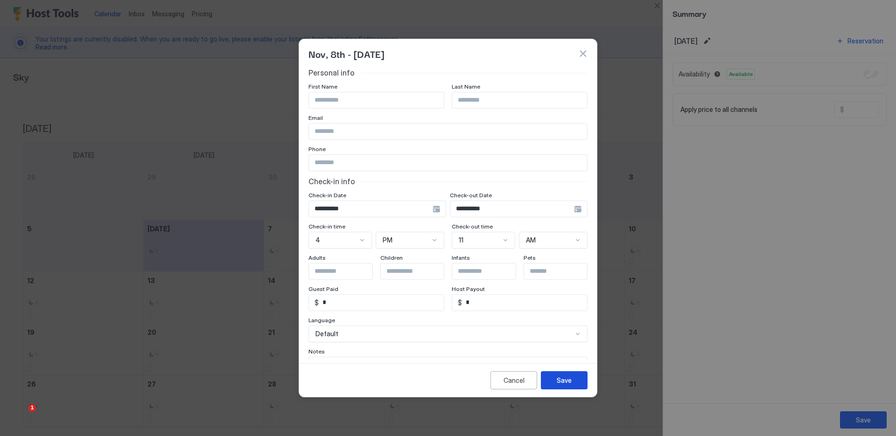
click at [564, 382] on div "Save" at bounding box center [564, 381] width 15 height 10
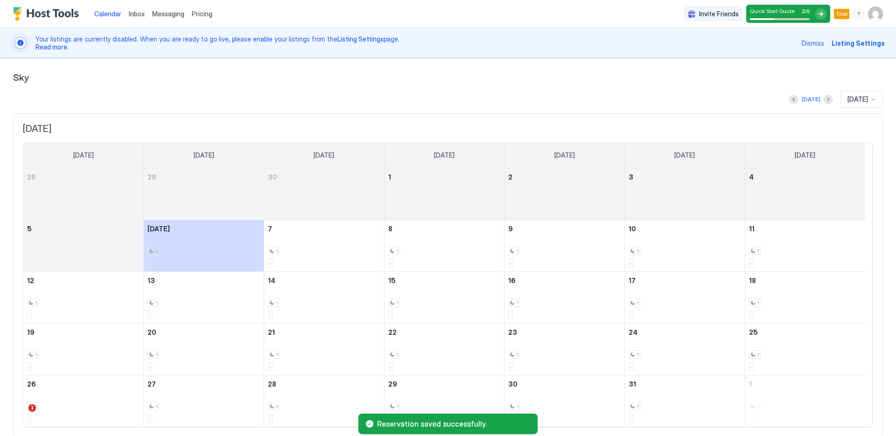
click at [870, 98] on div "Oct 2025" at bounding box center [862, 99] width 42 height 17
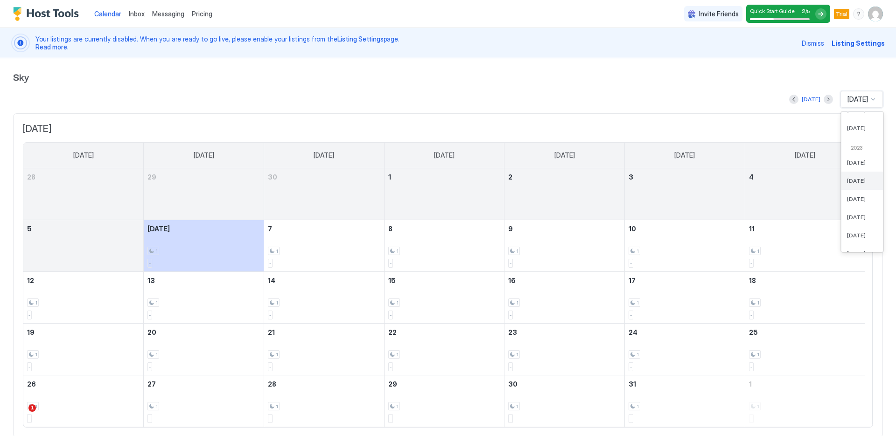
scroll to position [620, 0]
click at [847, 127] on span "Nov 2024" at bounding box center [856, 128] width 19 height 7
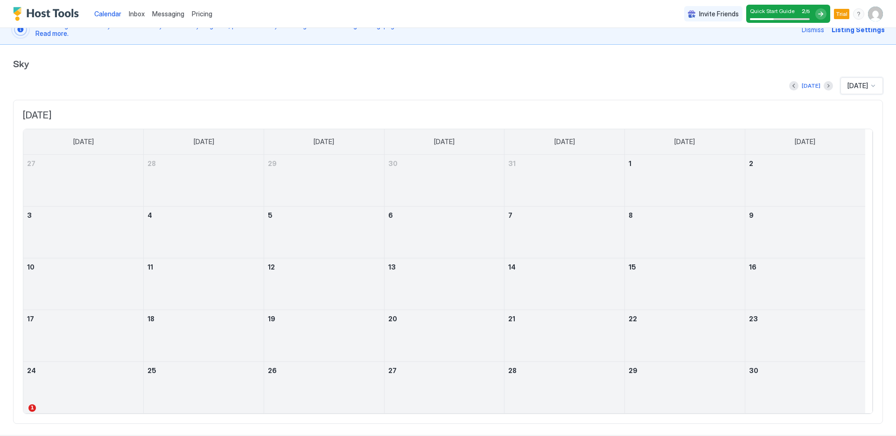
scroll to position [29, 0]
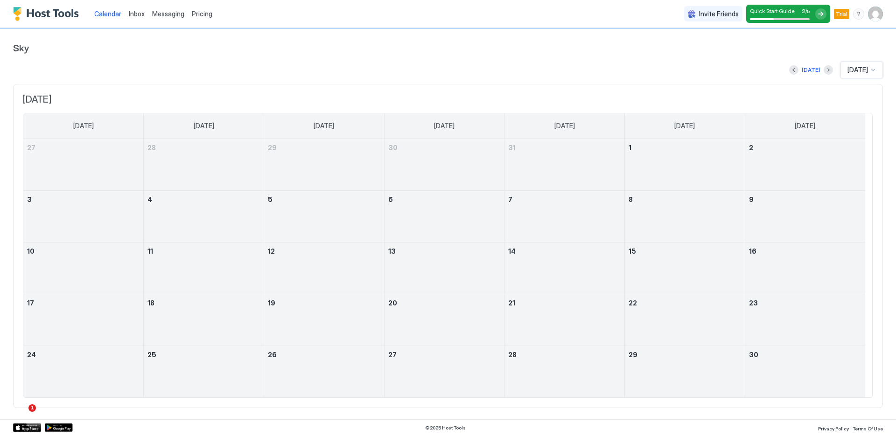
click at [439, 230] on div at bounding box center [445, 222] width 120 height 27
click at [870, 72] on div "Nov 2024" at bounding box center [862, 70] width 42 height 17
click at [842, 159] on div "Nov 2025" at bounding box center [863, 154] width 42 height 18
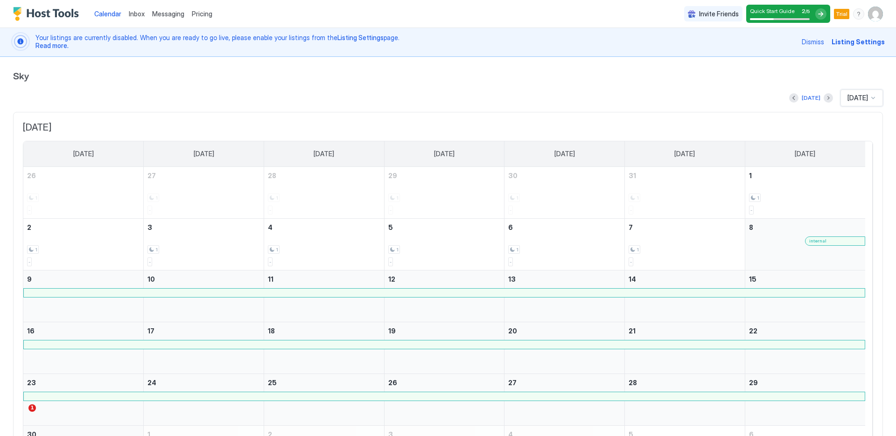
scroll to position [2, 0]
click at [61, 14] on img "Host Tools Logo" at bounding box center [48, 14] width 70 height 14
click at [70, 10] on img "Host Tools Logo" at bounding box center [48, 14] width 70 height 14
click at [123, 13] on div "Calendar" at bounding box center [108, 13] width 35 height 17
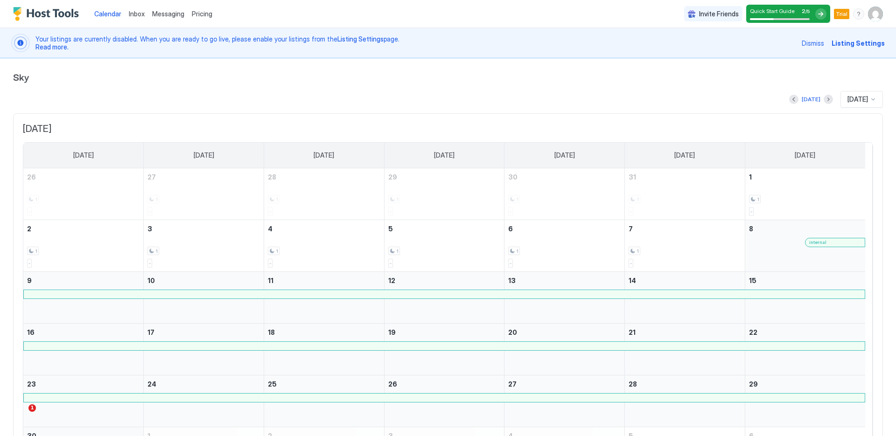
click at [175, 12] on span "Messaging" at bounding box center [168, 14] width 32 height 8
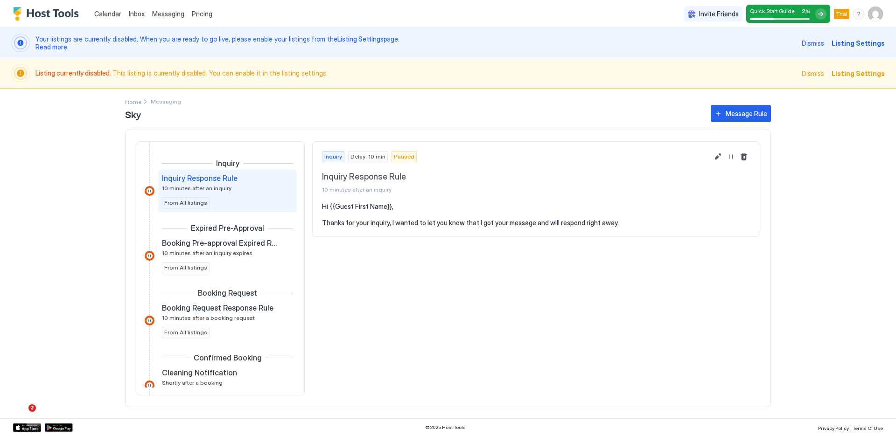
click at [171, 11] on span "Messaging" at bounding box center [168, 14] width 32 height 8
click at [200, 14] on span "Pricing" at bounding box center [202, 14] width 21 height 8
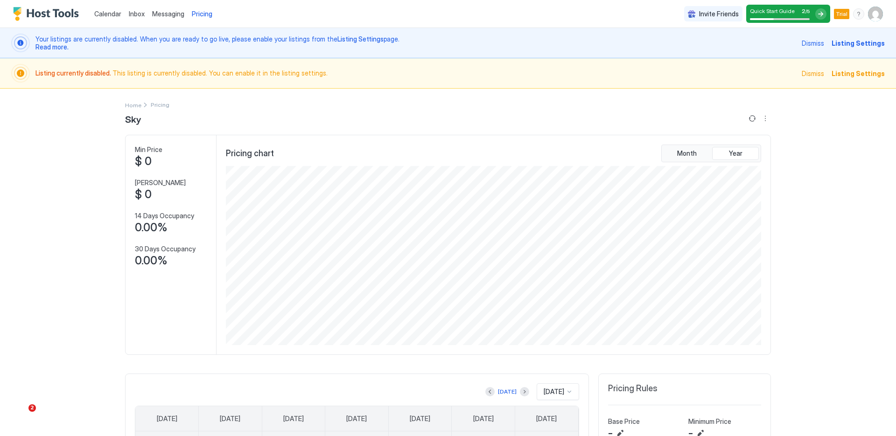
scroll to position [95, 0]
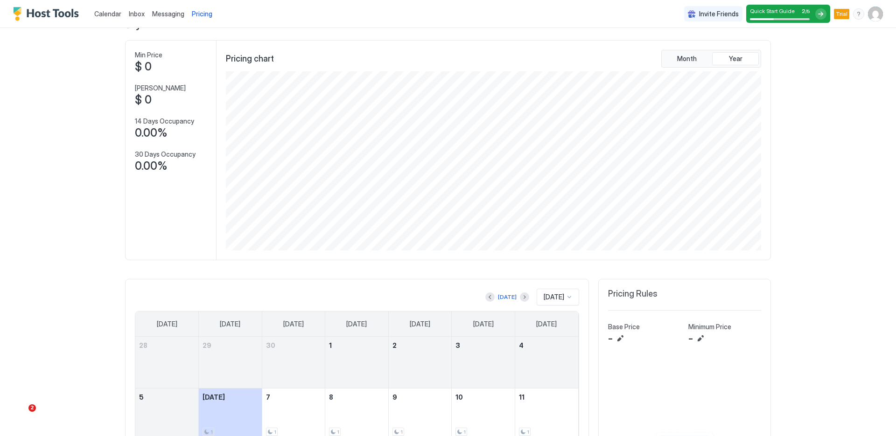
click at [104, 14] on span "Calendar" at bounding box center [107, 14] width 27 height 8
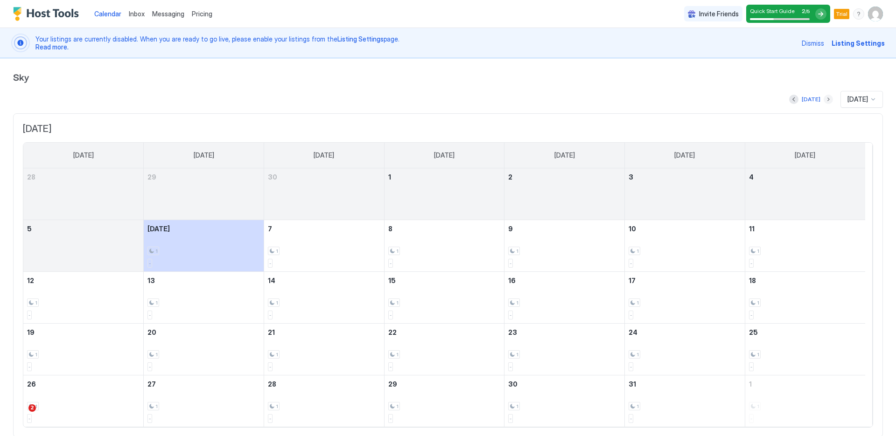
click at [824, 100] on button "Next month" at bounding box center [828, 99] width 9 height 9
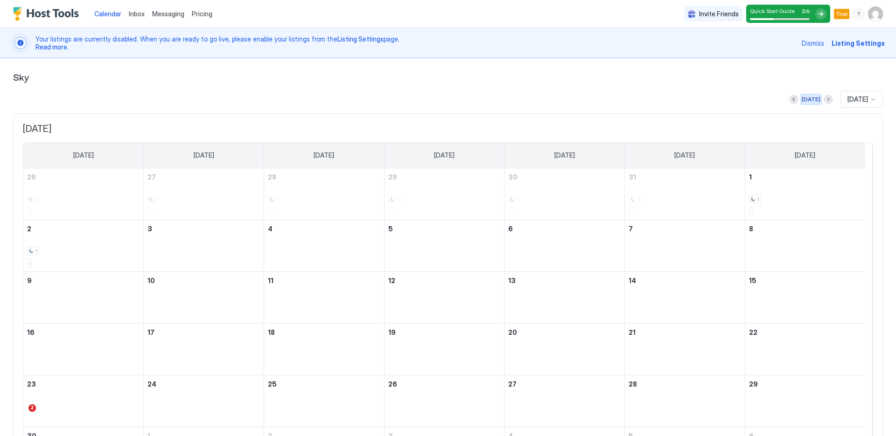
click at [802, 98] on div "Today" at bounding box center [811, 99] width 19 height 8
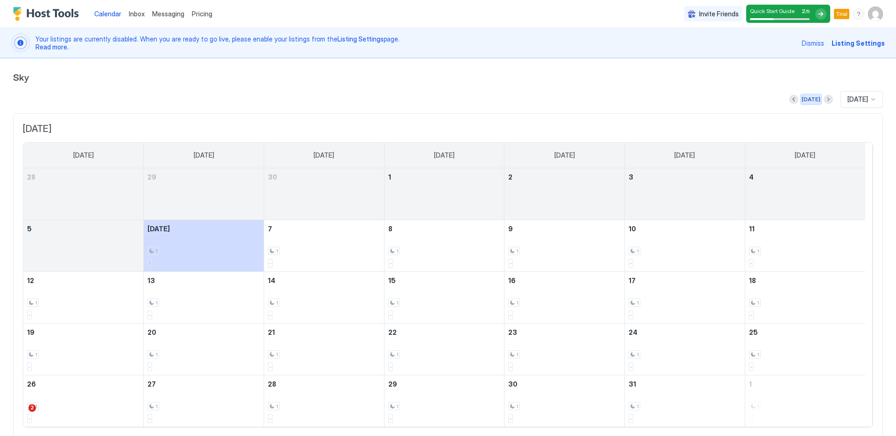
click at [802, 100] on div "Today" at bounding box center [811, 99] width 19 height 8
click at [824, 99] on button "Next month" at bounding box center [828, 99] width 9 height 9
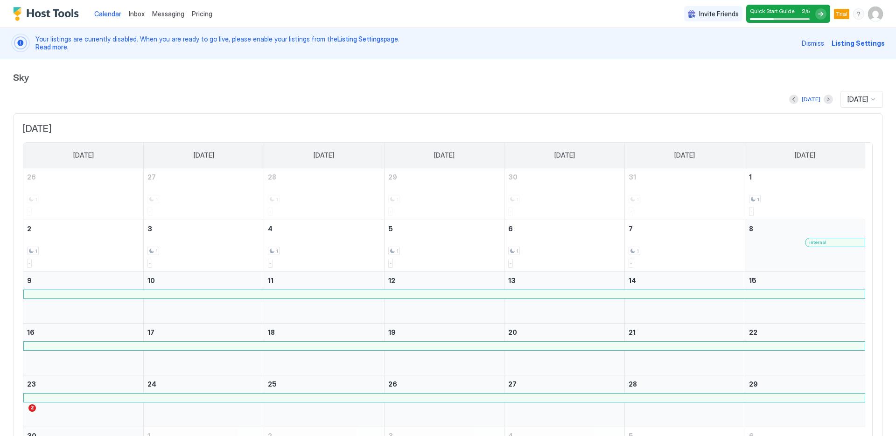
click at [824, 244] on span "internal" at bounding box center [817, 242] width 17 height 6
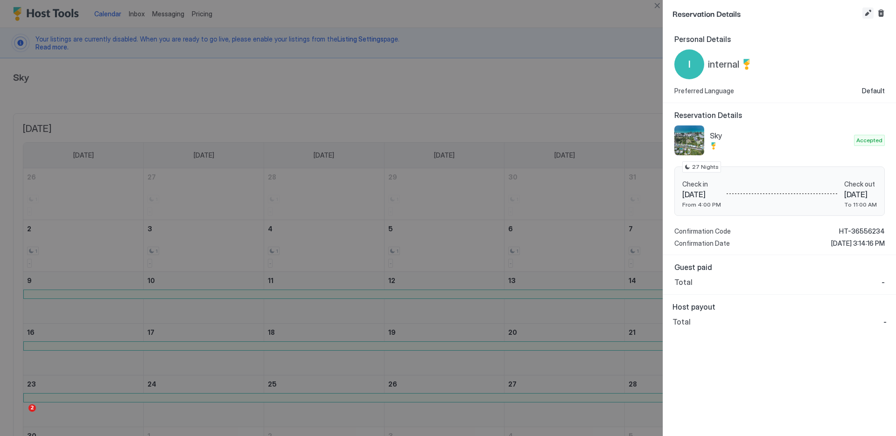
click at [865, 14] on button "Edit reservation" at bounding box center [868, 12] width 11 height 11
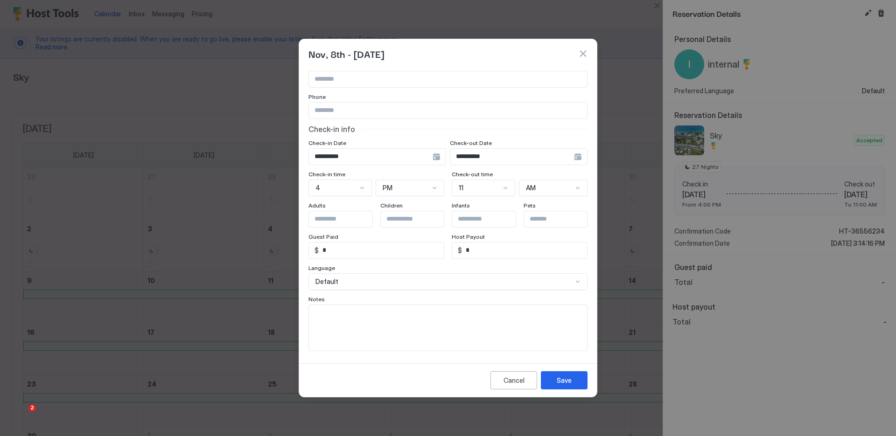
scroll to position [53, 0]
drag, startPoint x: 331, startPoint y: 248, endPoint x: 318, endPoint y: 248, distance: 13.1
click at [318, 248] on div "$ *" at bounding box center [377, 249] width 136 height 17
type input "*****"
click at [403, 283] on div "Default" at bounding box center [448, 281] width 279 height 17
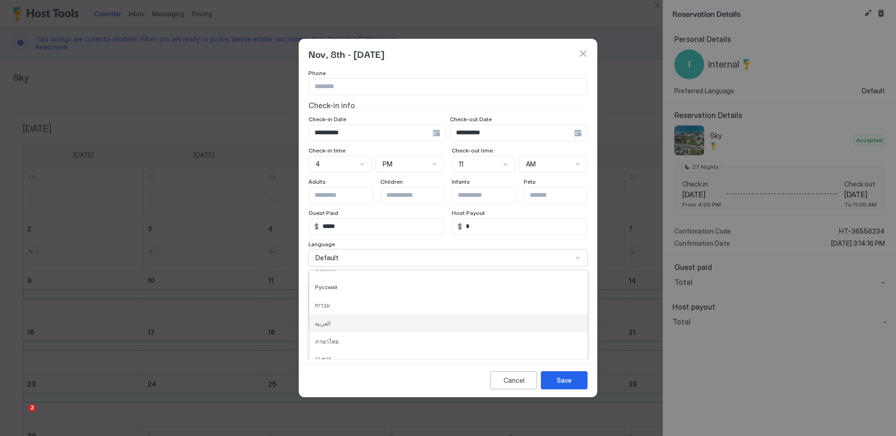
scroll to position [394, 0]
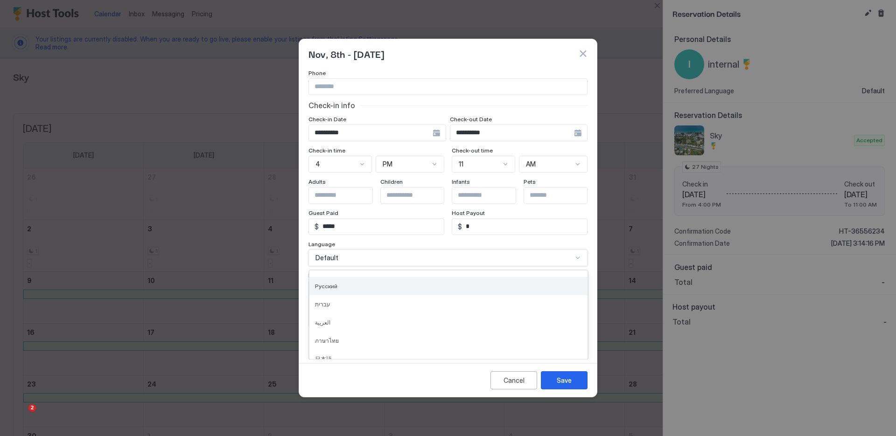
click at [390, 285] on div "Русский" at bounding box center [448, 286] width 267 height 7
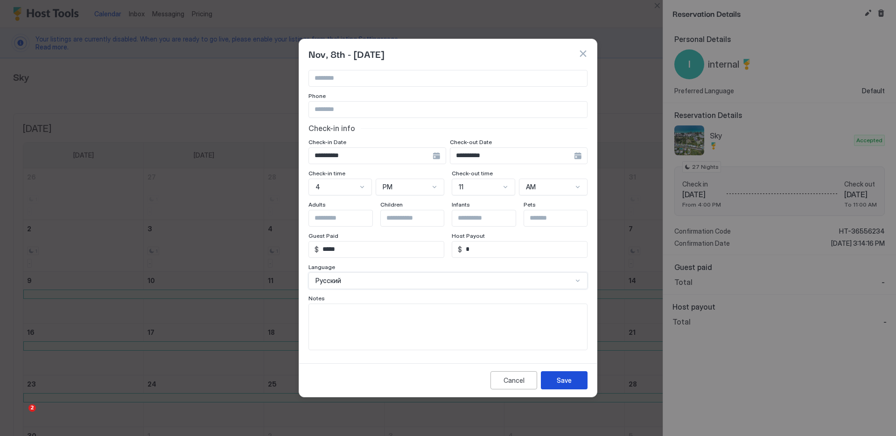
click at [566, 378] on div "Save" at bounding box center [564, 381] width 15 height 10
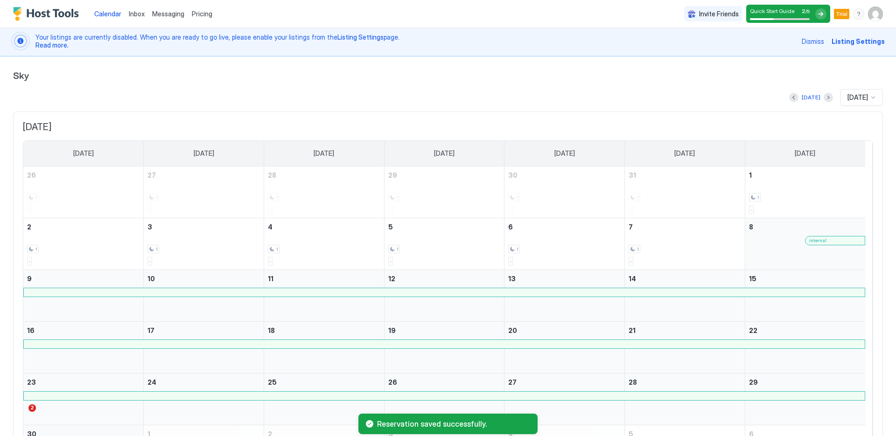
scroll to position [0, 0]
click at [803, 38] on span "Dismiss" at bounding box center [813, 43] width 22 height 10
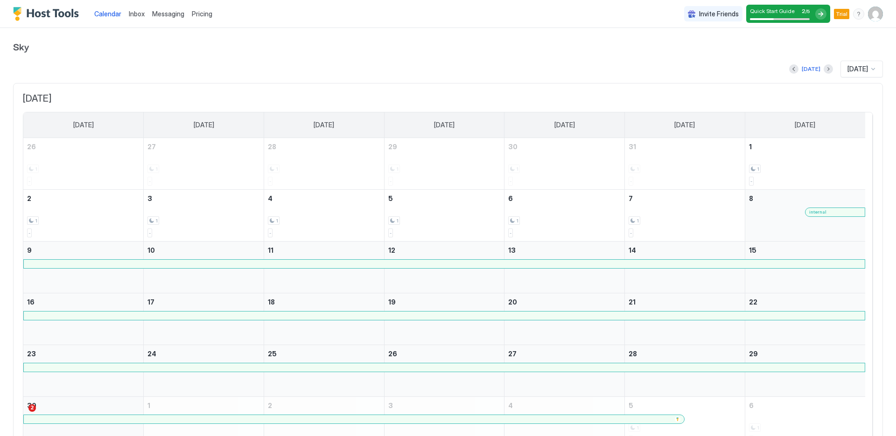
click at [139, 14] on span "Inbox" at bounding box center [137, 14] width 16 height 8
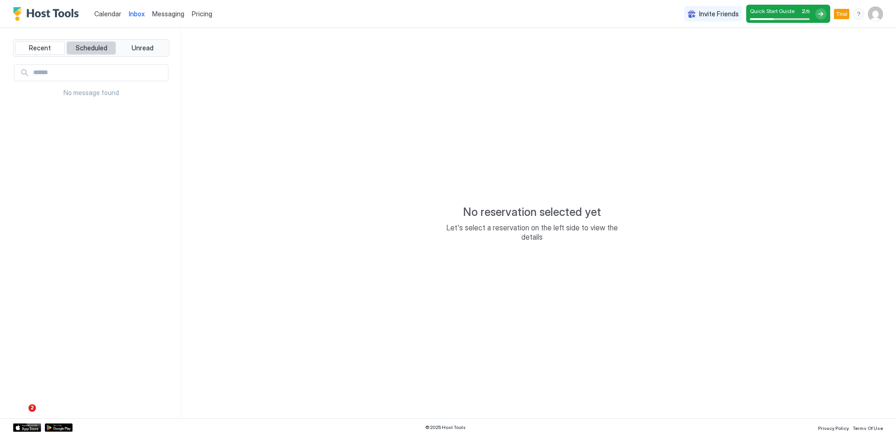
click at [101, 45] on span "Scheduled" at bounding box center [92, 48] width 32 height 8
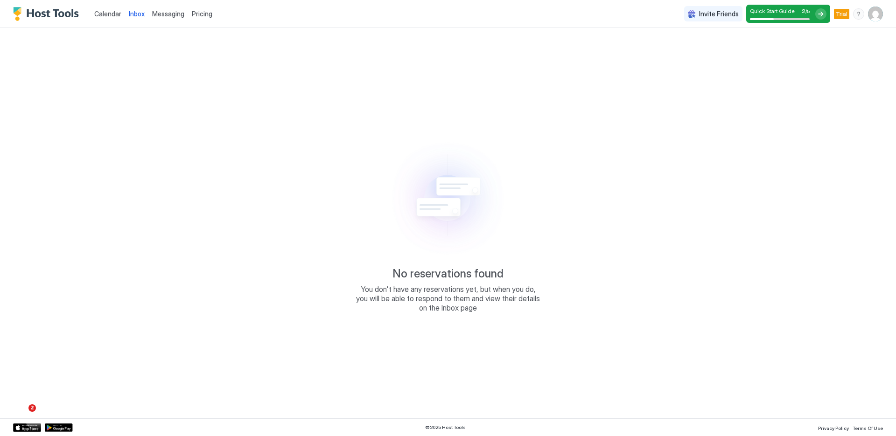
click at [176, 18] on link "Messaging" at bounding box center [168, 14] width 32 height 10
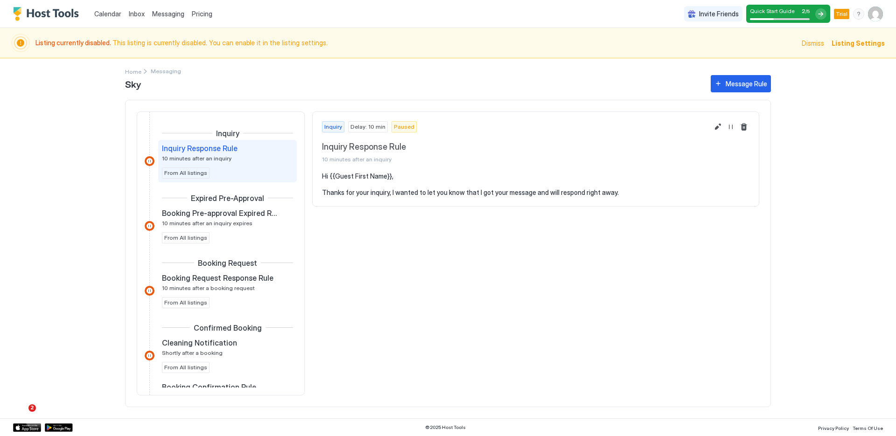
click at [188, 11] on div "Pricing" at bounding box center [202, 14] width 28 height 16
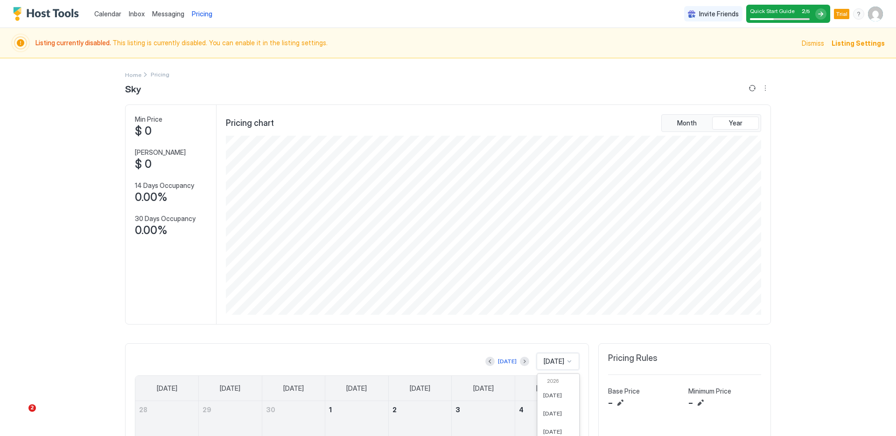
scroll to position [84, 0]
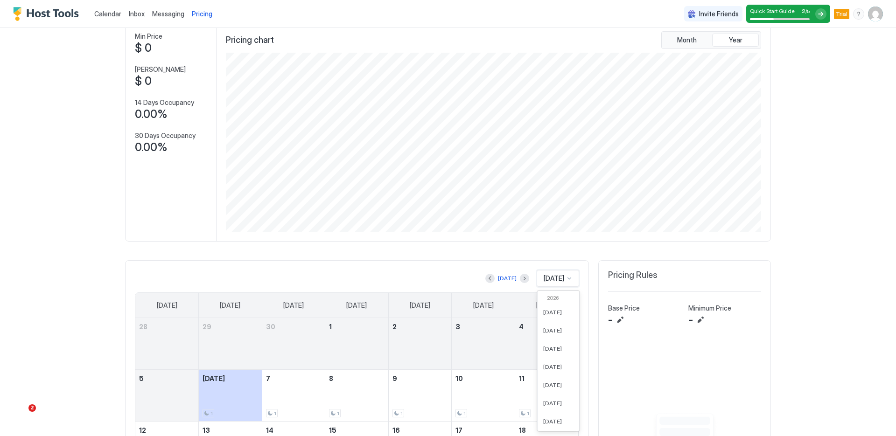
click at [569, 287] on div "Oct 2025 selected, 20 of 61. 61 results available. Use Up and Down to choose op…" at bounding box center [558, 278] width 42 height 17
click at [541, 395] on div "Nov 2025" at bounding box center [559, 391] width 42 height 18
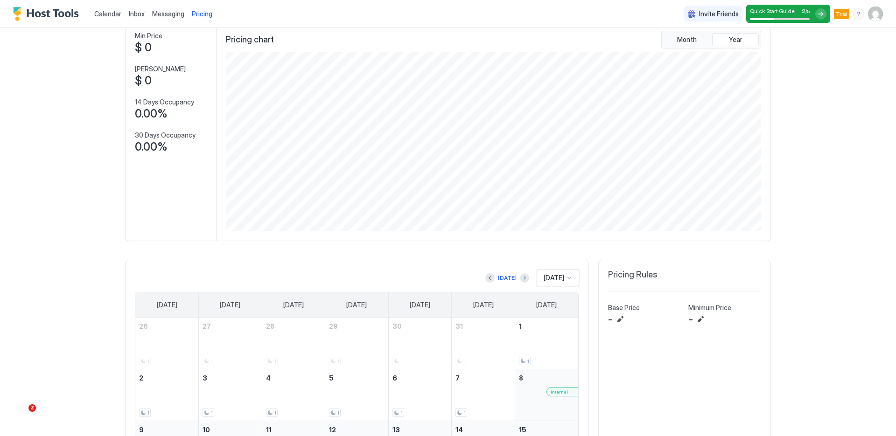
scroll to position [312, 0]
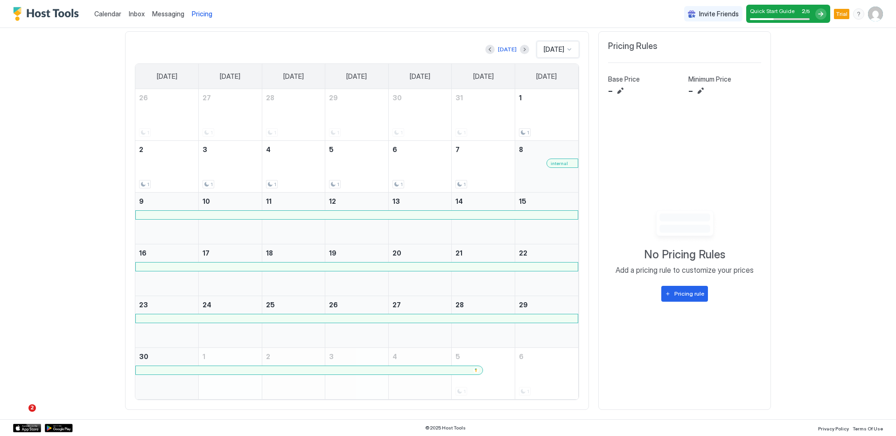
click at [554, 166] on span "internal" at bounding box center [559, 164] width 17 height 6
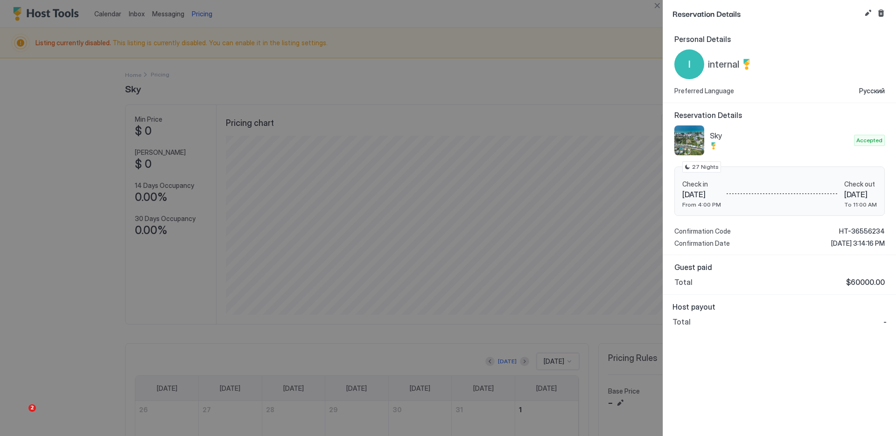
scroll to position [179, 537]
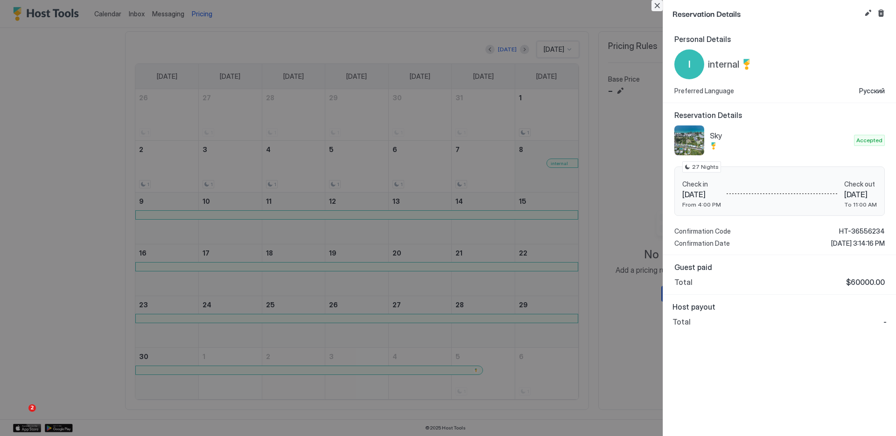
click at [659, 7] on button "Close" at bounding box center [657, 5] width 11 height 11
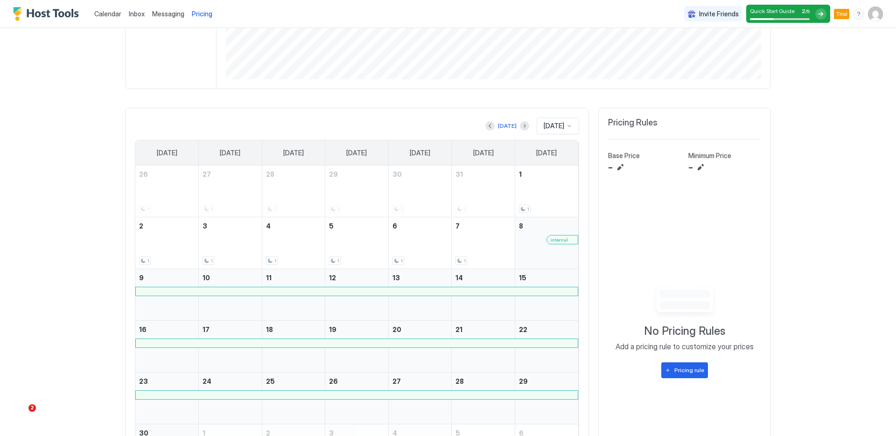
scroll to position [233, 0]
click at [870, 16] on img "User profile" at bounding box center [875, 14] width 15 height 15
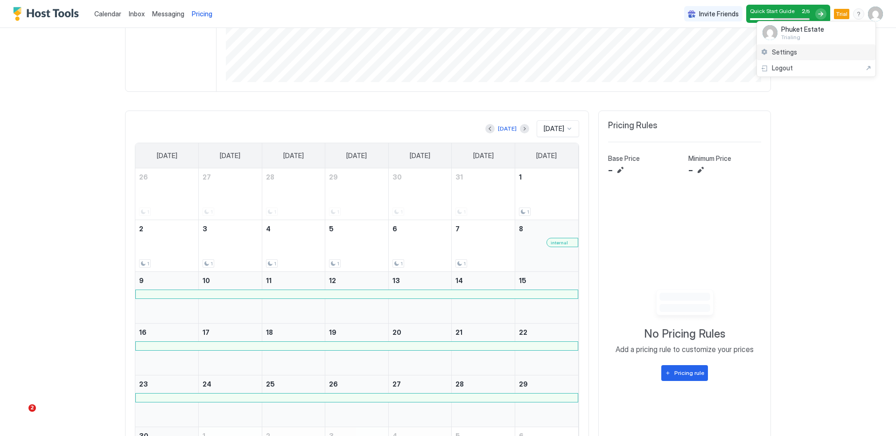
click at [773, 52] on span "Settings" at bounding box center [784, 52] width 25 height 8
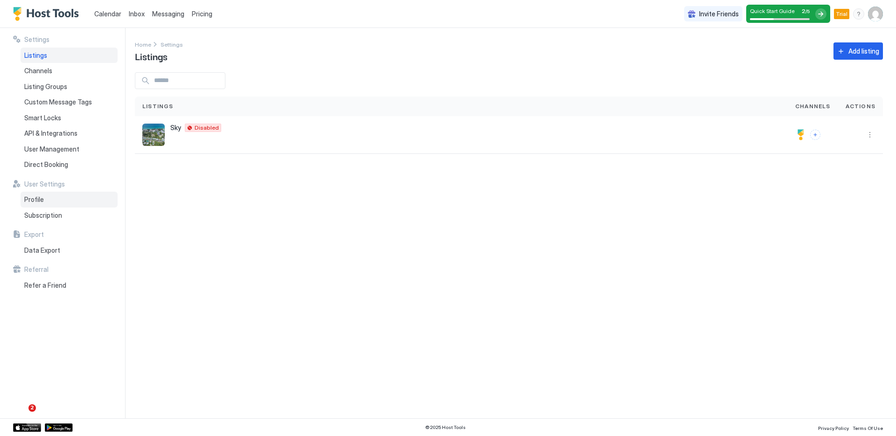
click at [36, 202] on span "Profile" at bounding box center [34, 200] width 20 height 8
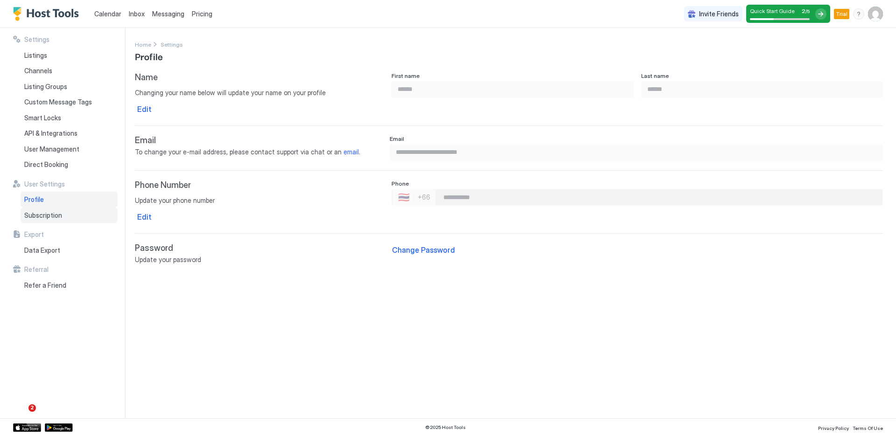
click at [38, 217] on span "Subscription" at bounding box center [43, 215] width 38 height 8
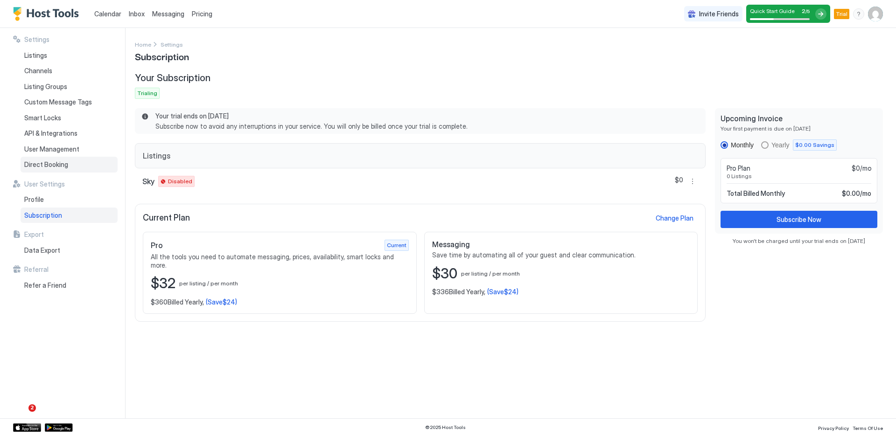
click at [49, 160] on div "Direct Booking" at bounding box center [69, 165] width 97 height 16
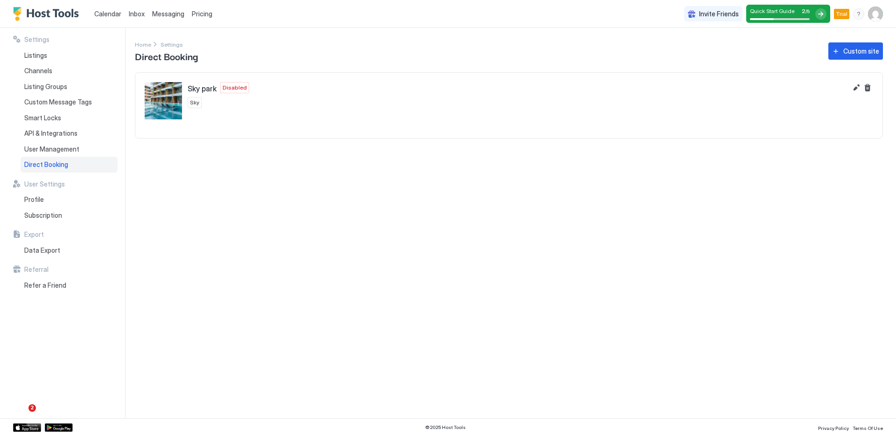
click at [173, 96] on img "Sky park" at bounding box center [163, 100] width 37 height 37
click at [786, 14] on span "Quick Start Guide" at bounding box center [772, 10] width 45 height 7
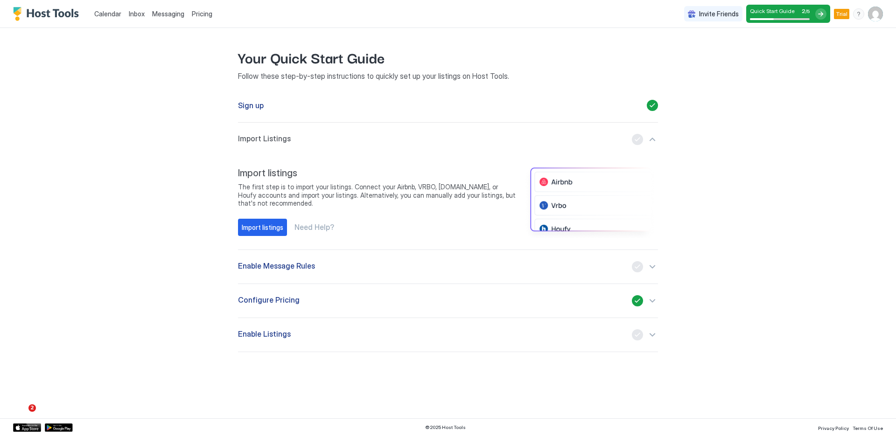
click at [47, 14] on img "Host Tools Logo" at bounding box center [48, 14] width 70 height 14
click at [251, 302] on span "Configure Pricing" at bounding box center [269, 300] width 62 height 11
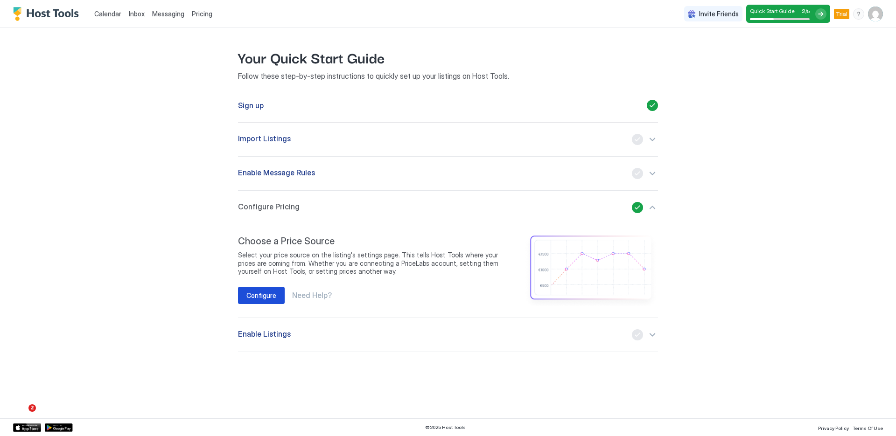
click at [255, 289] on button "Configure" at bounding box center [261, 295] width 47 height 17
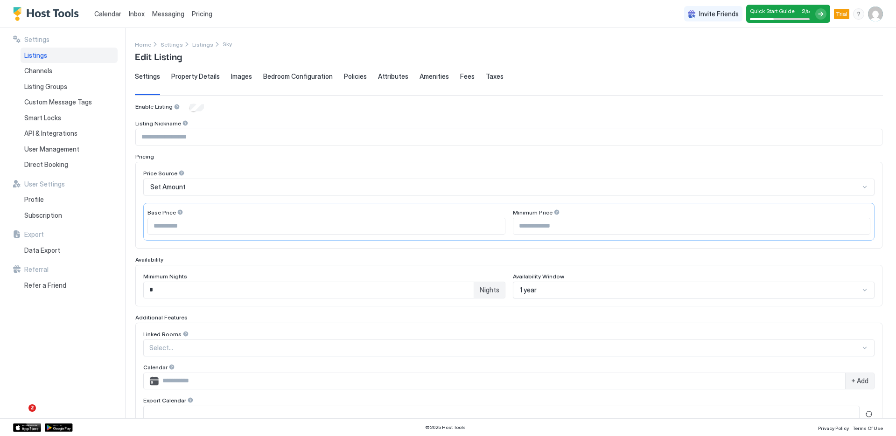
click at [193, 77] on span "Property Details" at bounding box center [195, 76] width 49 height 8
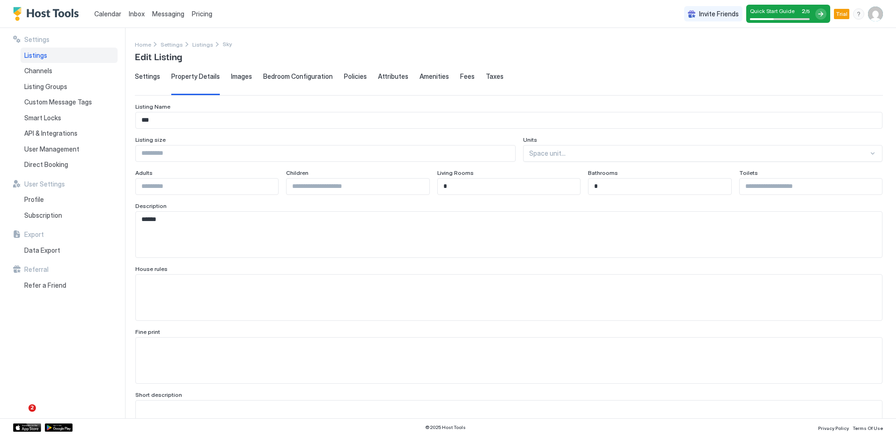
click at [244, 78] on span "Images" at bounding box center [241, 76] width 21 height 8
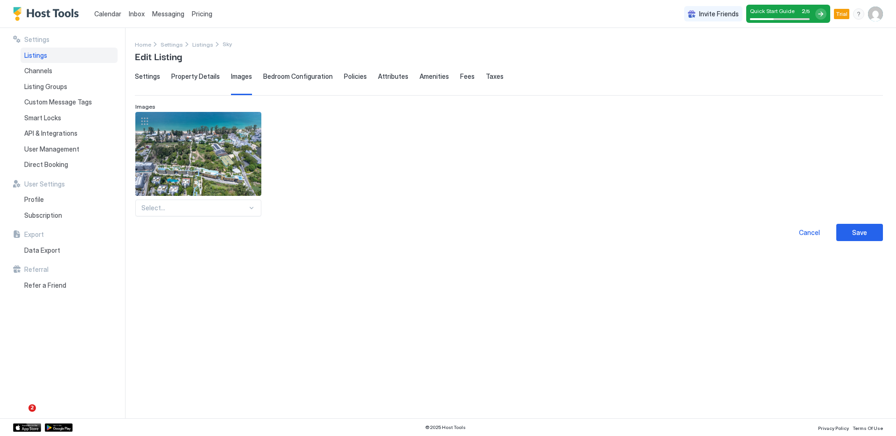
click at [290, 77] on span "Bedroom Configuration" at bounding box center [298, 76] width 70 height 8
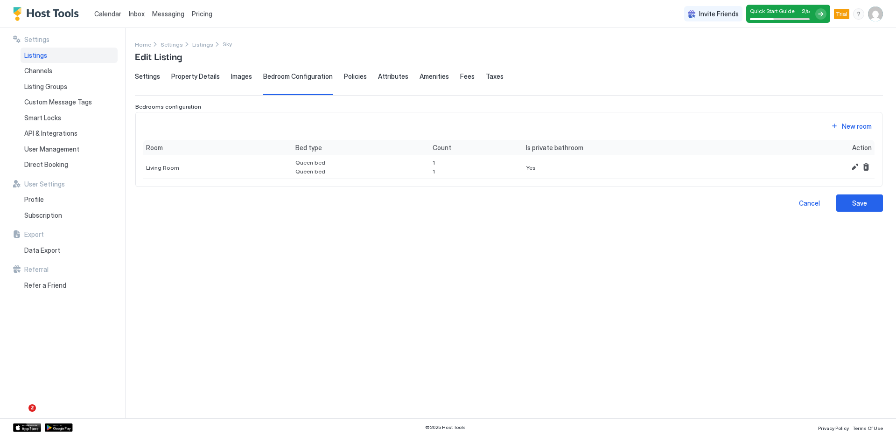
click at [359, 79] on span "Policies" at bounding box center [355, 76] width 23 height 8
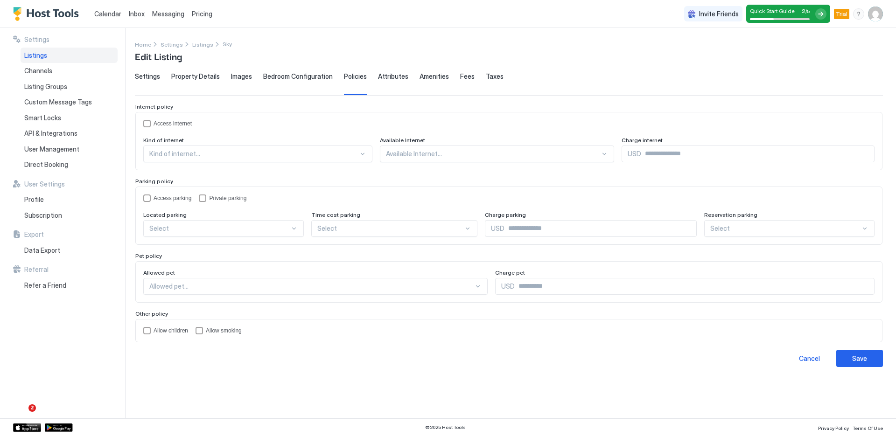
click at [389, 77] on span "Attributes" at bounding box center [393, 76] width 30 height 8
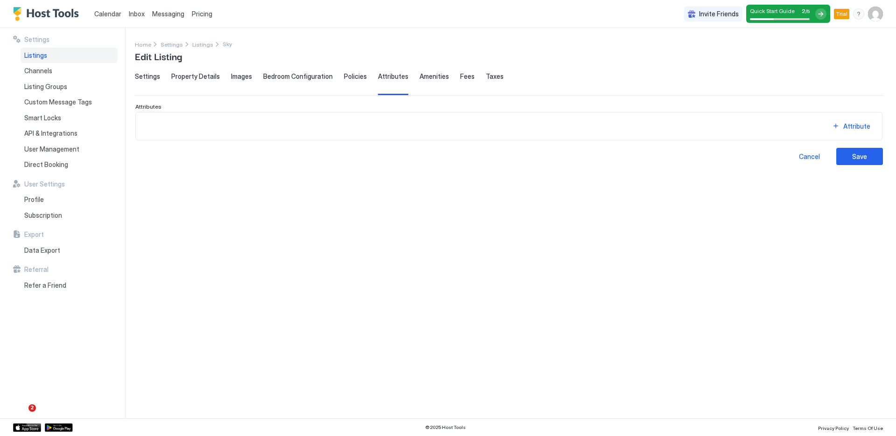
click at [426, 76] on span "Amenities" at bounding box center [434, 76] width 29 height 8
click at [460, 76] on span "Fees" at bounding box center [467, 76] width 14 height 8
click at [486, 76] on span "Taxes" at bounding box center [495, 76] width 18 height 8
click at [460, 76] on span "Fees" at bounding box center [467, 76] width 14 height 8
click at [486, 77] on span "Taxes" at bounding box center [495, 76] width 18 height 8
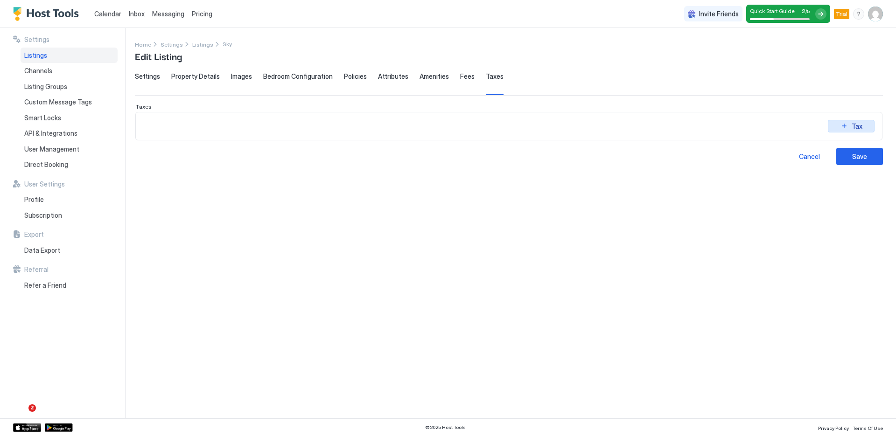
click at [840, 126] on button "Tax" at bounding box center [851, 126] width 47 height 13
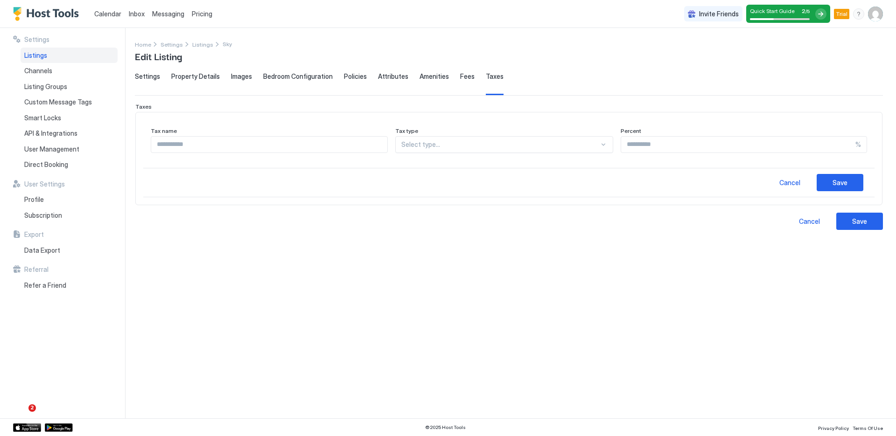
click at [587, 141] on div at bounding box center [500, 144] width 198 height 8
click at [461, 171] on div "Sales Tax Excluded" at bounding box center [505, 166] width 218 height 18
click at [672, 146] on input "Input Field" at bounding box center [741, 145] width 227 height 16
type input "*"
click at [184, 150] on input "Input Field" at bounding box center [265, 145] width 229 height 16
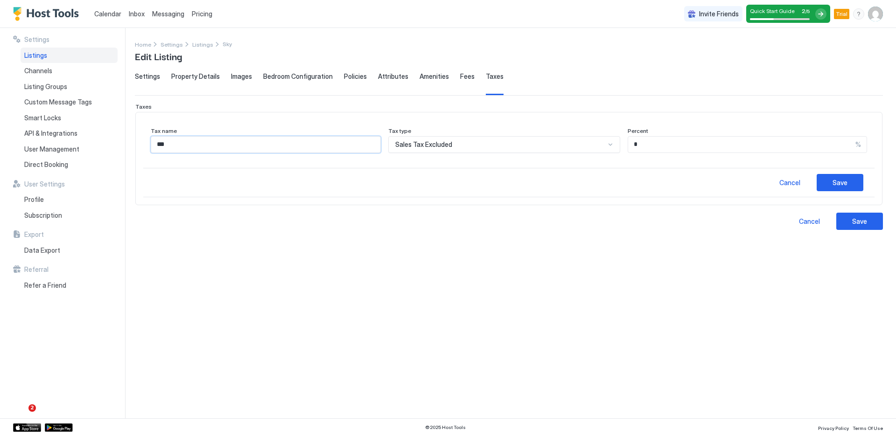
type input "***"
click at [267, 178] on div "Cancel Save" at bounding box center [508, 182] width 731 height 29
click at [860, 181] on button "Save" at bounding box center [840, 182] width 47 height 17
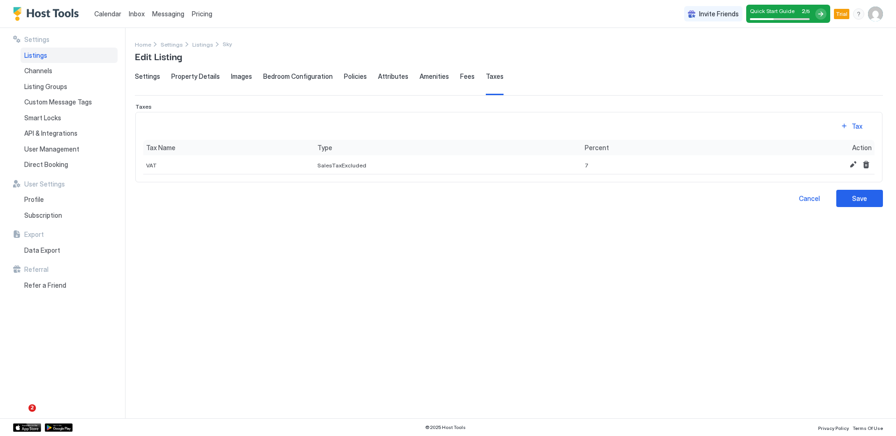
click at [460, 77] on span "Fees" at bounding box center [467, 76] width 14 height 8
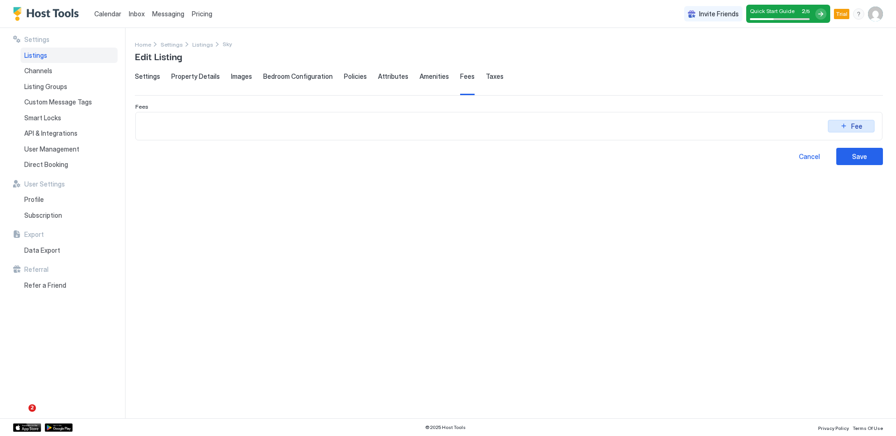
click at [860, 129] on div "Fee" at bounding box center [856, 126] width 11 height 10
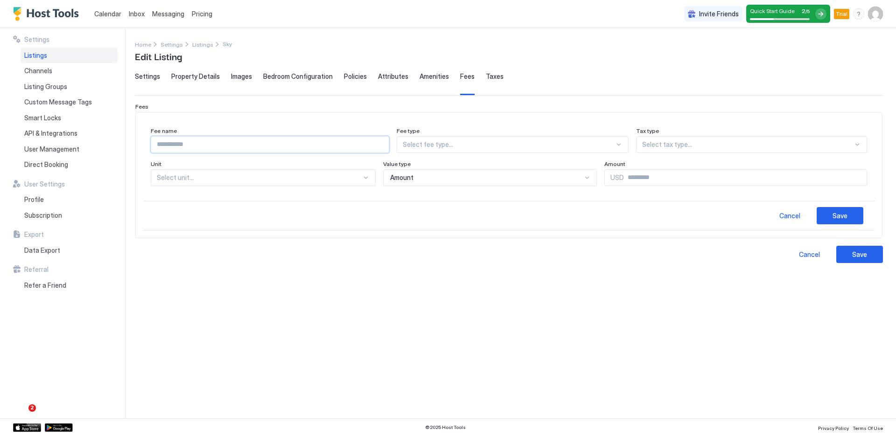
click at [182, 146] on input "Input Field" at bounding box center [270, 145] width 238 height 16
type input "*"
click at [468, 144] on div at bounding box center [508, 144] width 211 height 8
click at [463, 164] on div "Deposit" at bounding box center [512, 166] width 219 height 7
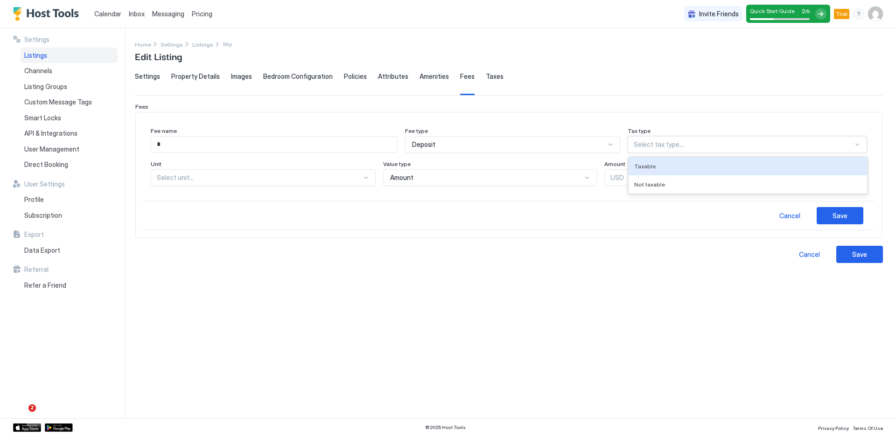
click at [675, 146] on div at bounding box center [743, 144] width 219 height 8
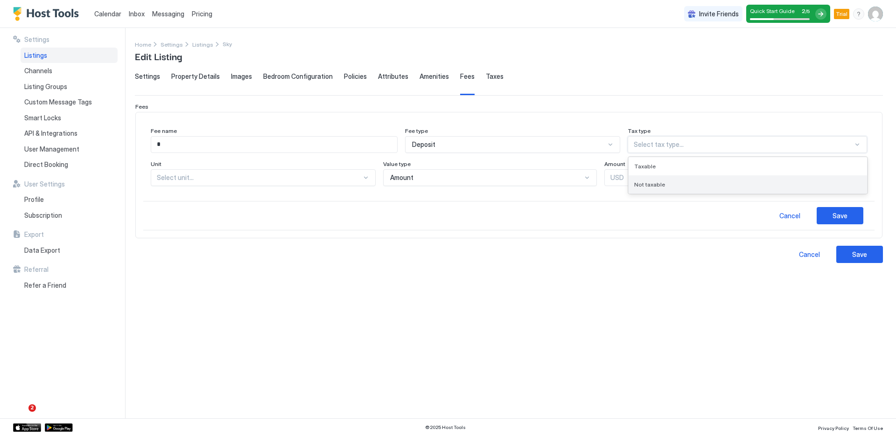
click at [674, 181] on div "Not taxable" at bounding box center [747, 184] width 227 height 7
click at [258, 178] on div at bounding box center [259, 178] width 205 height 8
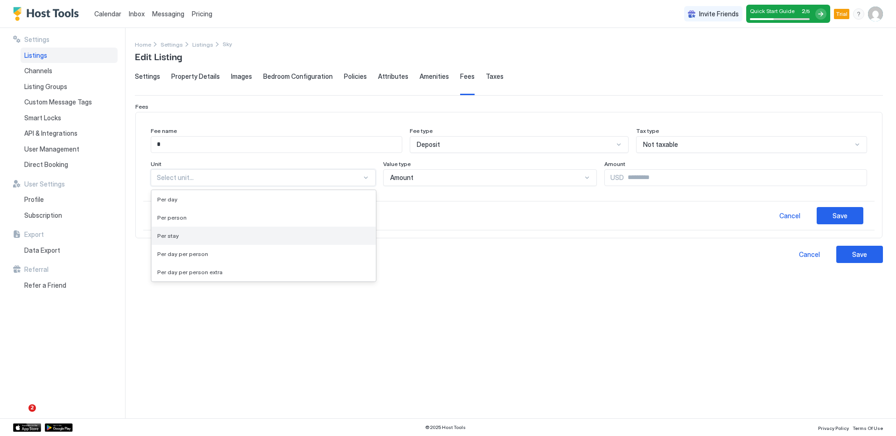
click at [240, 240] on div "Per stay" at bounding box center [264, 236] width 224 height 18
click at [465, 180] on div "Amount" at bounding box center [481, 178] width 195 height 8
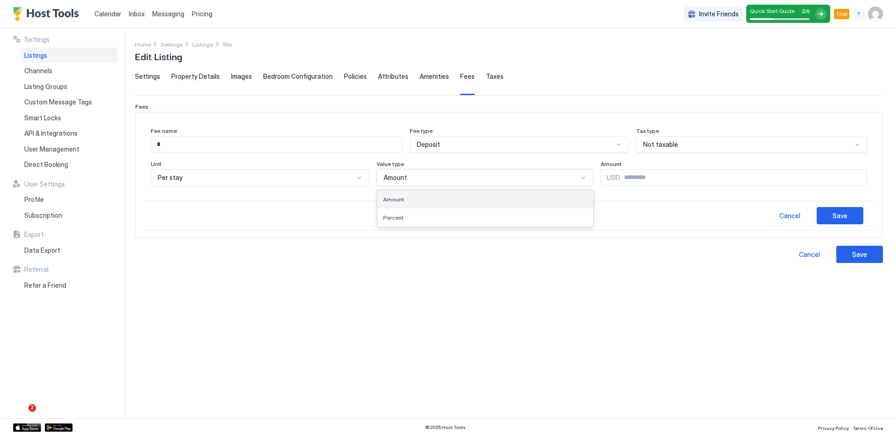
click at [454, 196] on div "Amount" at bounding box center [485, 199] width 205 height 7
click at [647, 177] on input "Input Field" at bounding box center [743, 178] width 246 height 16
click at [848, 219] on button "Save" at bounding box center [840, 215] width 47 height 17
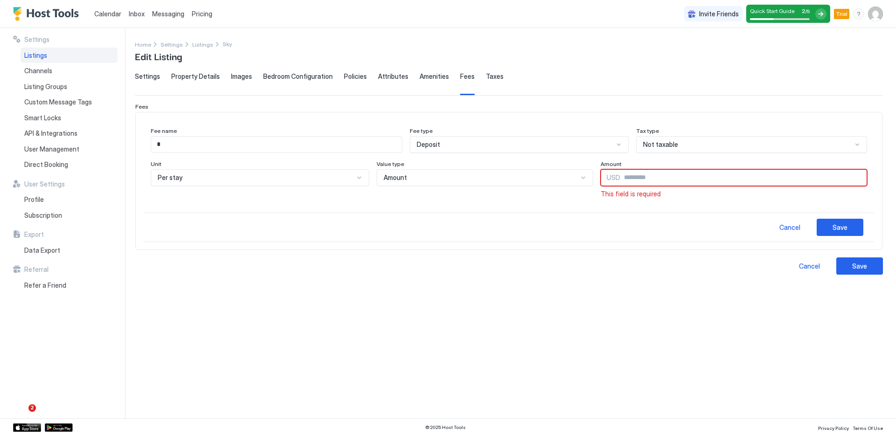
click at [703, 181] on input "Input Field" at bounding box center [743, 178] width 246 height 16
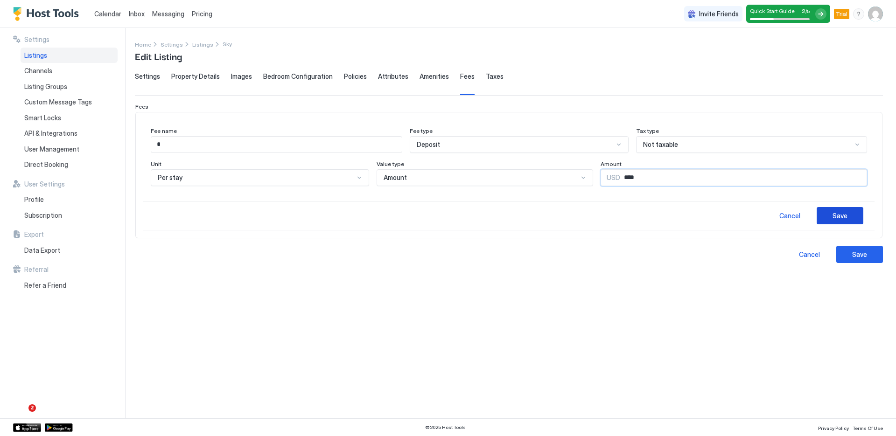
type input "****"
click at [848, 217] on button "Save" at bounding box center [840, 215] width 47 height 17
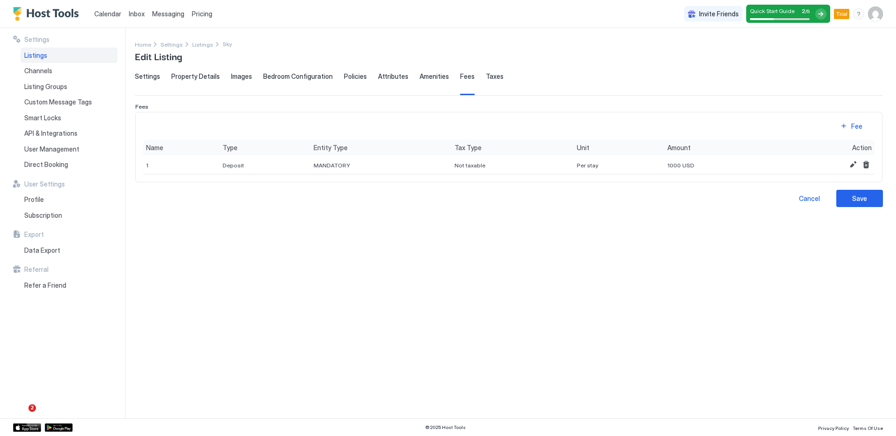
click at [274, 78] on span "Bedroom Configuration" at bounding box center [298, 76] width 70 height 8
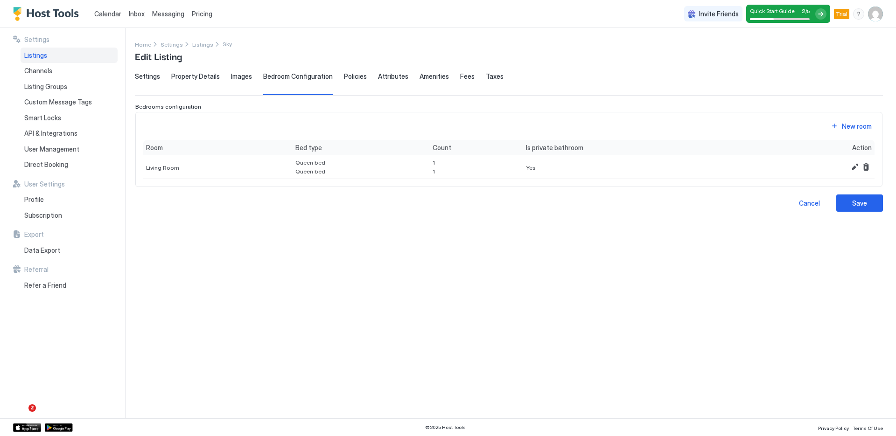
click at [245, 75] on span "Images" at bounding box center [241, 76] width 21 height 8
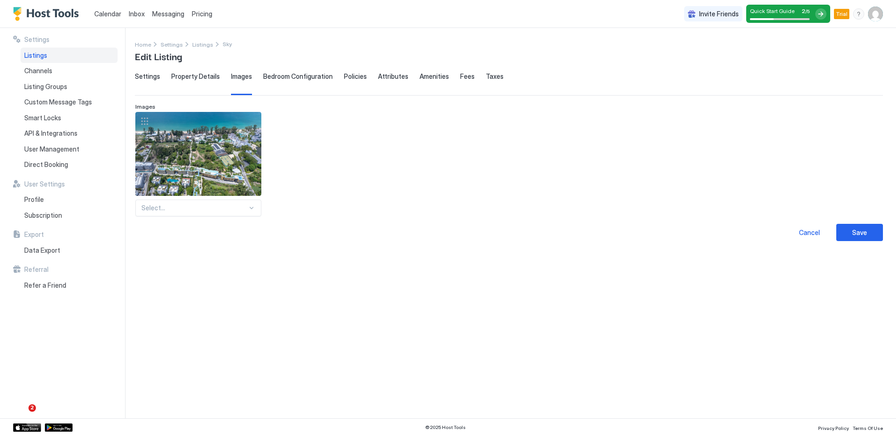
click at [181, 76] on span "Property Details" at bounding box center [195, 76] width 49 height 8
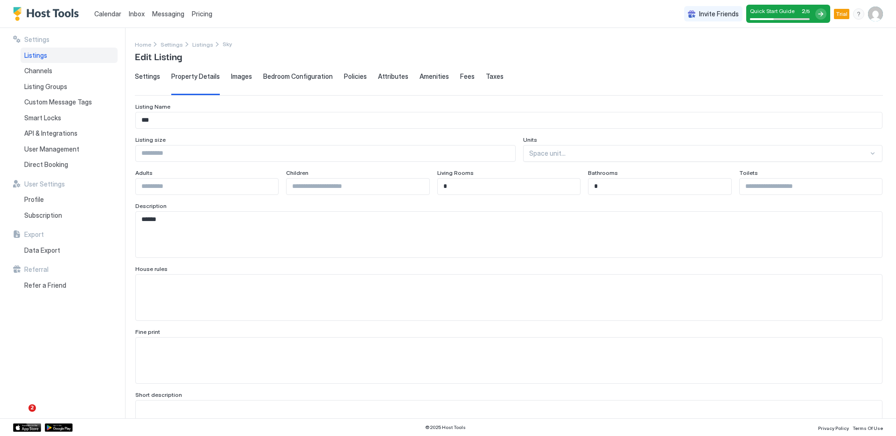
click at [151, 78] on span "Settings" at bounding box center [147, 76] width 25 height 8
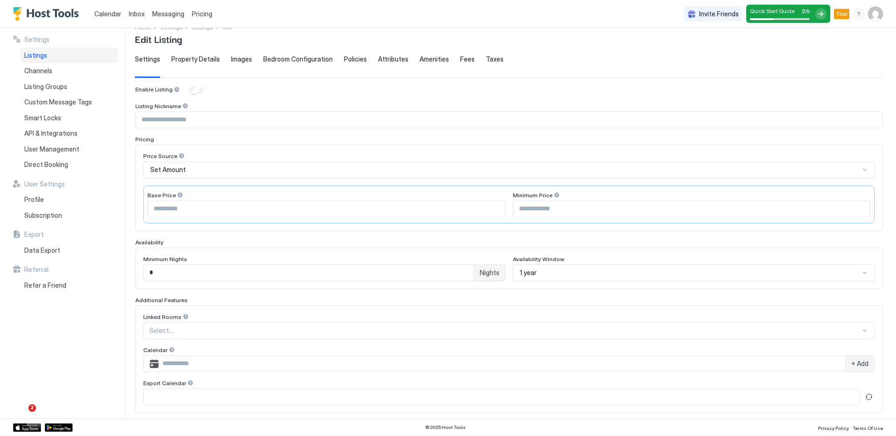
scroll to position [140, 0]
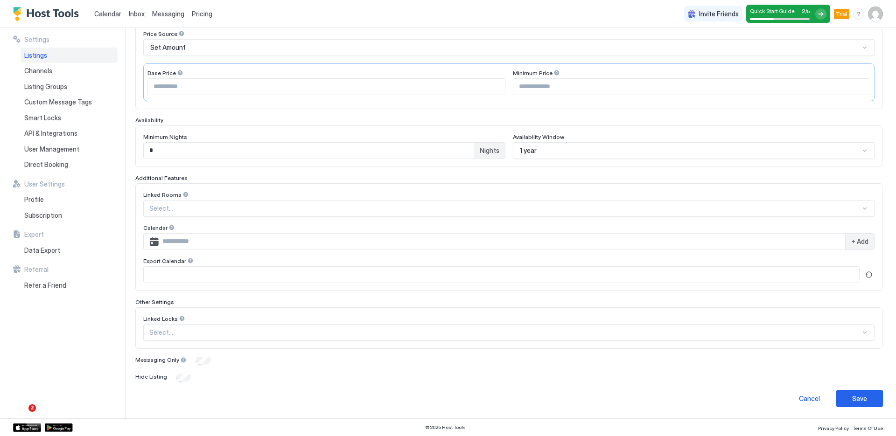
click at [609, 151] on div "1 year" at bounding box center [690, 151] width 340 height 8
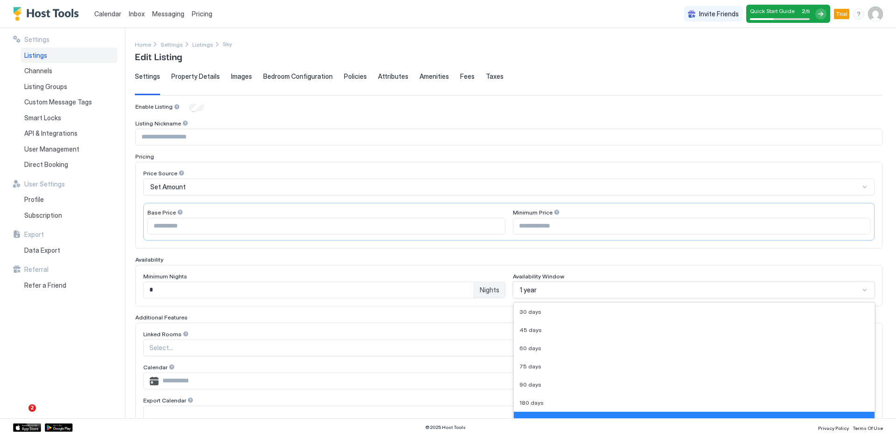
scroll to position [140, 0]
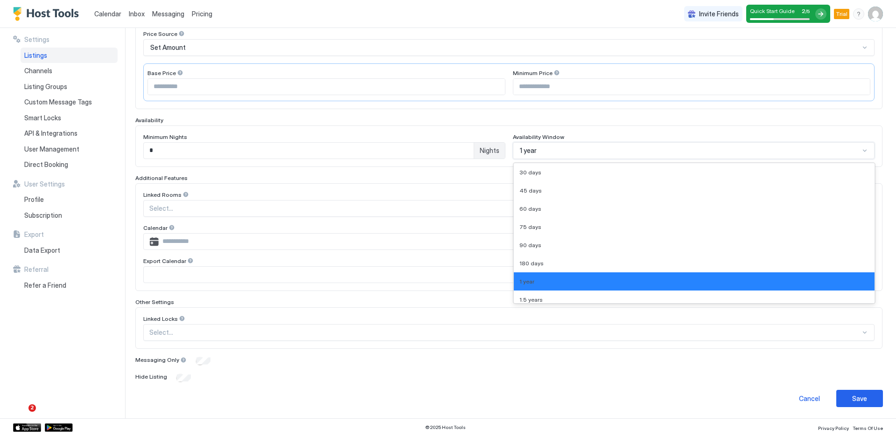
click at [609, 151] on div "1 year" at bounding box center [690, 151] width 340 height 8
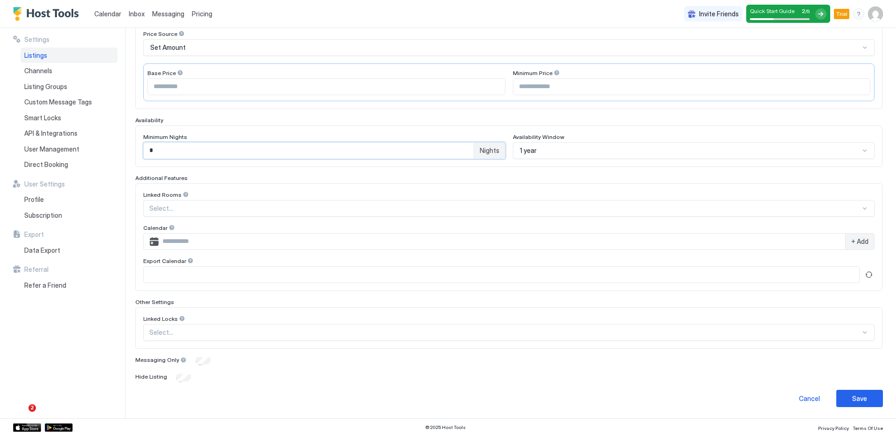
click at [229, 150] on input "*" at bounding box center [309, 151] width 330 height 16
type input "**"
click at [287, 137] on div "Minimum Nights" at bounding box center [324, 137] width 362 height 9
click at [173, 208] on div at bounding box center [504, 208] width 711 height 8
click at [193, 260] on div "Export Calendar" at bounding box center [508, 262] width 731 height 9
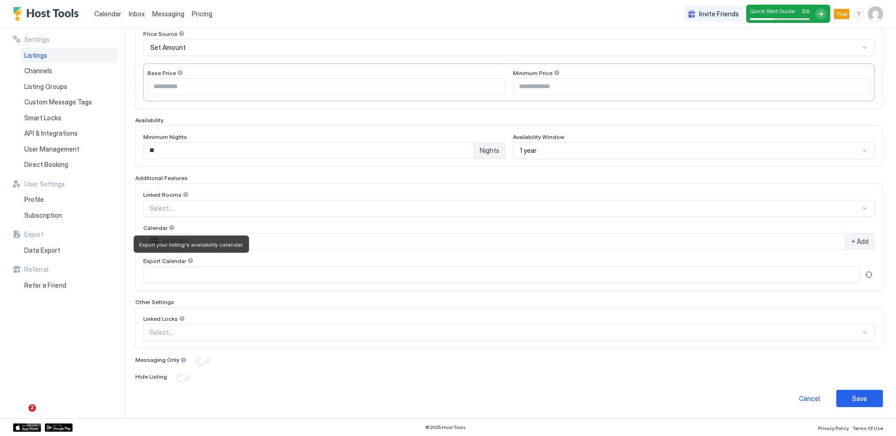
click at [187, 260] on div at bounding box center [190, 261] width 7 height 7
click at [152, 261] on span "Export Calendar" at bounding box center [164, 261] width 43 height 7
click at [159, 274] on input "Input Field" at bounding box center [502, 275] width 716 height 16
click at [853, 399] on div "Save" at bounding box center [859, 399] width 15 height 10
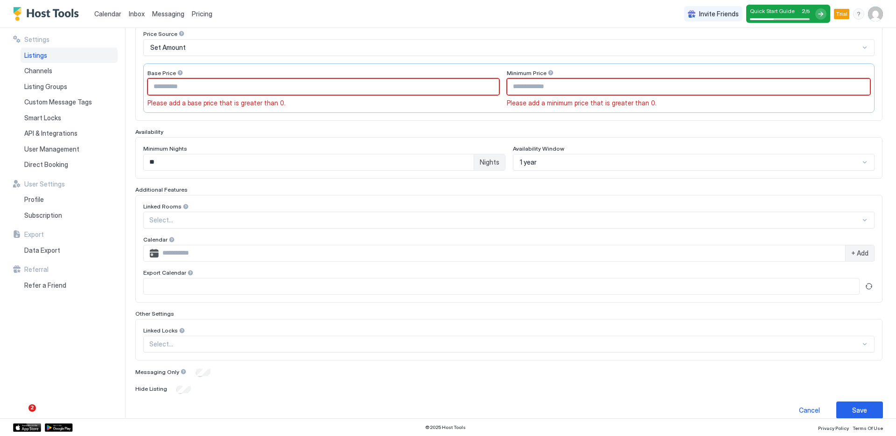
scroll to position [0, 0]
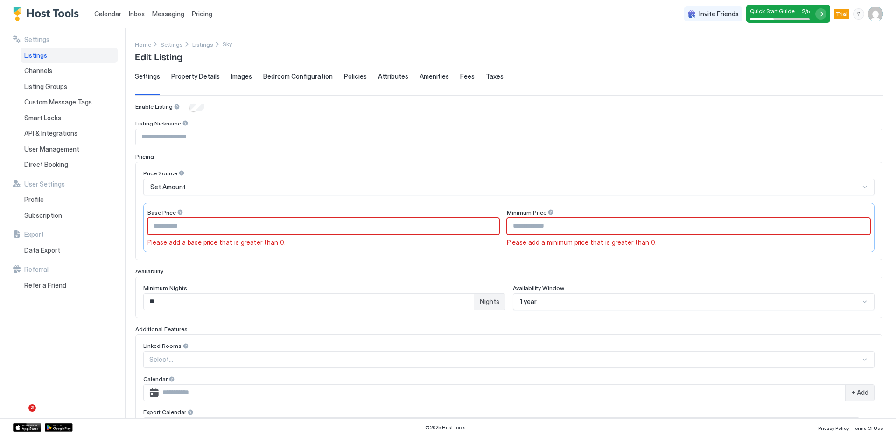
click at [215, 228] on input "Input Field" at bounding box center [323, 226] width 351 height 16
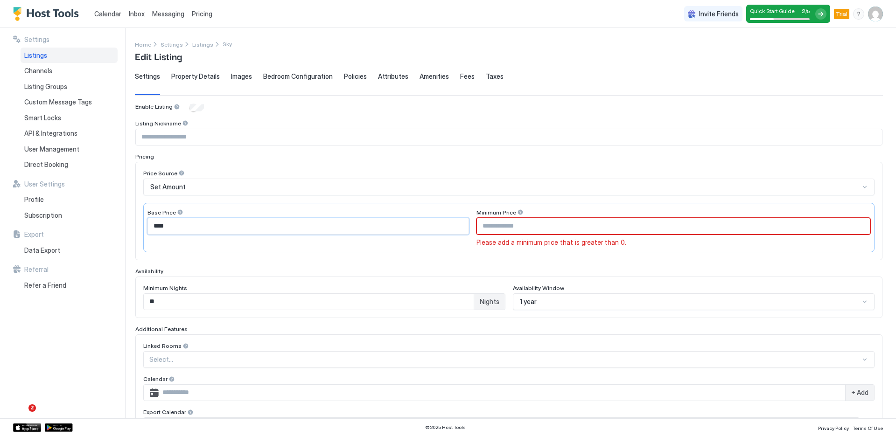
type input "****"
click at [584, 226] on input "Input Field" at bounding box center [673, 226] width 393 height 16
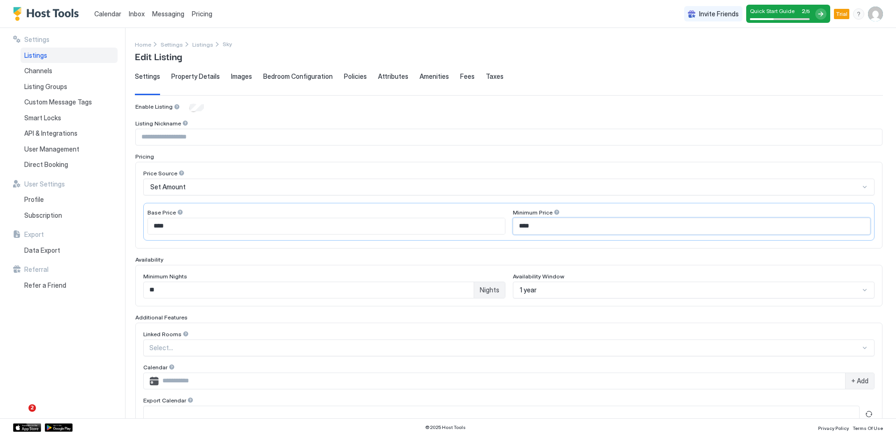
type input "****"
click at [604, 255] on div "Enable Listing Listing Nickname Pricing Price Source Set Amount Base Price ****…" at bounding box center [508, 312] width 747 height 419
click at [195, 76] on span "Property Details" at bounding box center [195, 76] width 49 height 8
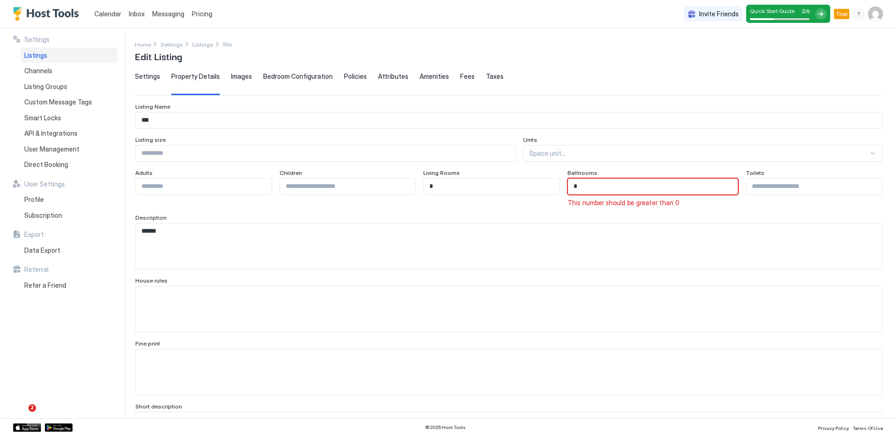
click at [242, 81] on div "Images" at bounding box center [241, 83] width 21 height 23
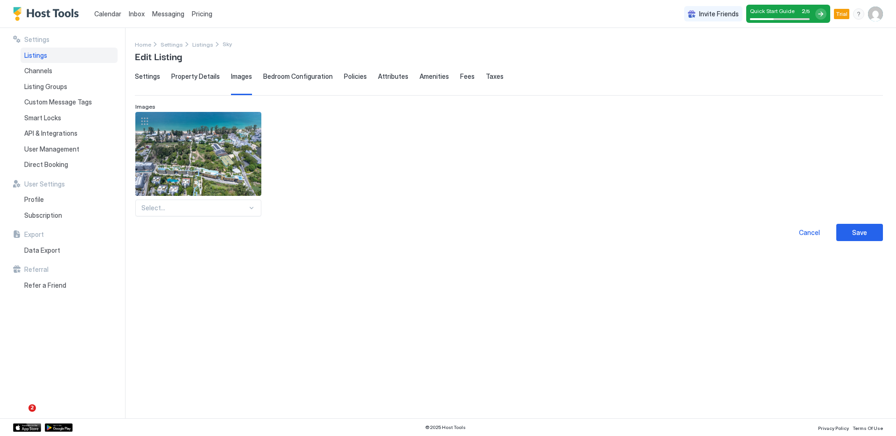
click at [267, 78] on span "Bedroom Configuration" at bounding box center [298, 76] width 70 height 8
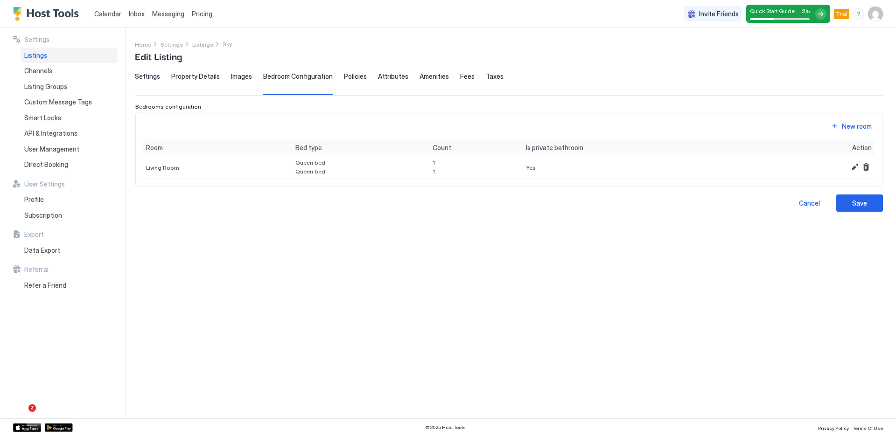
click at [352, 77] on span "Policies" at bounding box center [355, 76] width 23 height 8
